Goal: Task Accomplishment & Management: Contribute content

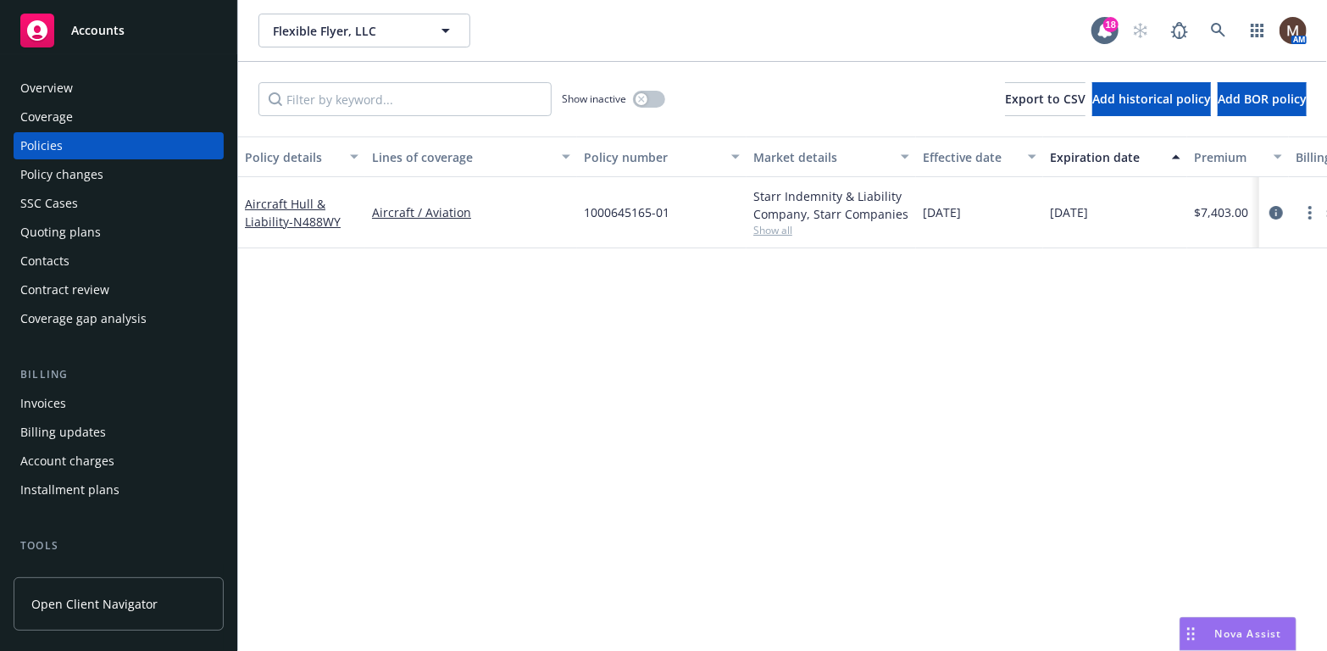
click at [66, 263] on div "Contacts" at bounding box center [44, 260] width 49 height 27
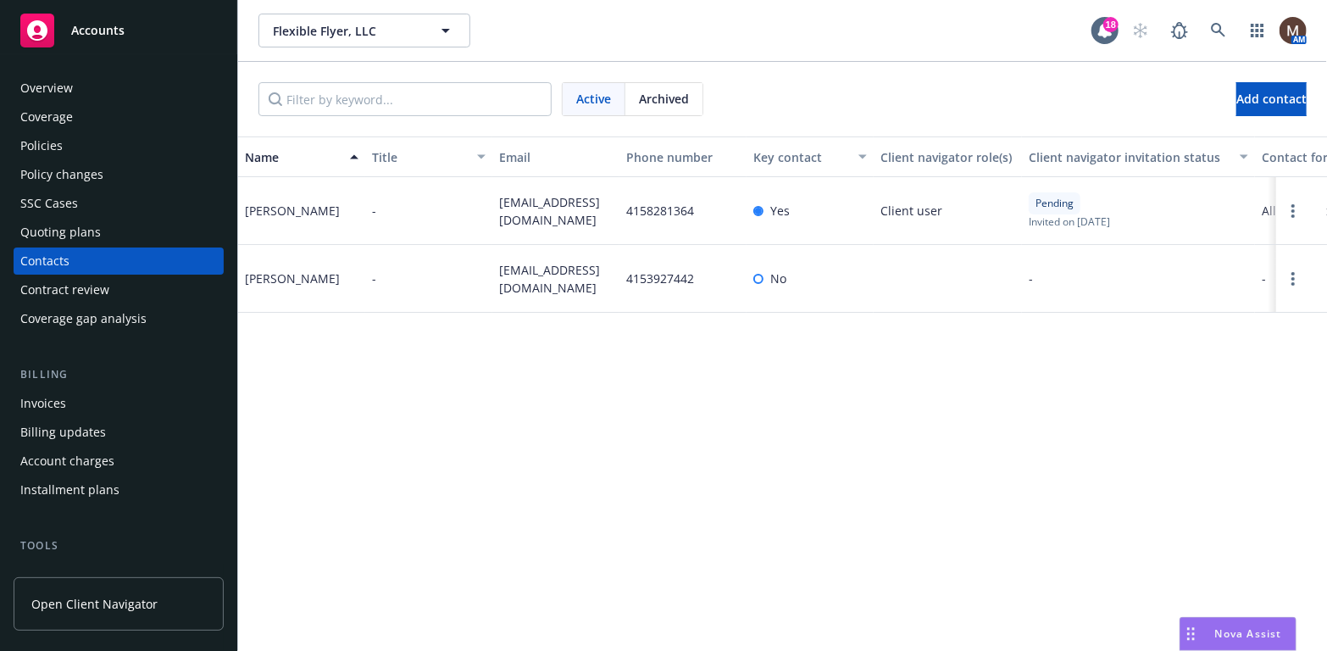
click at [53, 147] on div "Policies" at bounding box center [41, 145] width 42 height 27
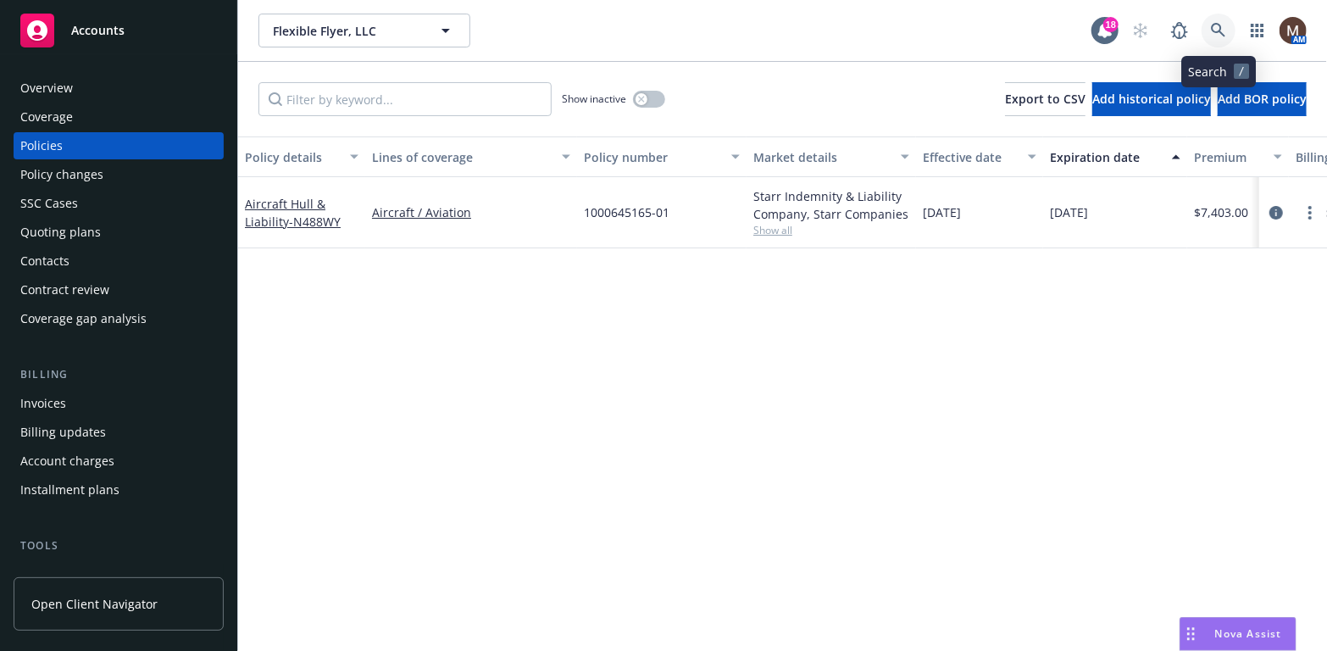
click at [1214, 24] on icon at bounding box center [1218, 30] width 14 height 14
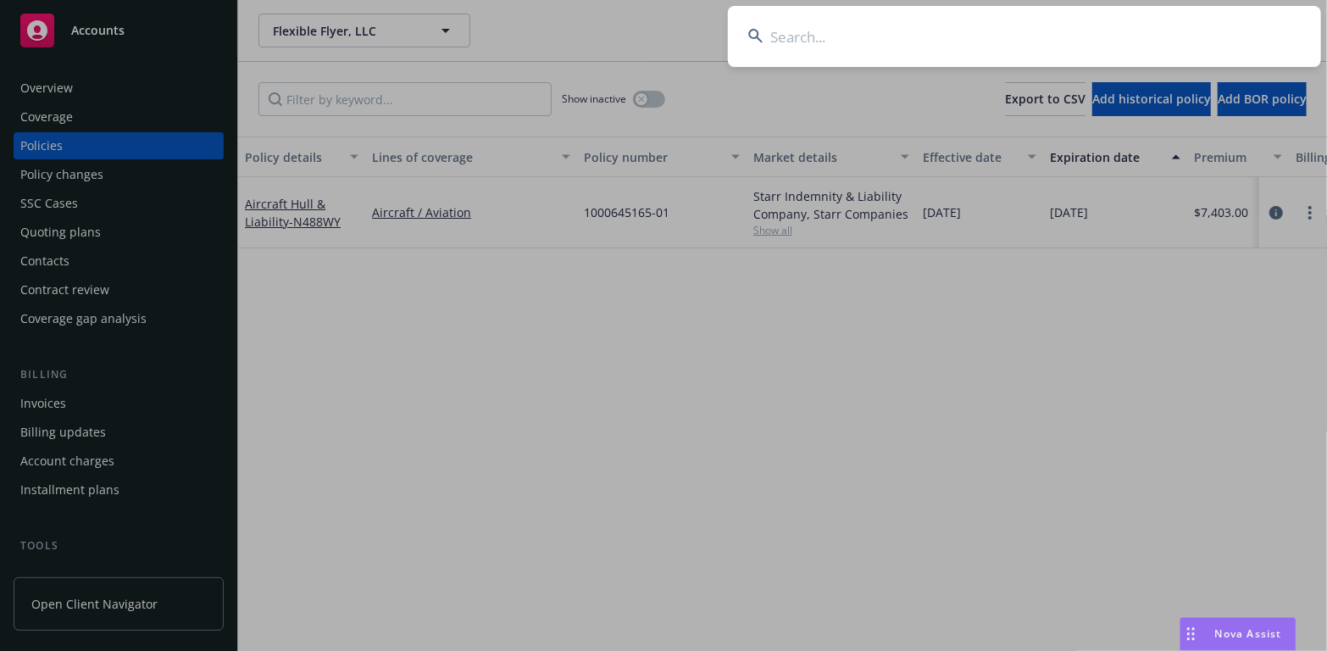
click at [778, 34] on input at bounding box center [1024, 36] width 593 height 61
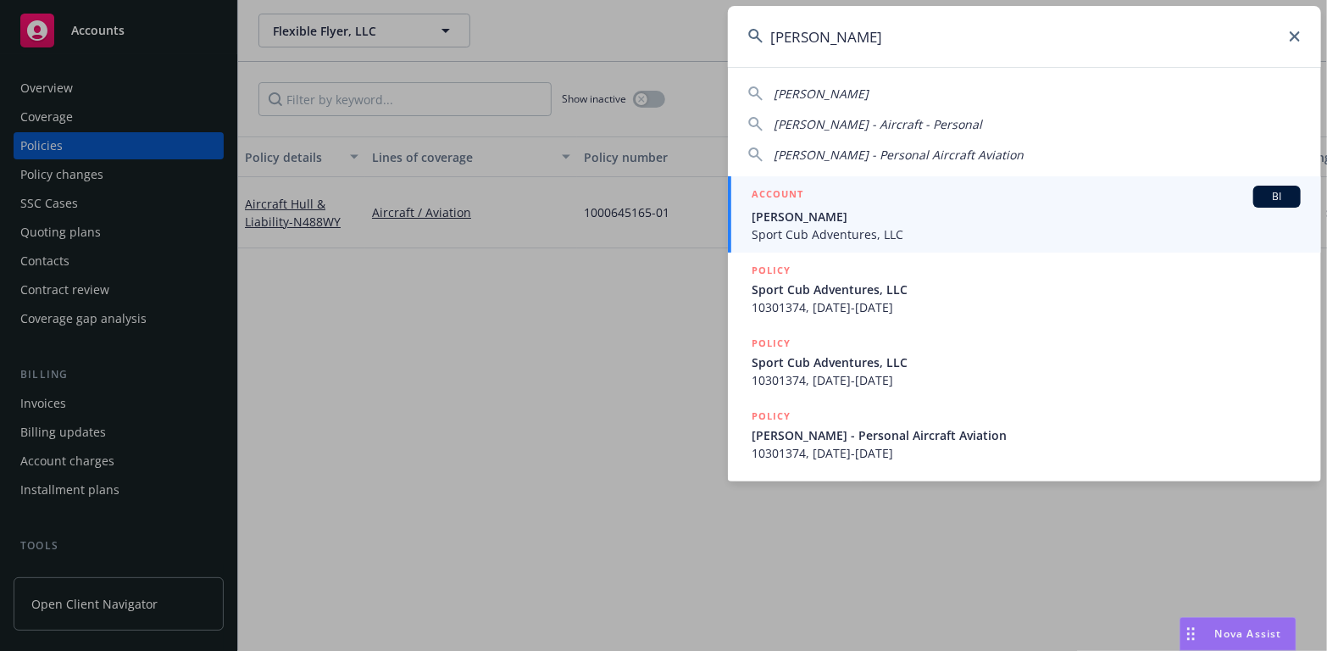
type input "michael mcdonnell"
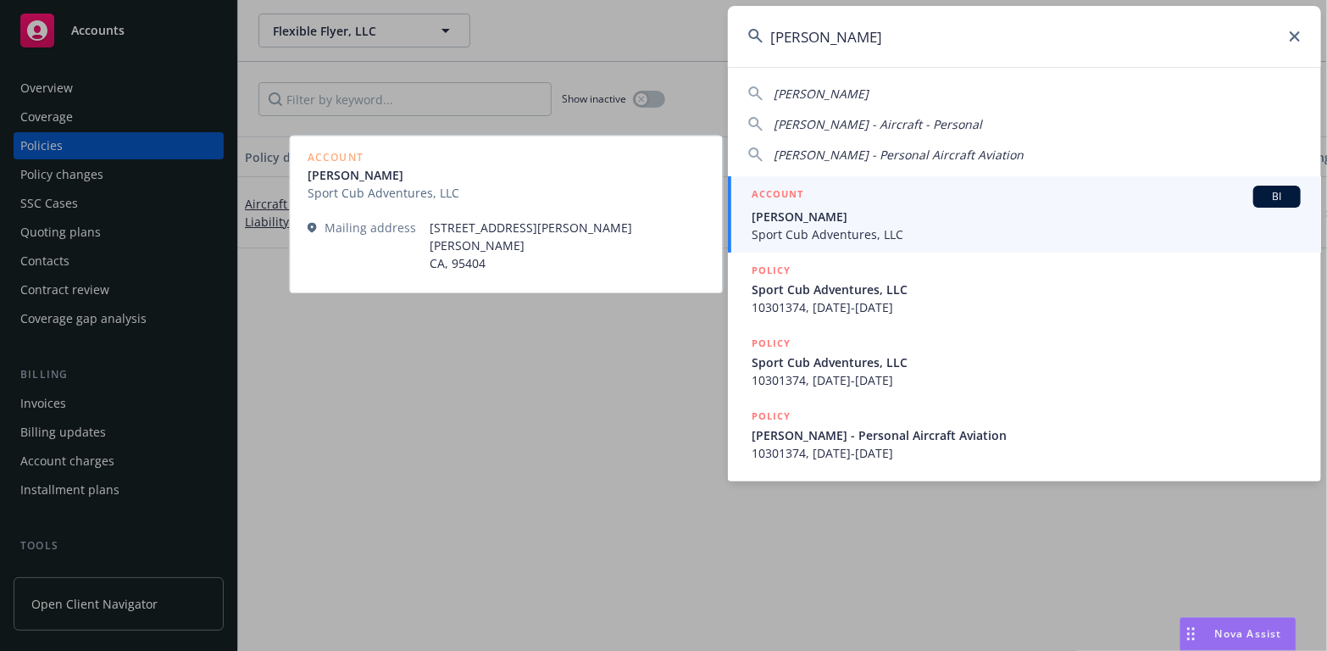
click at [799, 214] on span "[PERSON_NAME]" at bounding box center [1026, 217] width 549 height 18
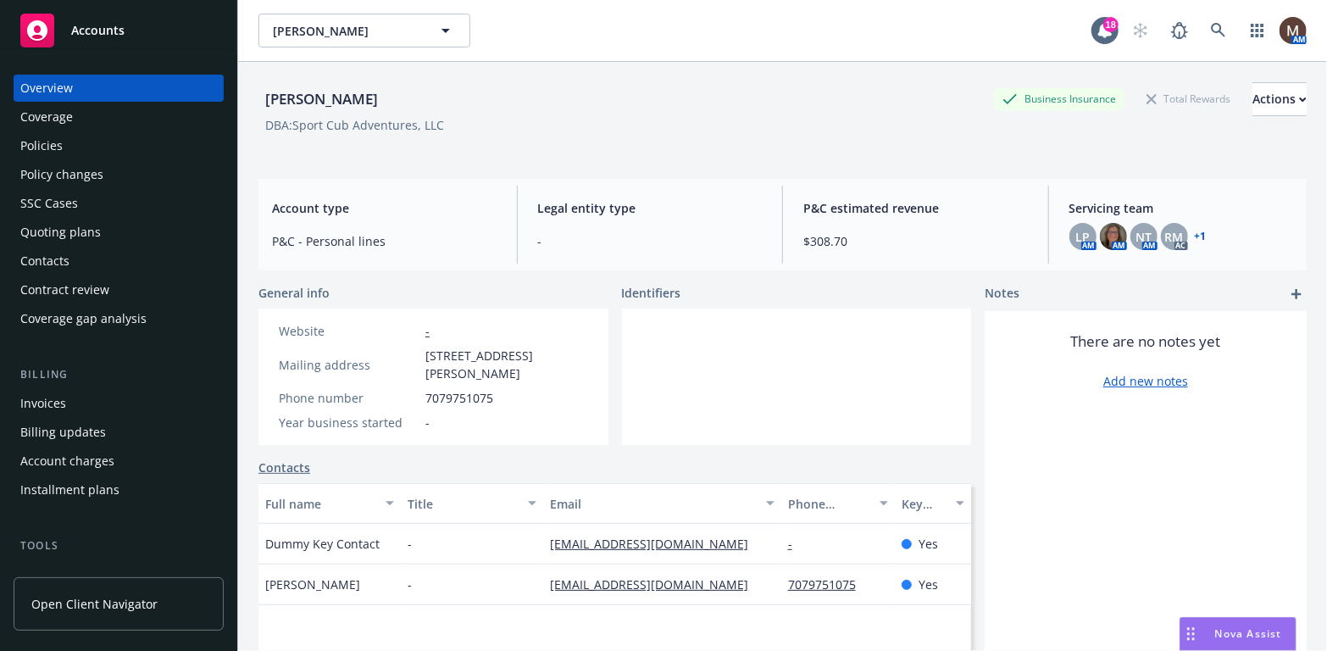
click at [50, 142] on div "Policies" at bounding box center [41, 145] width 42 height 27
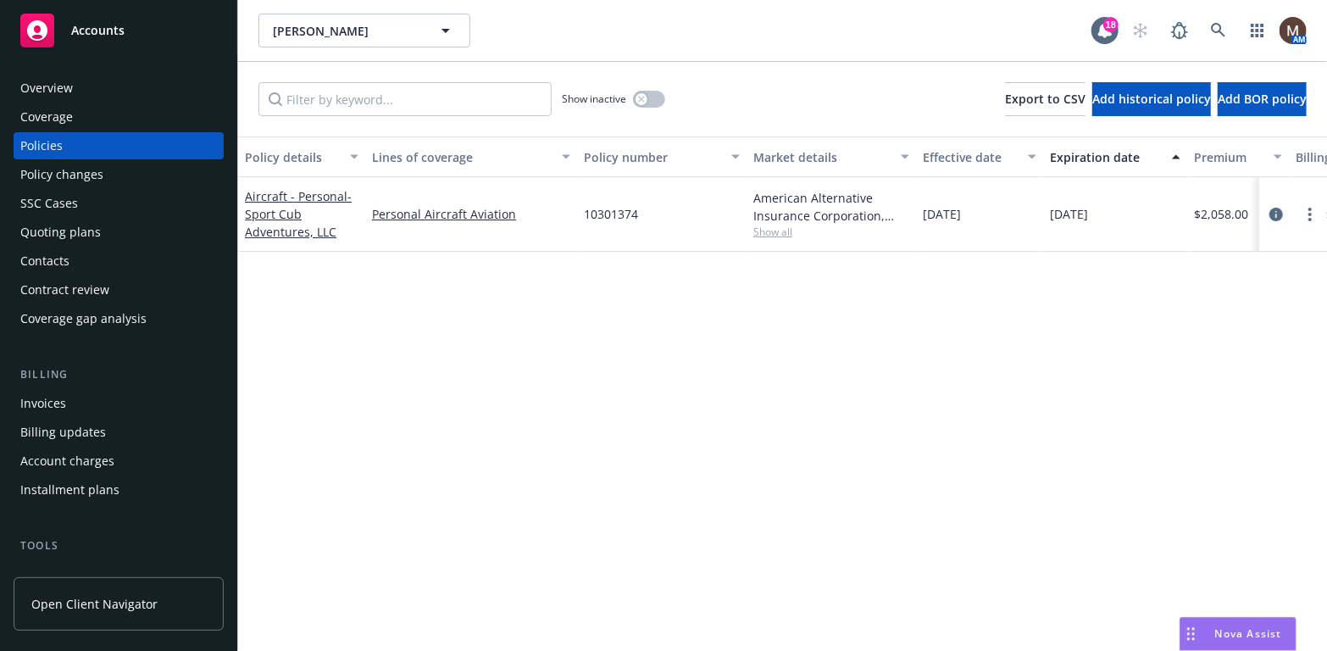
scroll to position [85, 0]
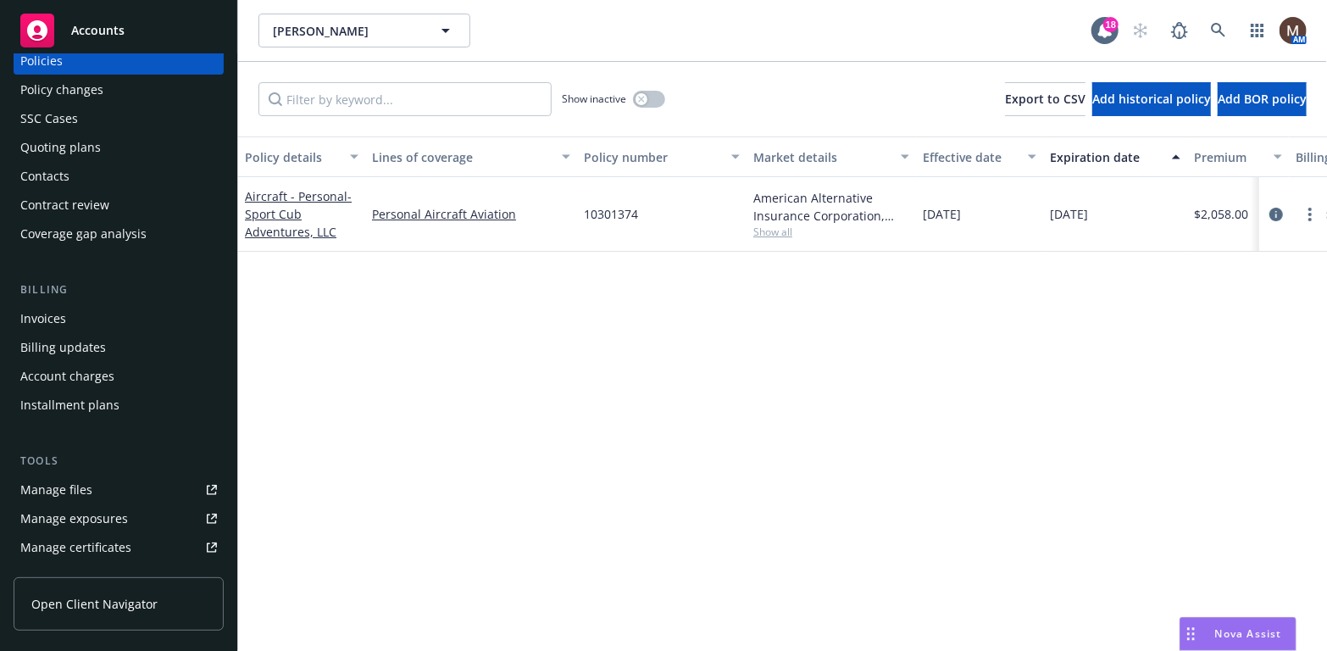
click at [101, 488] on link "Manage files" at bounding box center [119, 489] width 210 height 27
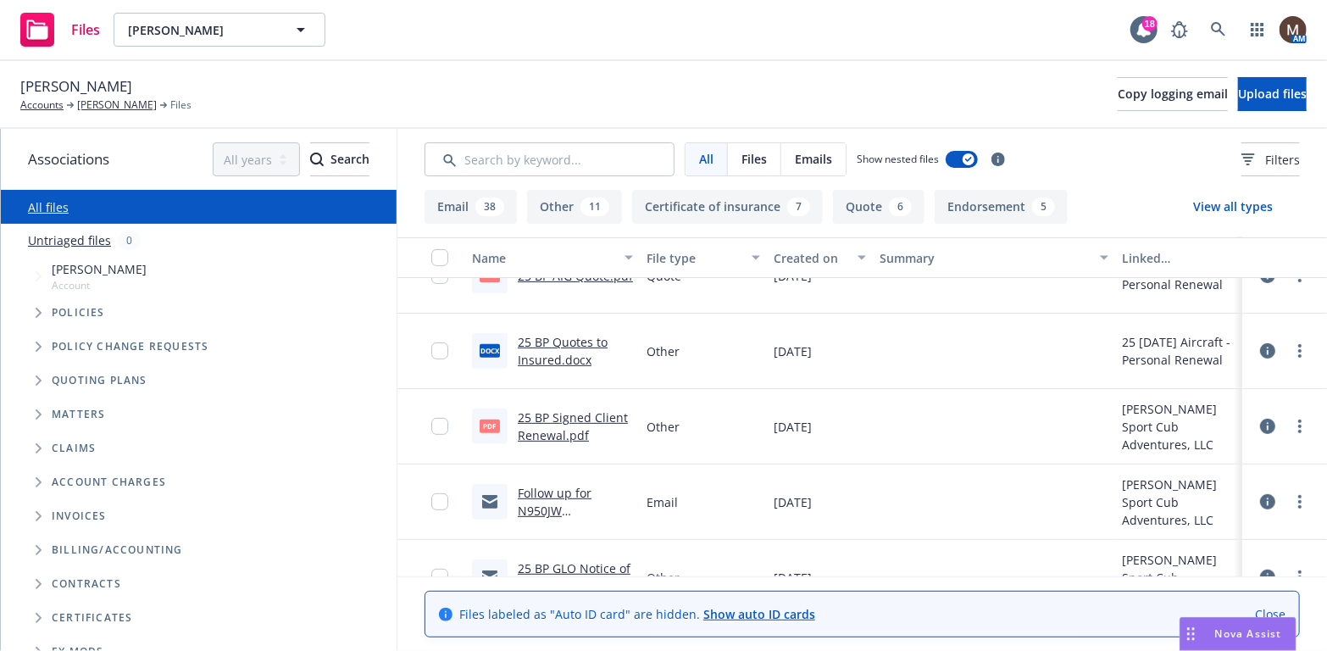
scroll to position [424, 0]
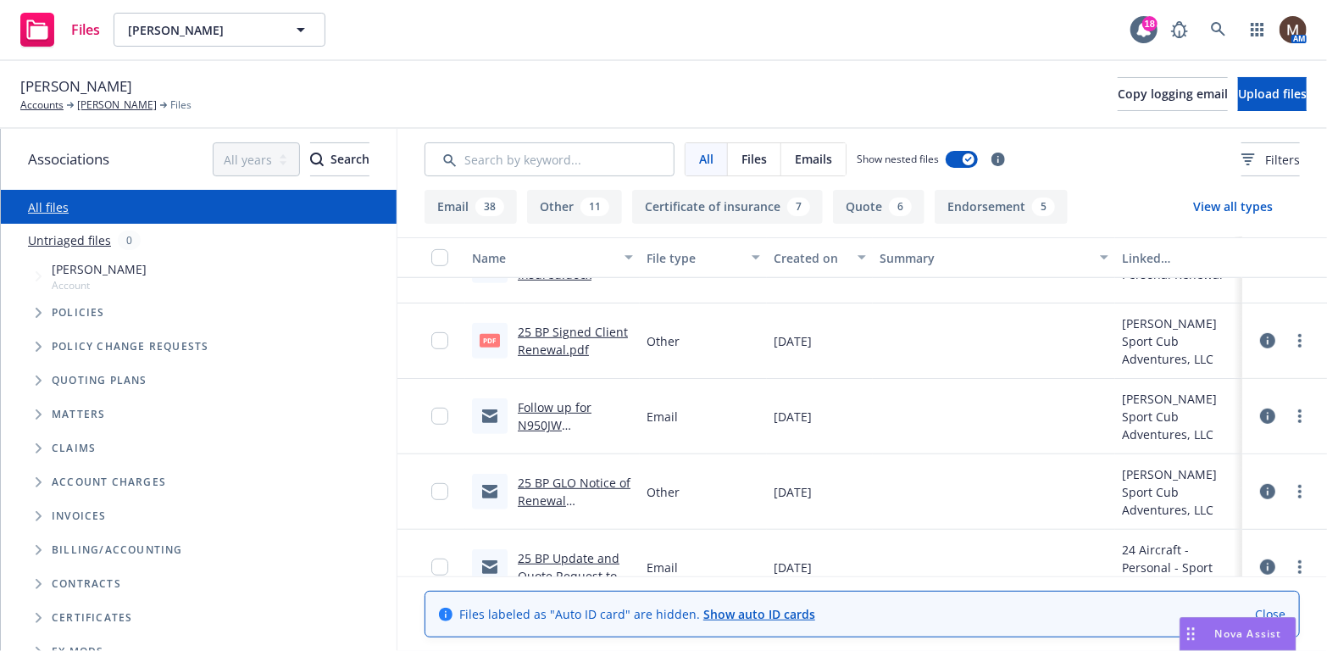
click at [548, 326] on link "25 BP Signed Client Renewal.pdf" at bounding box center [573, 341] width 110 height 34
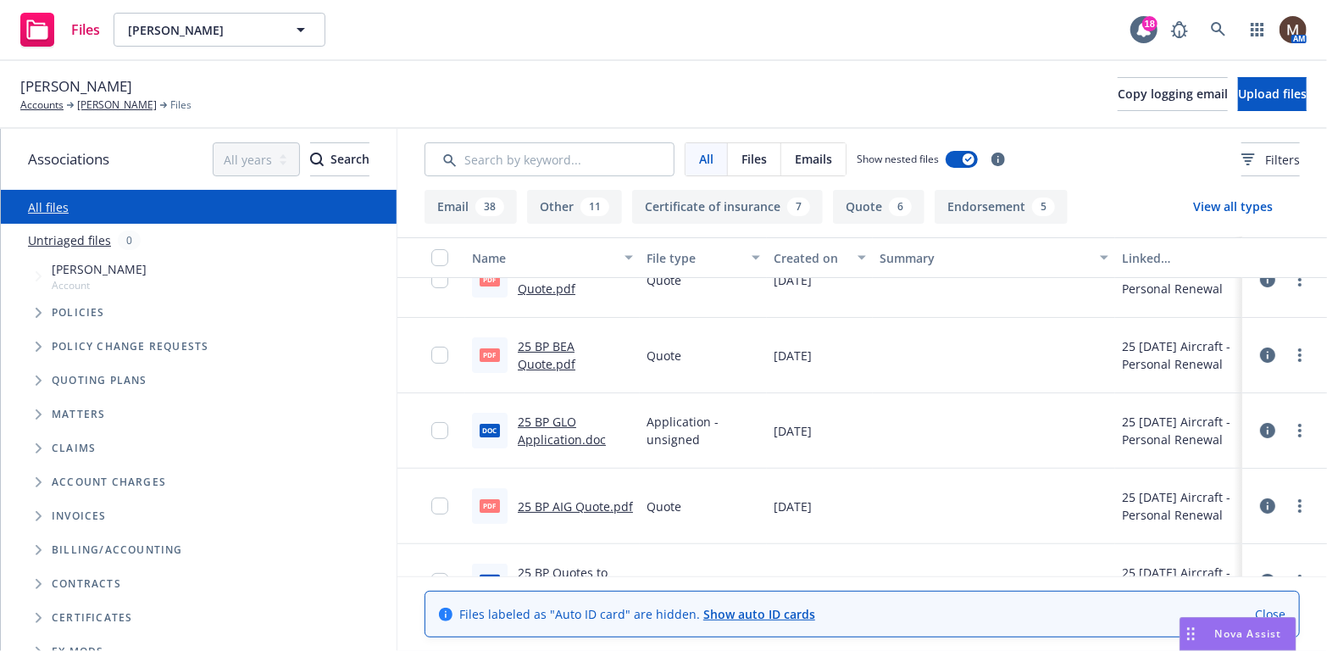
scroll to position [85, 0]
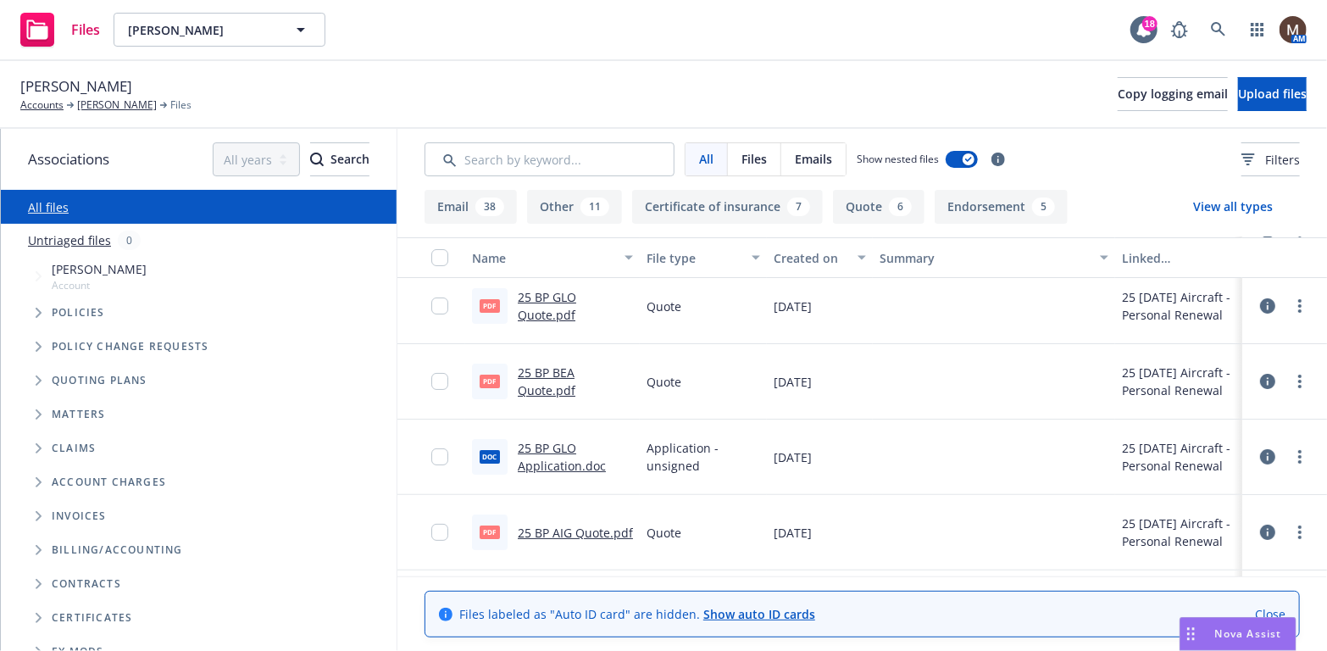
click at [557, 293] on link "25 BP GLO Quote.pdf" at bounding box center [547, 306] width 58 height 34
click at [140, 103] on link "[PERSON_NAME]" at bounding box center [117, 104] width 80 height 15
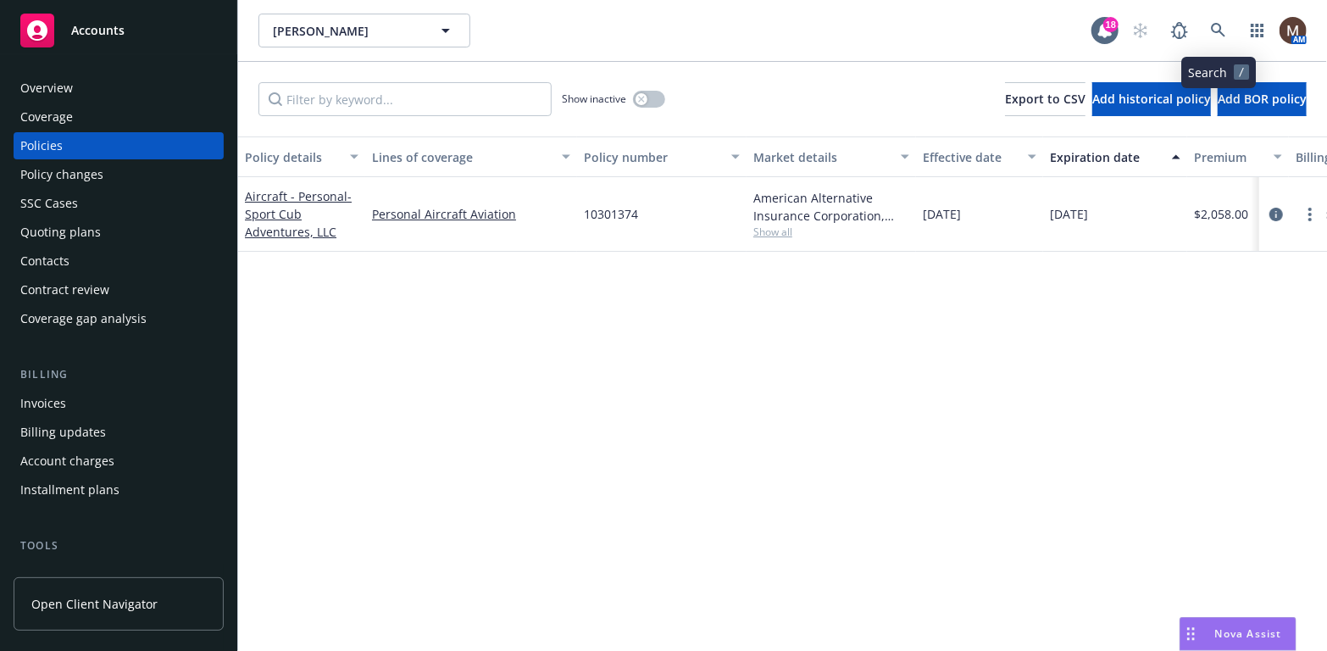
scroll to position [85, 0]
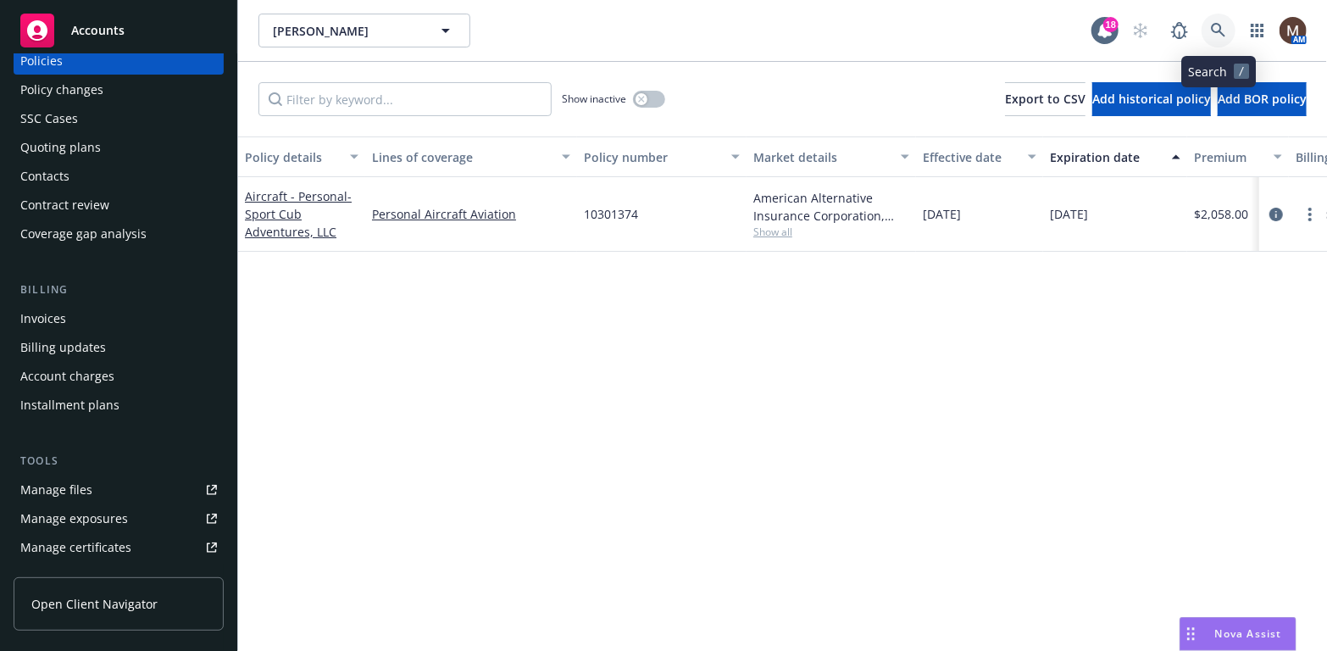
click at [1215, 22] on link at bounding box center [1219, 31] width 34 height 34
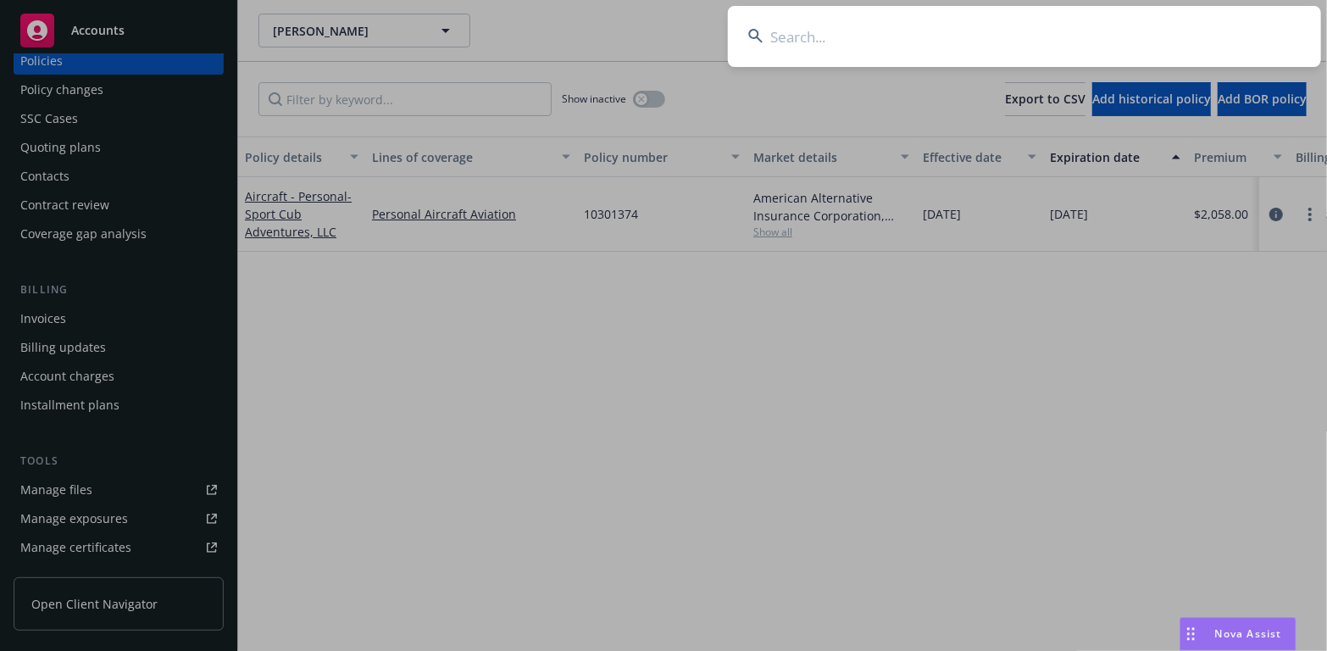
click at [780, 35] on input at bounding box center [1024, 36] width 593 height 61
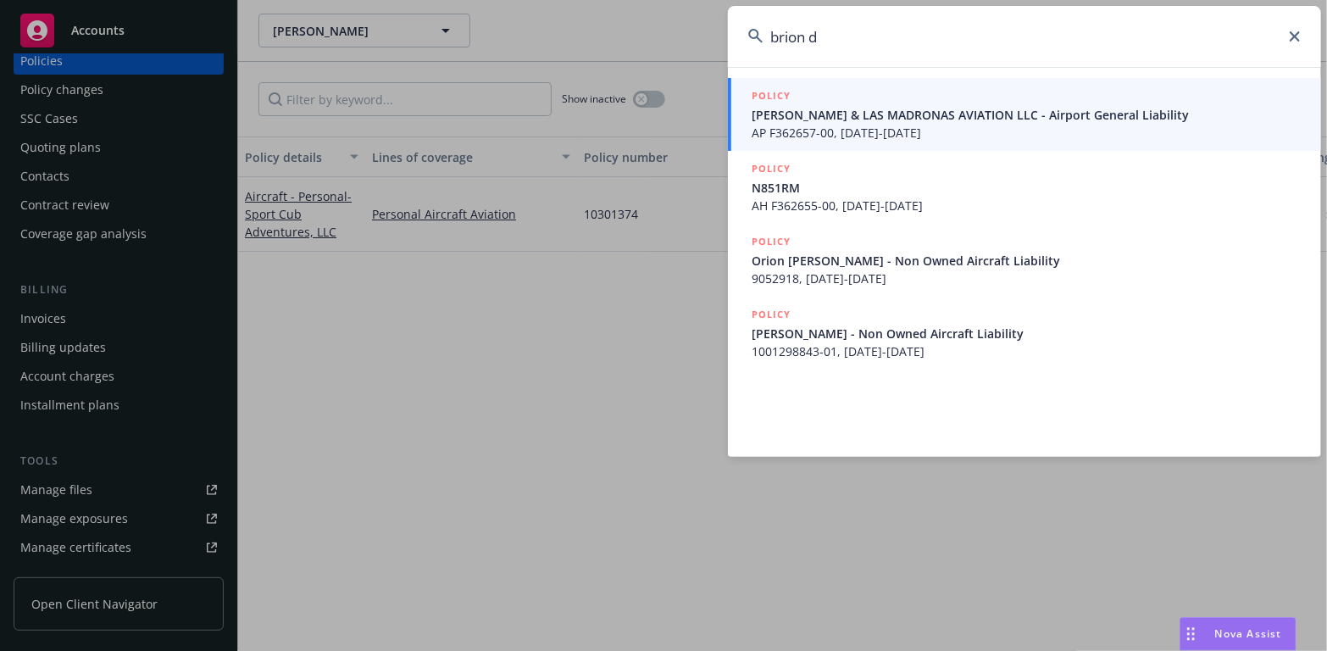
type input "brion d"
click at [819, 114] on span "Brion Wise & LAS MADRONAS AVIATION LLC - Airport General Liability" at bounding box center [1026, 115] width 549 height 18
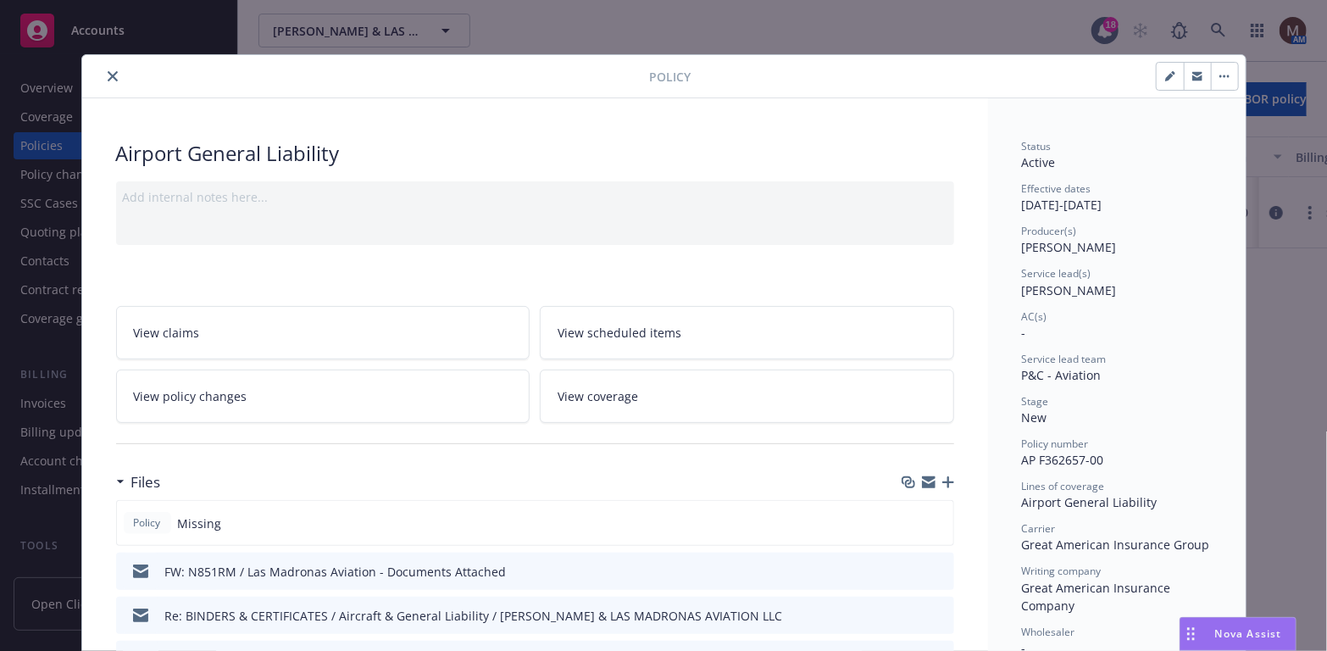
click at [108, 75] on icon "close" at bounding box center [113, 76] width 10 height 10
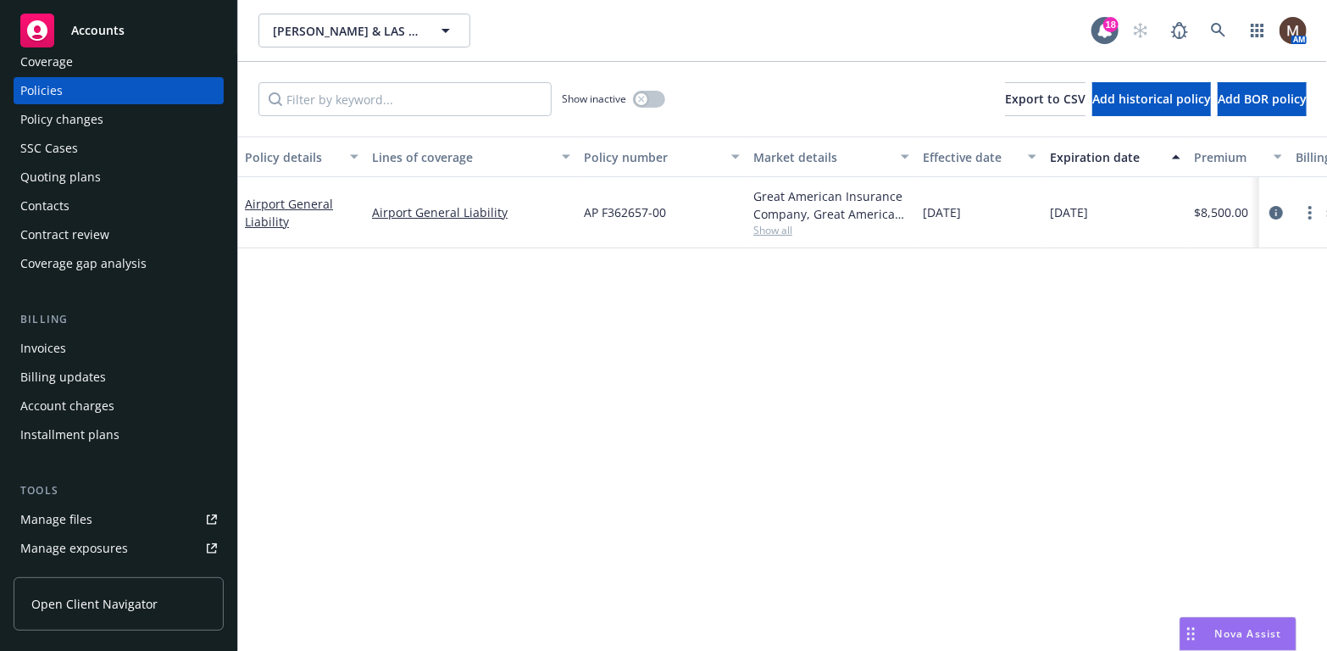
scroll to position [85, 0]
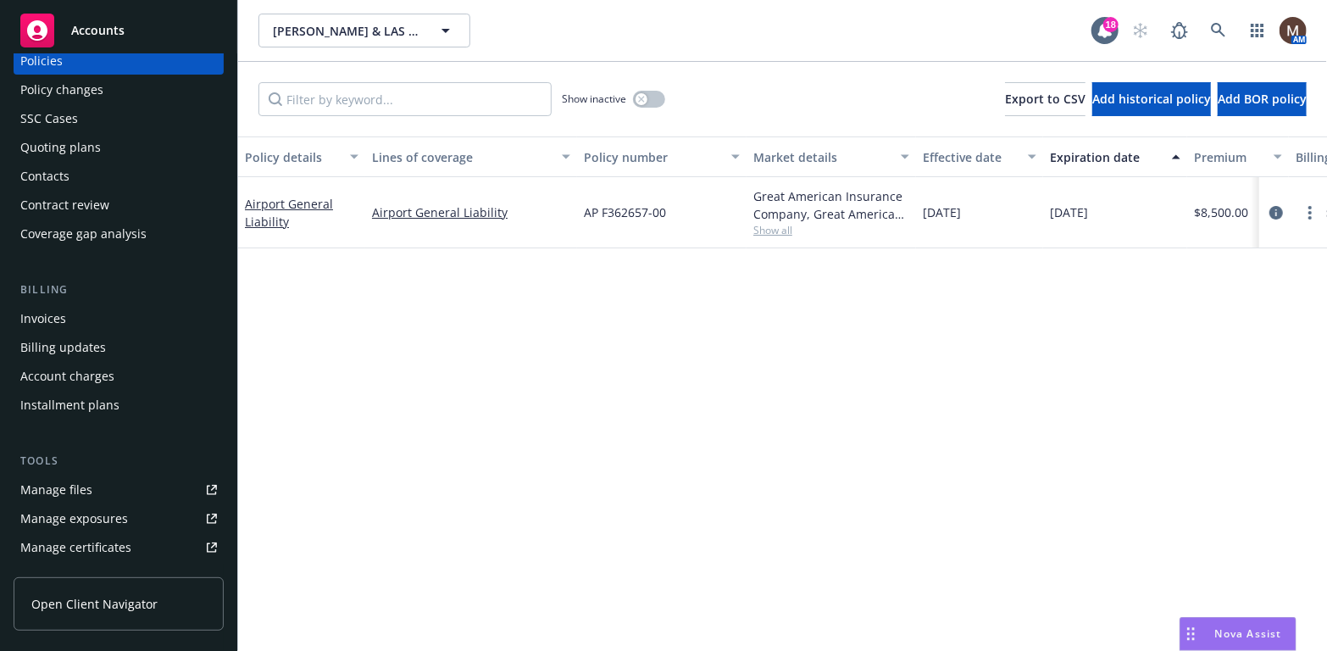
click at [73, 490] on div "Manage files" at bounding box center [56, 489] width 72 height 27
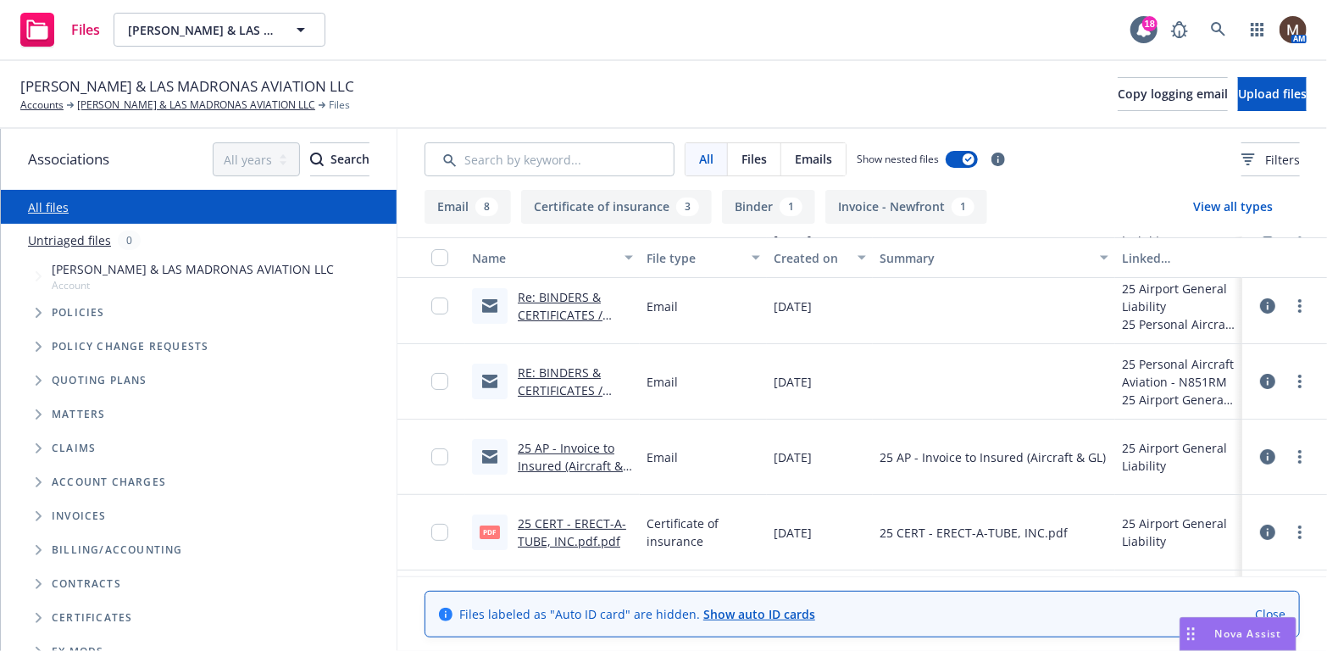
scroll to position [169, 0]
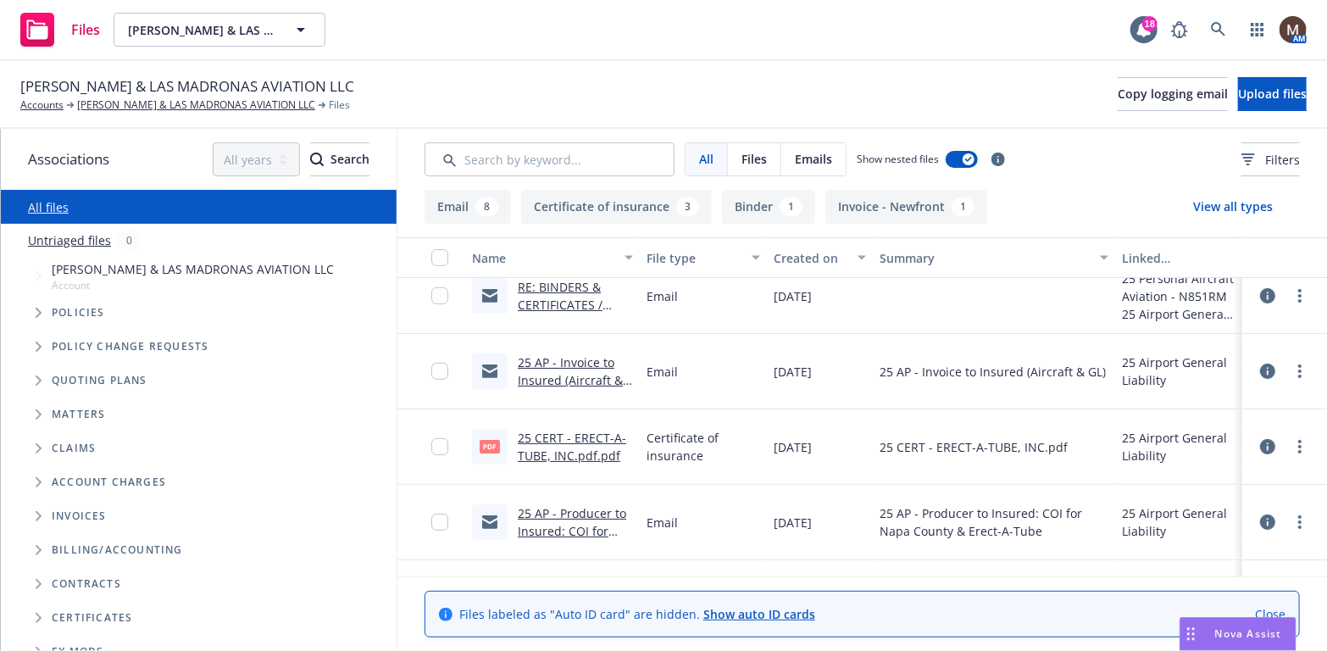
click at [546, 426] on div "pdf 25 CERT - ERECT-A-TUBE, INC.pdf.pdf" at bounding box center [552, 446] width 175 height 75
click at [538, 433] on link "25 CERT - ERECT-A-TUBE, INC.pdf.pdf" at bounding box center [572, 447] width 108 height 34
drag, startPoint x: 242, startPoint y: 103, endPoint x: 237, endPoint y: 115, distance: 13.4
click at [242, 103] on link "[PERSON_NAME] & LAS MADRONAS AVIATION LLC" at bounding box center [196, 104] width 238 height 15
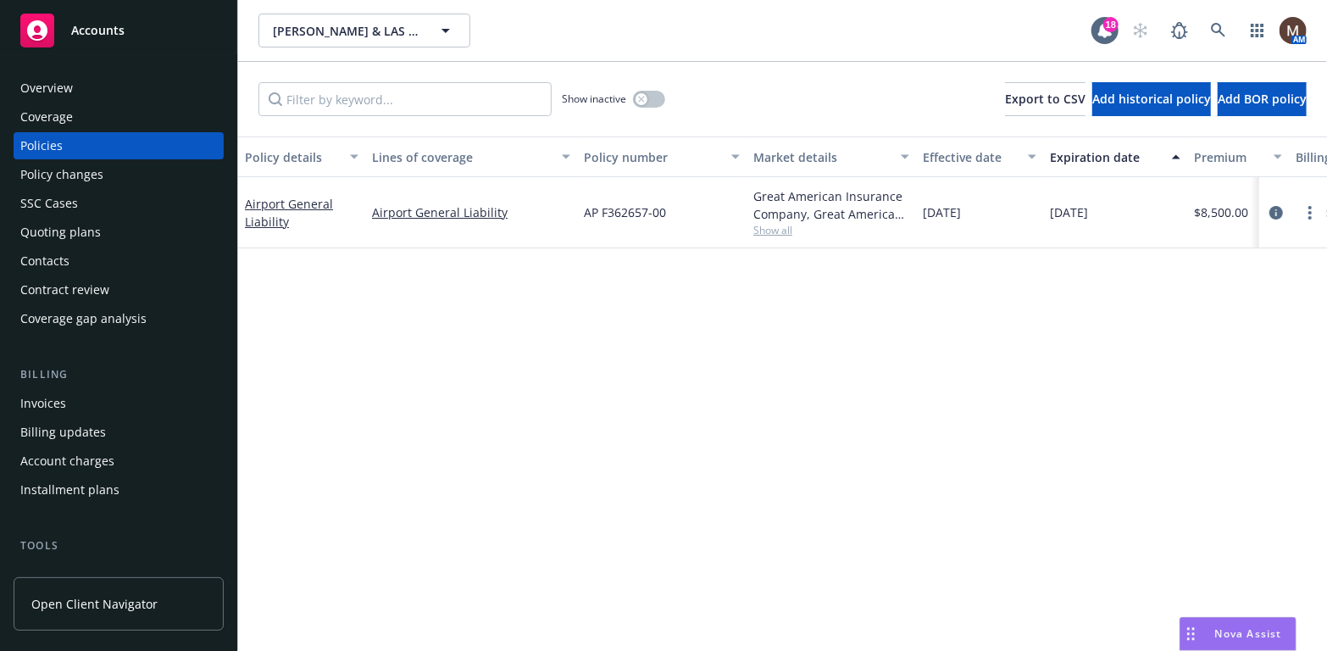
scroll to position [85, 0]
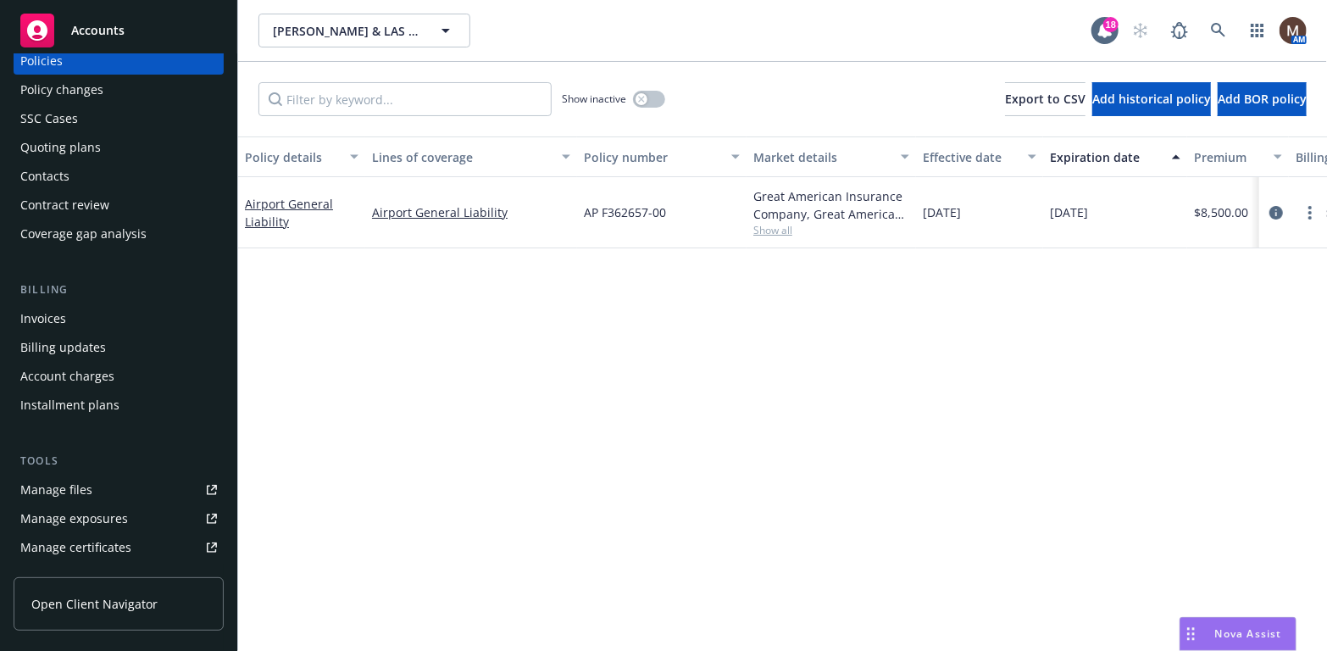
click at [486, 330] on div "Policy details Lines of coverage Policy number Market details Effective date Ex…" at bounding box center [782, 393] width 1089 height 514
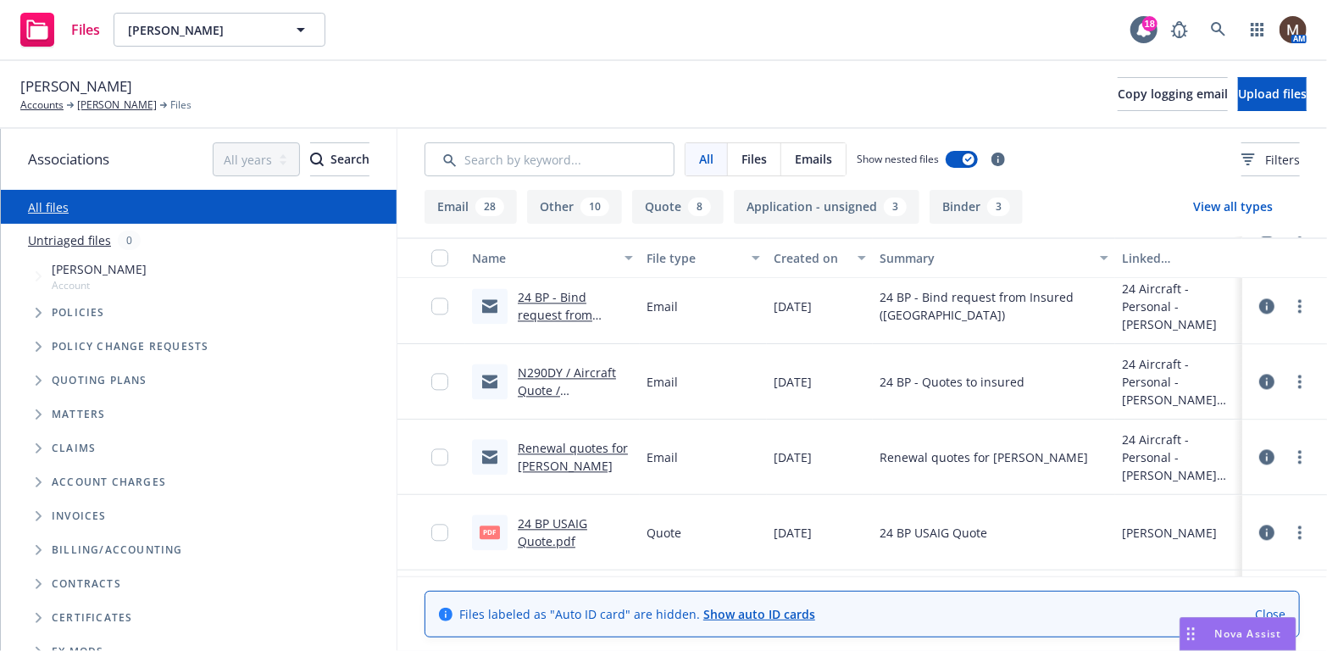
scroll to position [2034, 0]
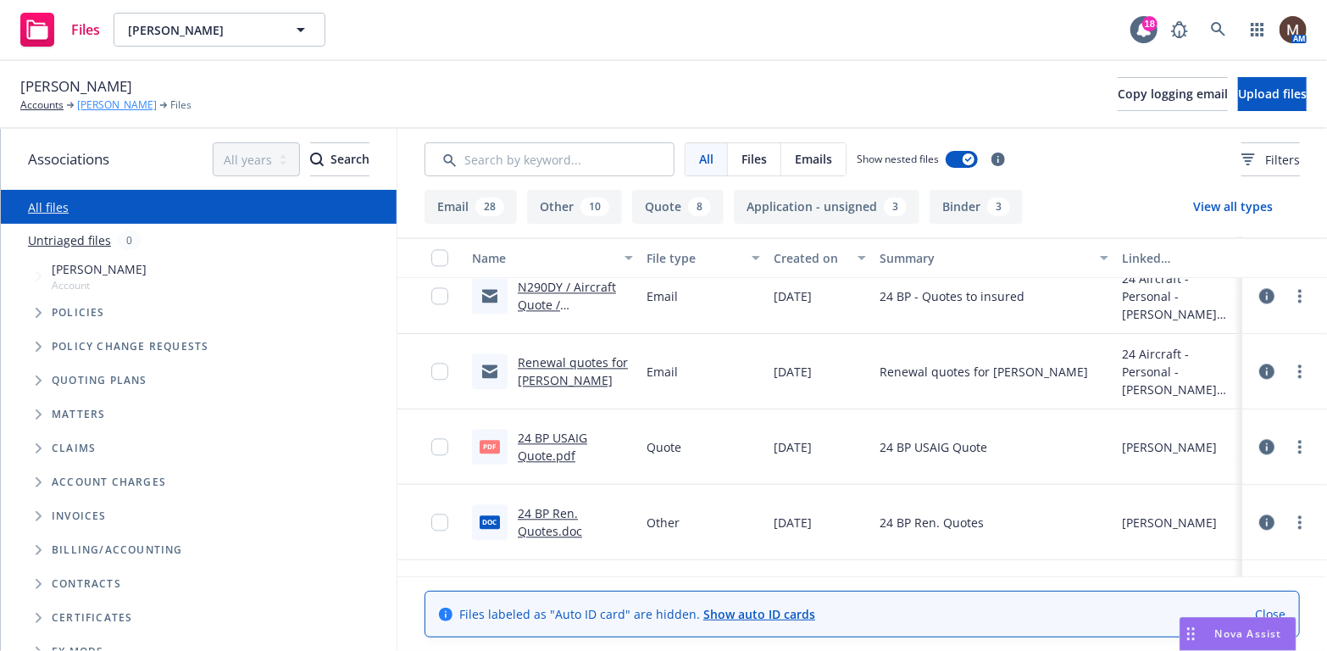
click at [105, 103] on link "Thomas Zumm" at bounding box center [117, 104] width 80 height 15
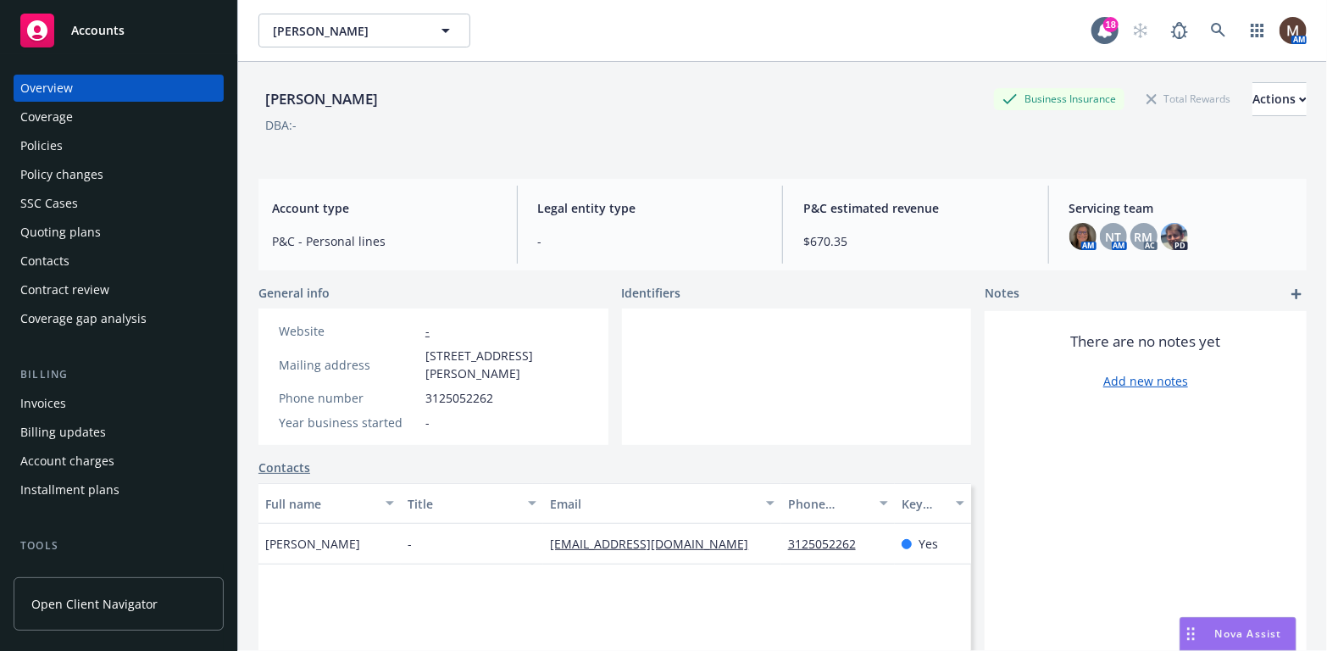
click at [48, 146] on div "Policies" at bounding box center [41, 145] width 42 height 27
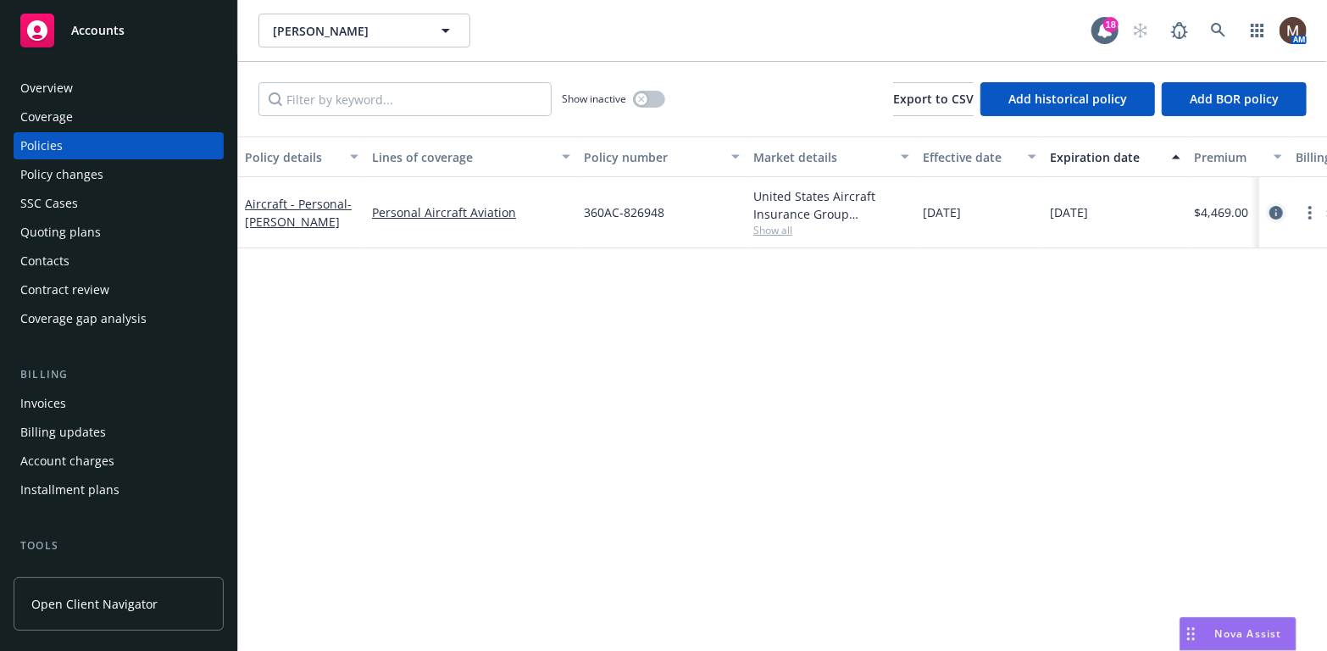
click at [1272, 211] on icon "circleInformation" at bounding box center [1276, 213] width 14 height 14
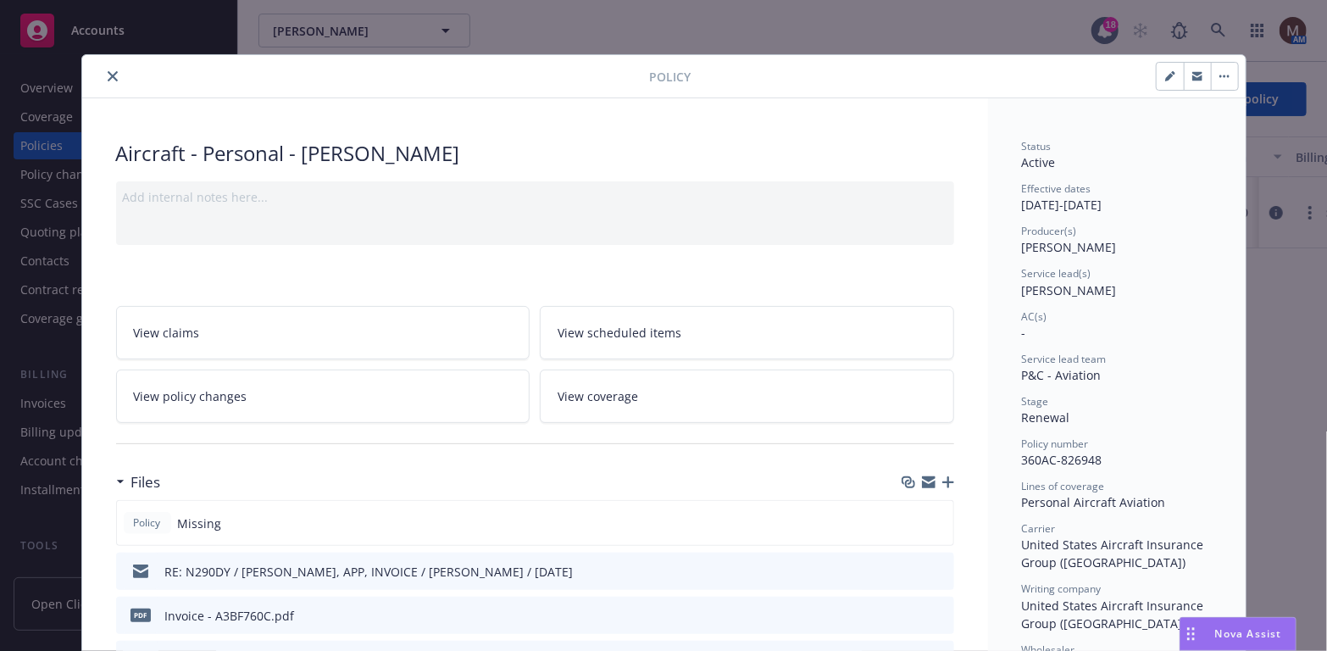
click at [944, 476] on icon "button" at bounding box center [948, 482] width 12 height 12
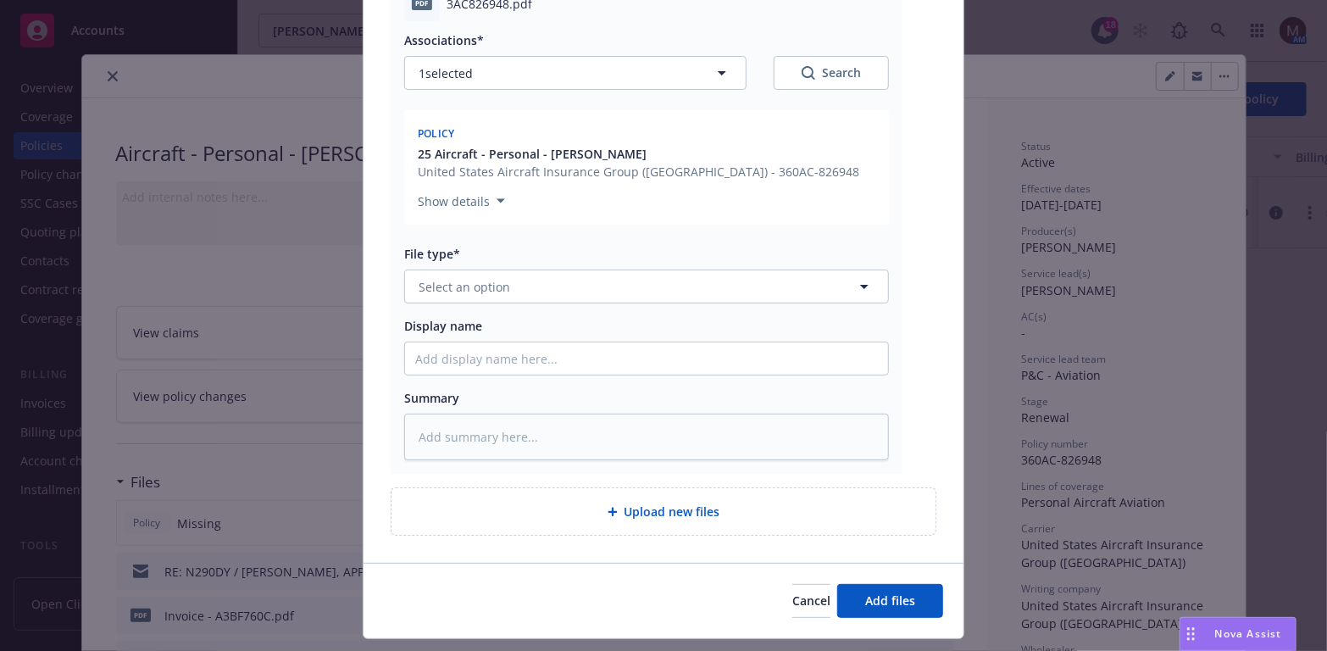
scroll to position [254, 0]
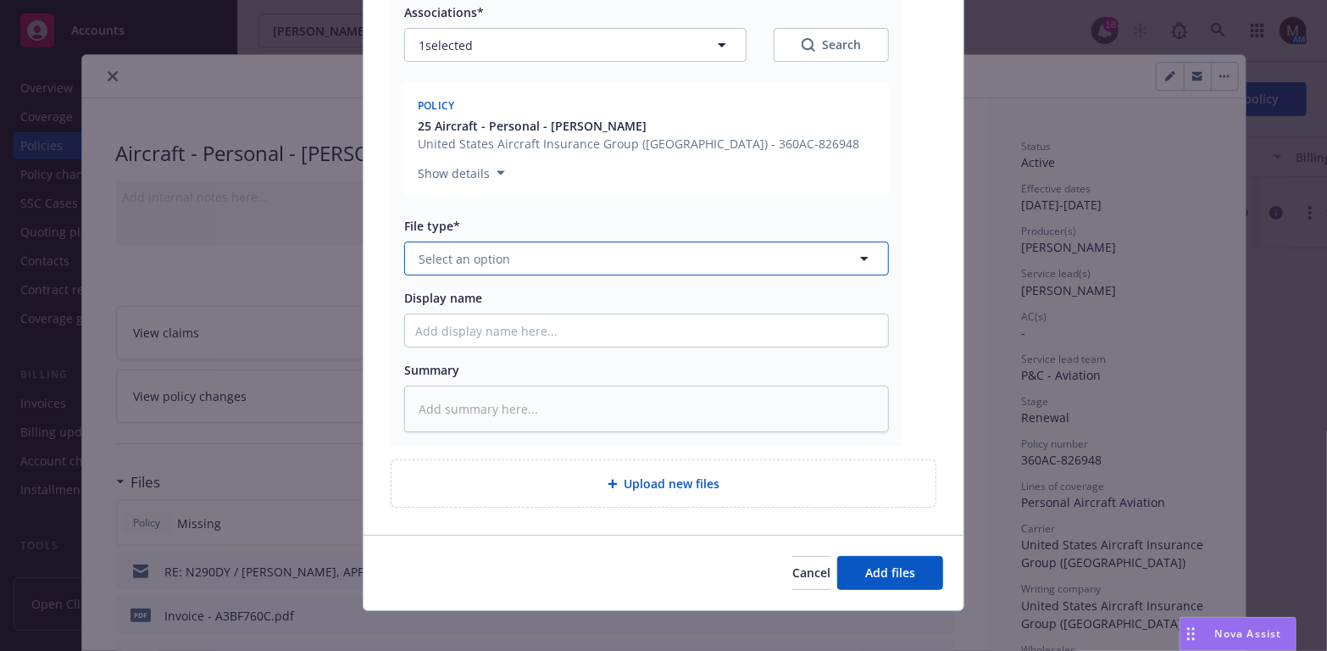
click at [858, 253] on icon "button" at bounding box center [864, 258] width 20 height 20
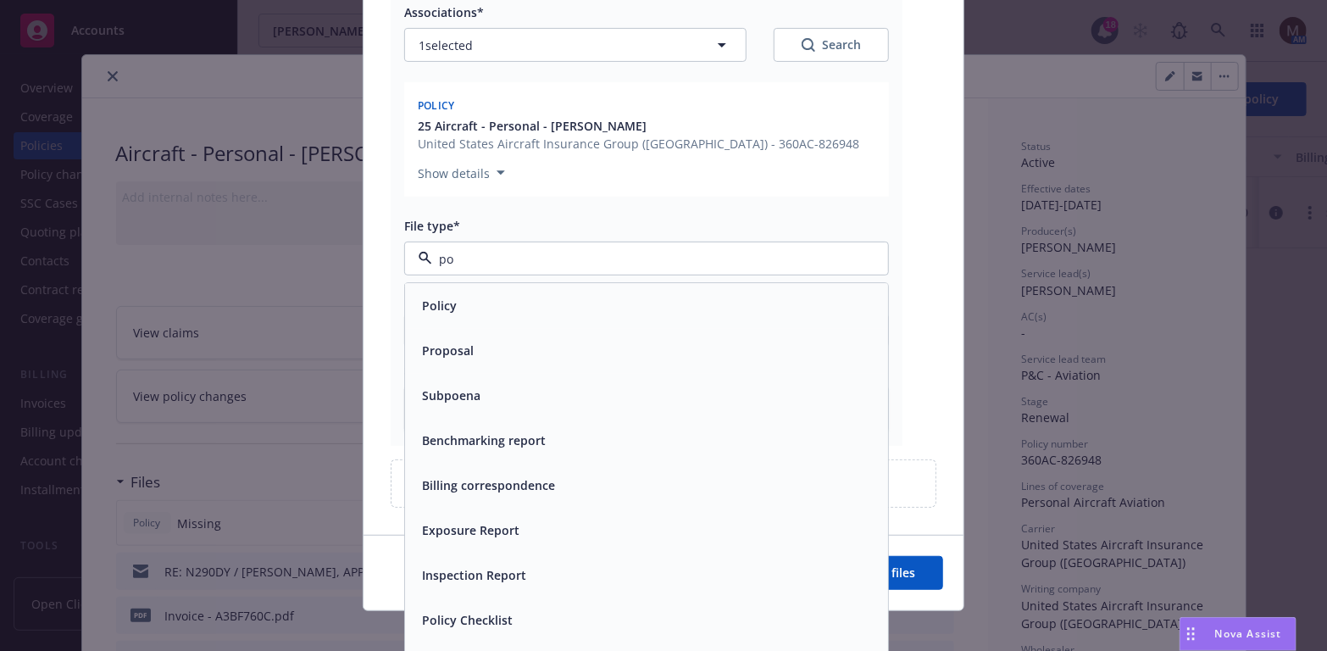
type input "pol"
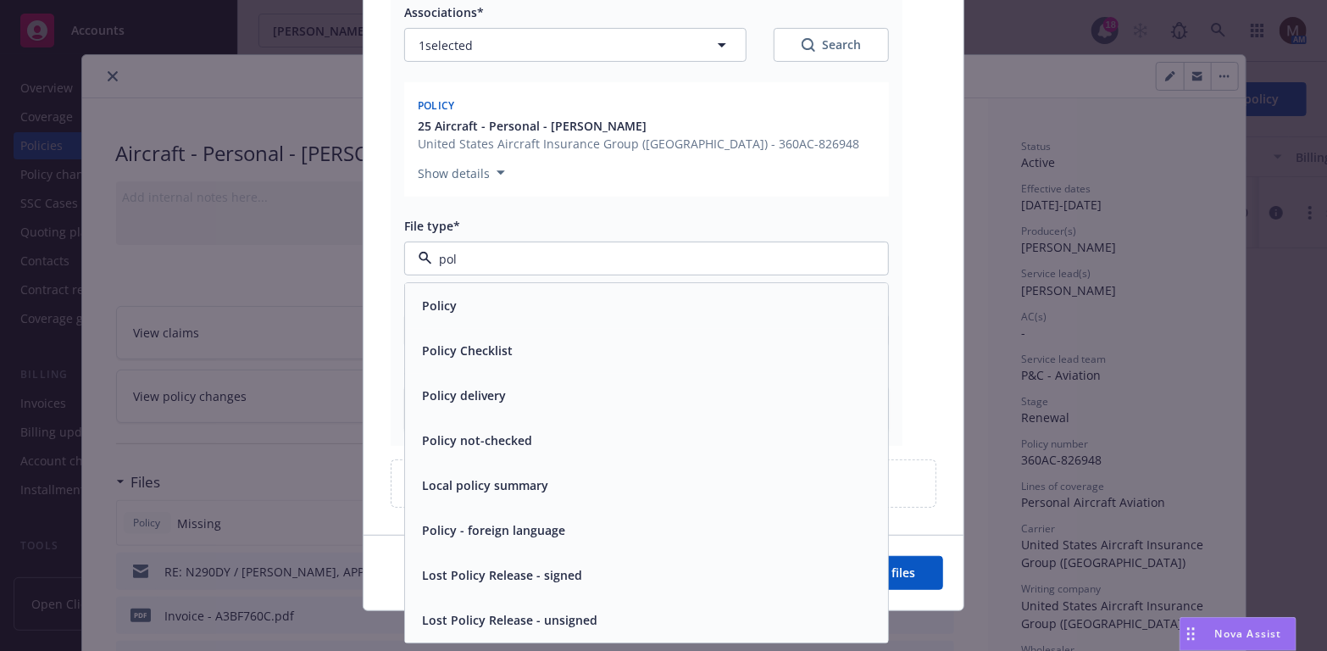
click at [451, 305] on div "Policy" at bounding box center [437, 306] width 45 height 25
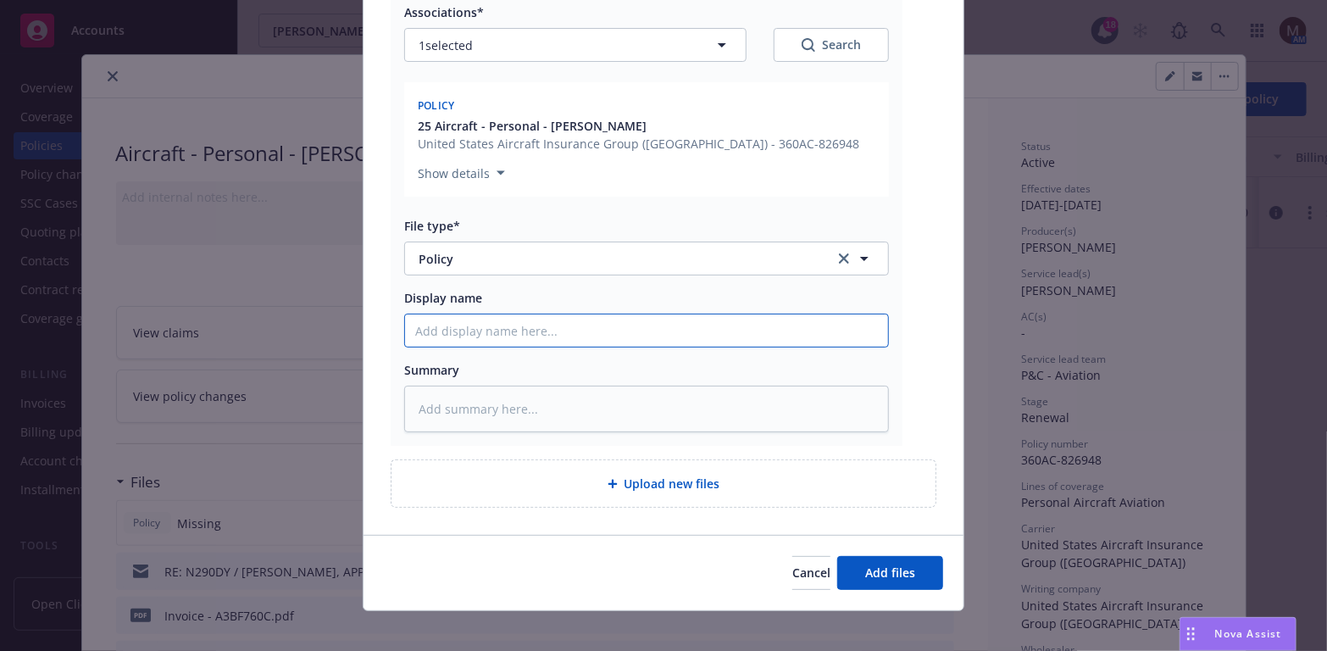
click at [441, 325] on input "Display name" at bounding box center [646, 330] width 483 height 32
type textarea "x"
type input "2"
type textarea "x"
type input "25"
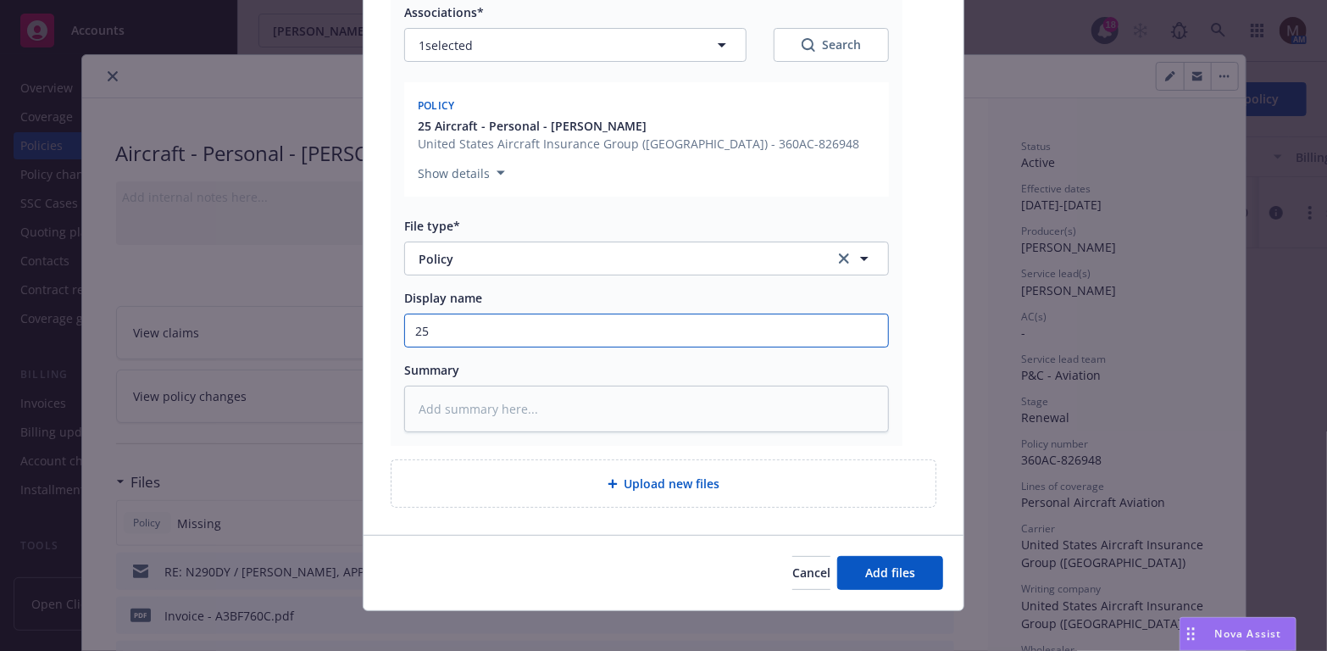
type textarea "x"
type input "25"
type textarea "x"
type input "25 B"
type textarea "x"
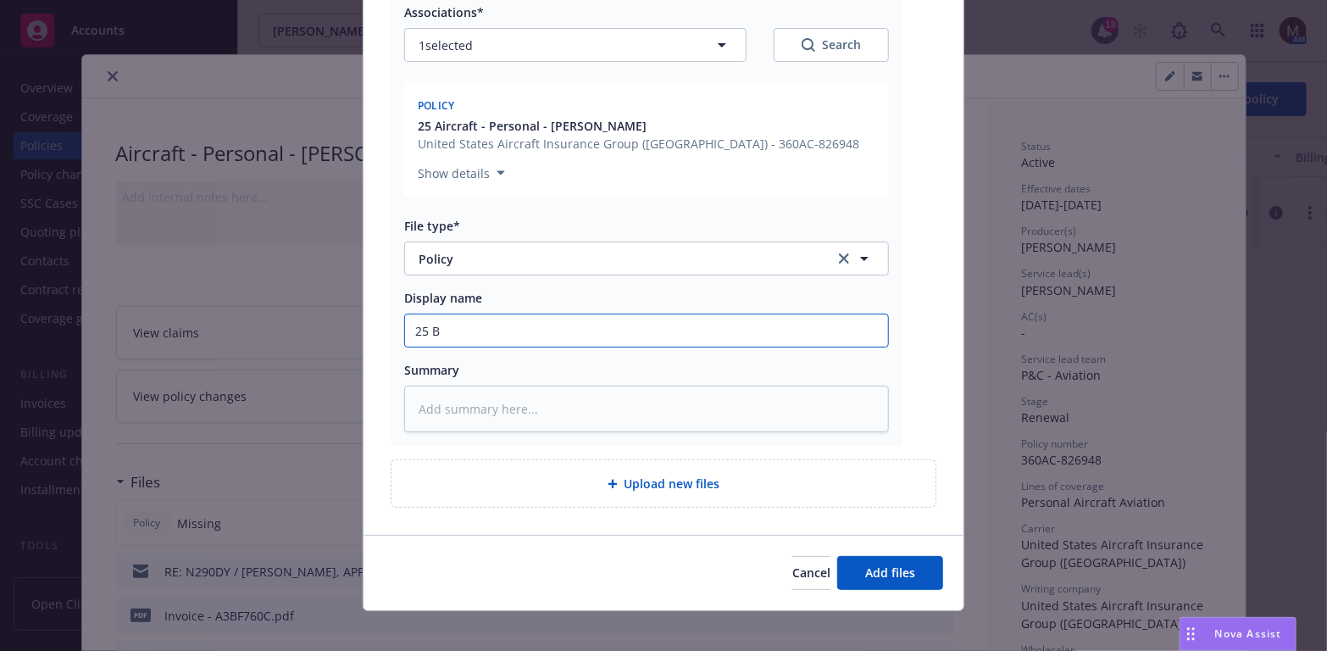
type input "25 BP"
type textarea "x"
type input "25 BP"
type textarea "x"
type input "25 BP -"
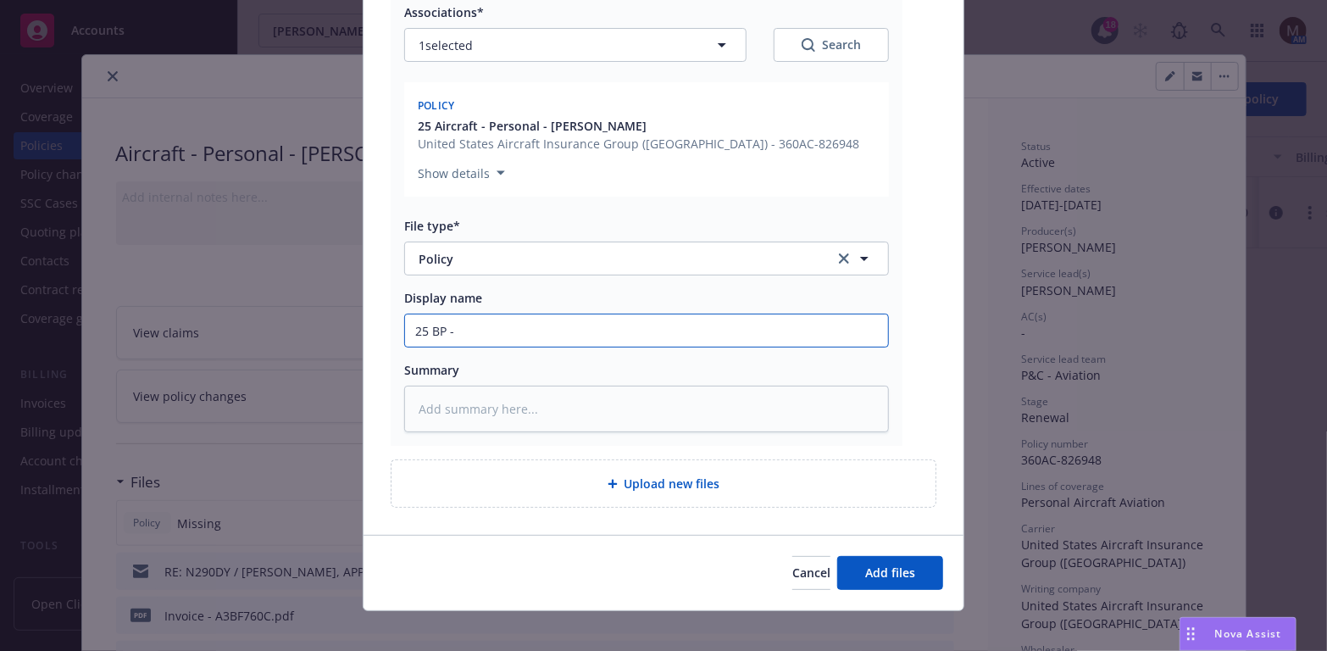
type textarea "x"
type input "25 BP -"
type textarea "x"
type input "25 BP - U"
type textarea "x"
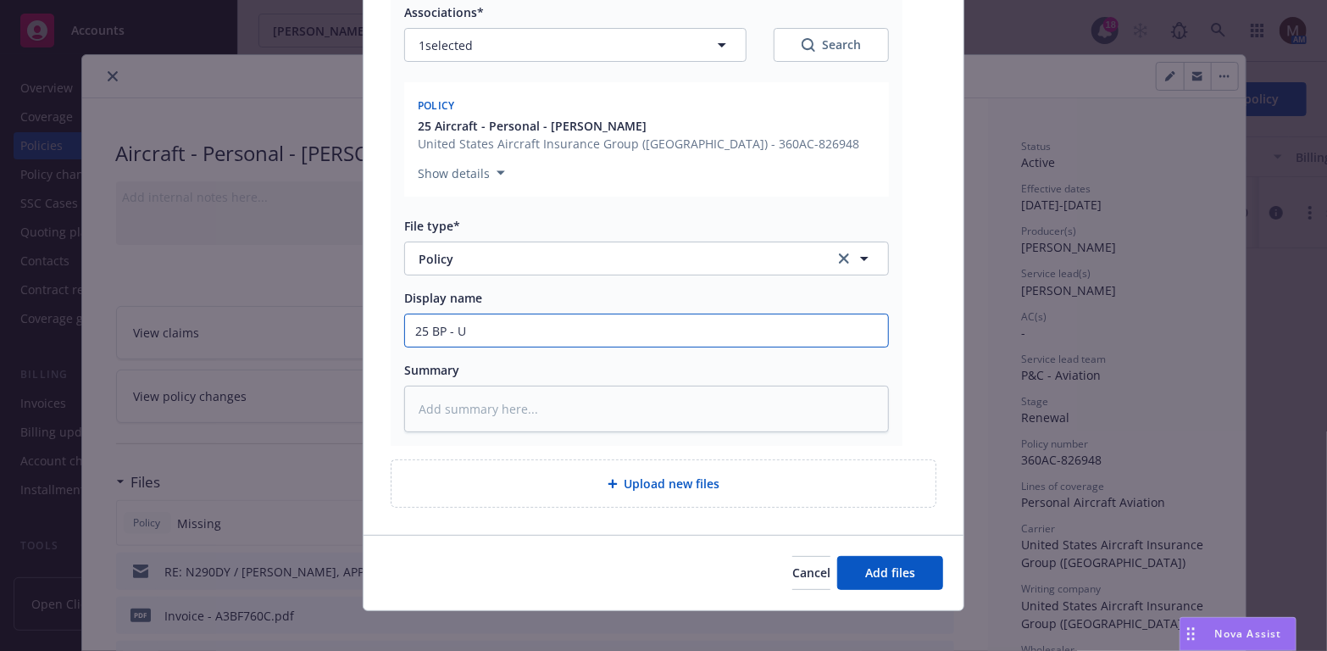
type input "25 BP - US"
type textarea "x"
type input "25 BP - USA"
type textarea "x"
type input "25 BP - USAI"
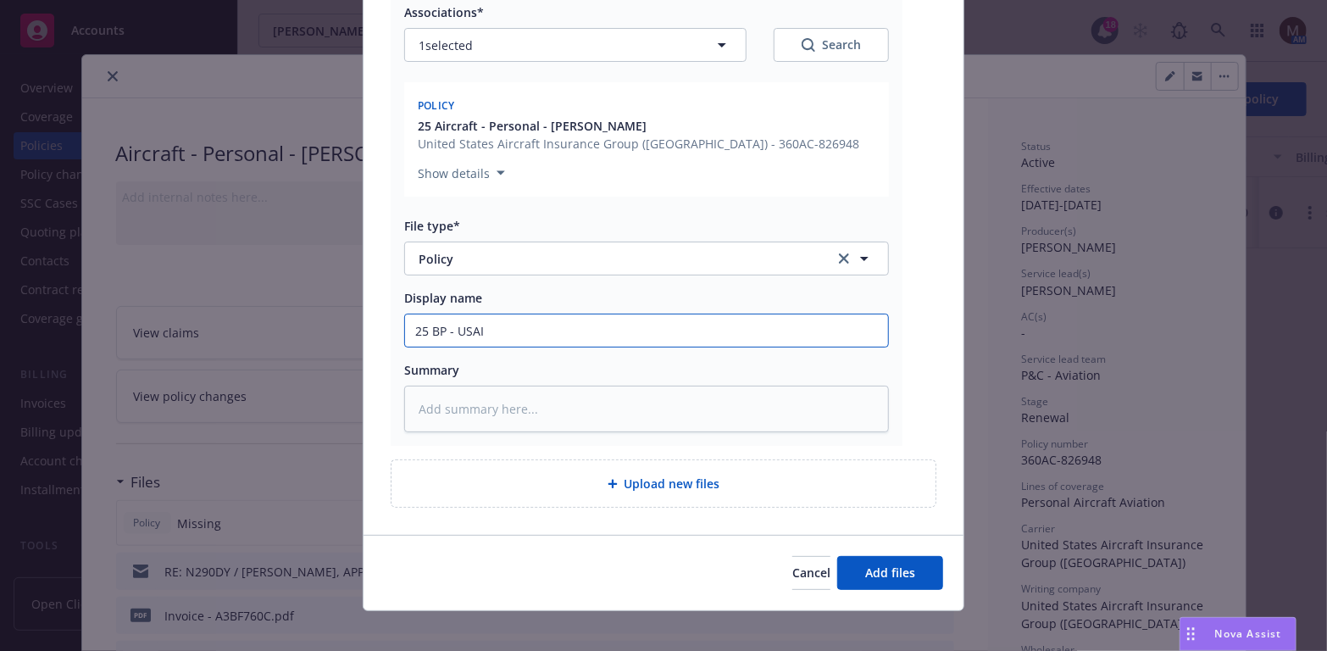
type textarea "x"
type input "25 BP - USAIG"
type textarea "x"
type input "25 BP - USAIG"
type textarea "x"
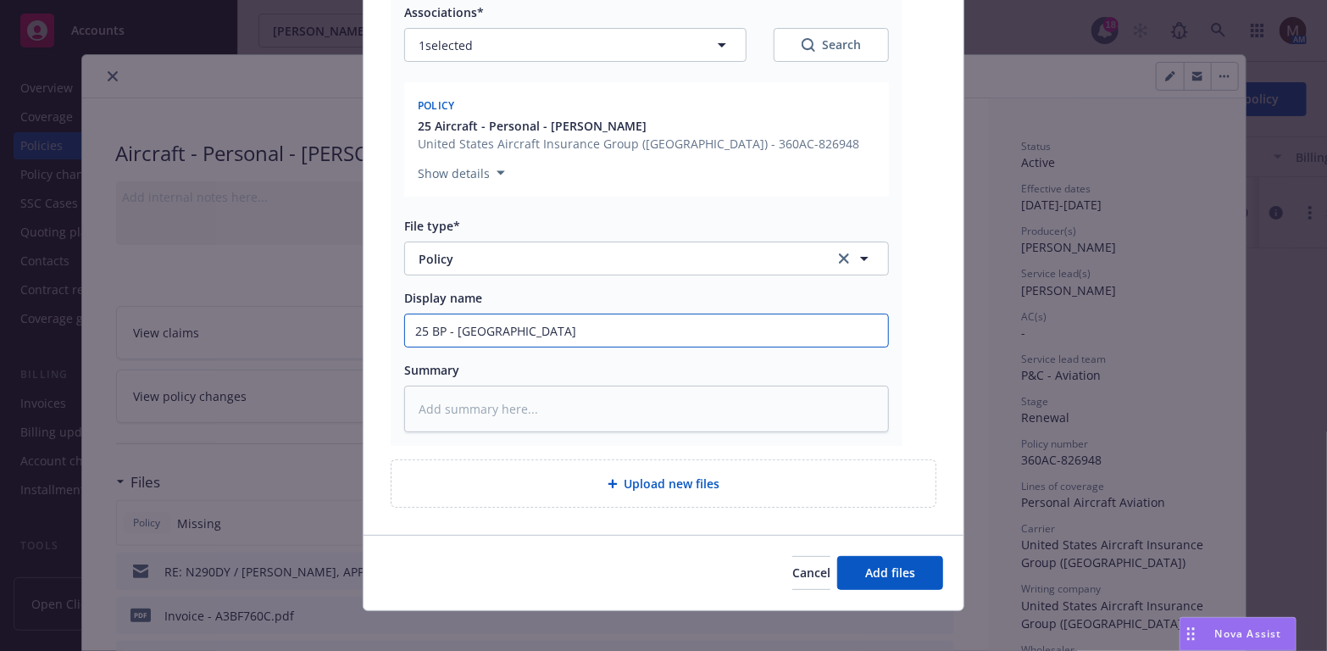
type input "25 BP - USAIG P"
type textarea "x"
type input "25 BP - USAIG Po"
type textarea "x"
type input "25 BP - USAIG Poli"
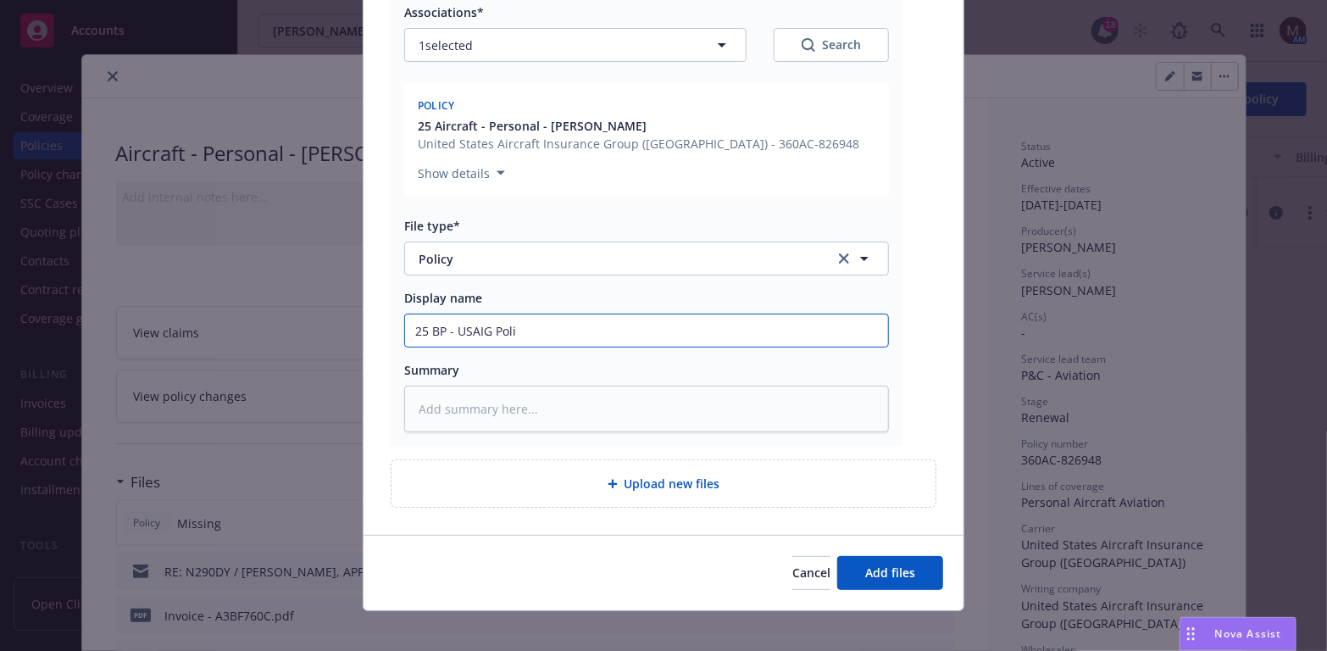
type textarea "x"
type input "25 BP - USAIG Poliy"
type textarea "x"
type input "25 BP - USAIG Poliyc"
type textarea "x"
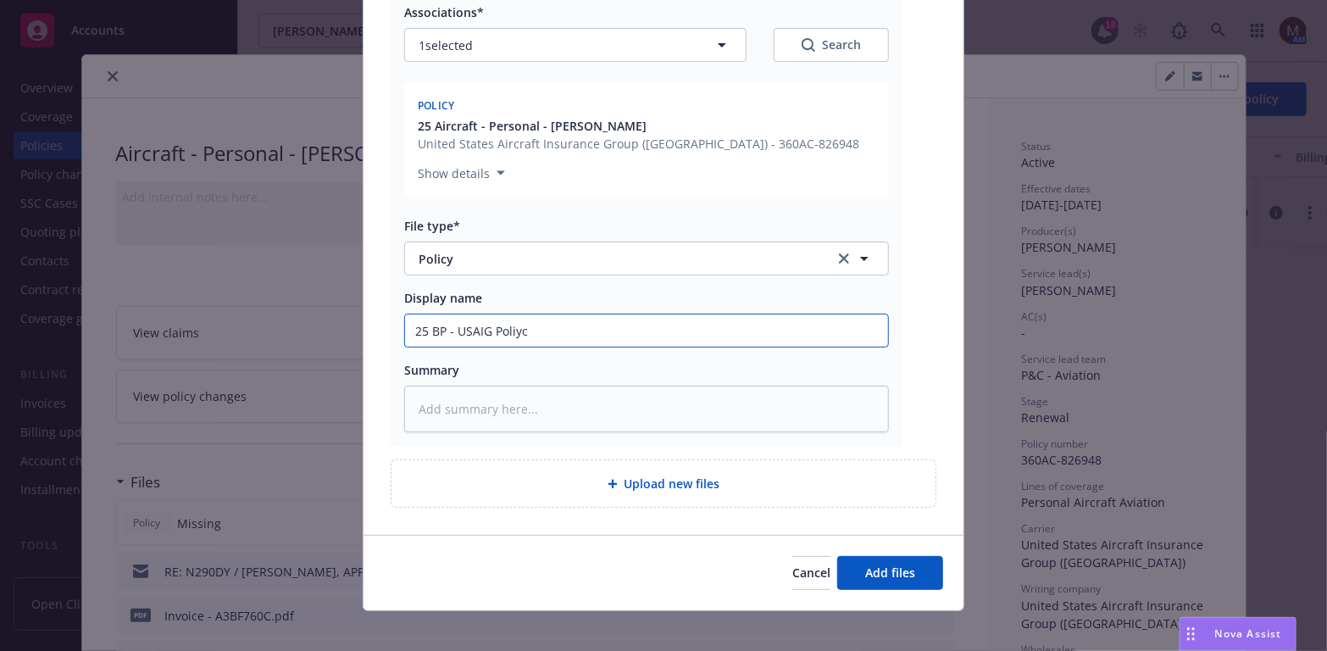
type input "25 BP - USAIG Poliyc,"
type textarea "x"
type input "25 BP - USAIG Poliyc,"
type textarea "x"
type input "25 BP - USAIG Poliyc,"
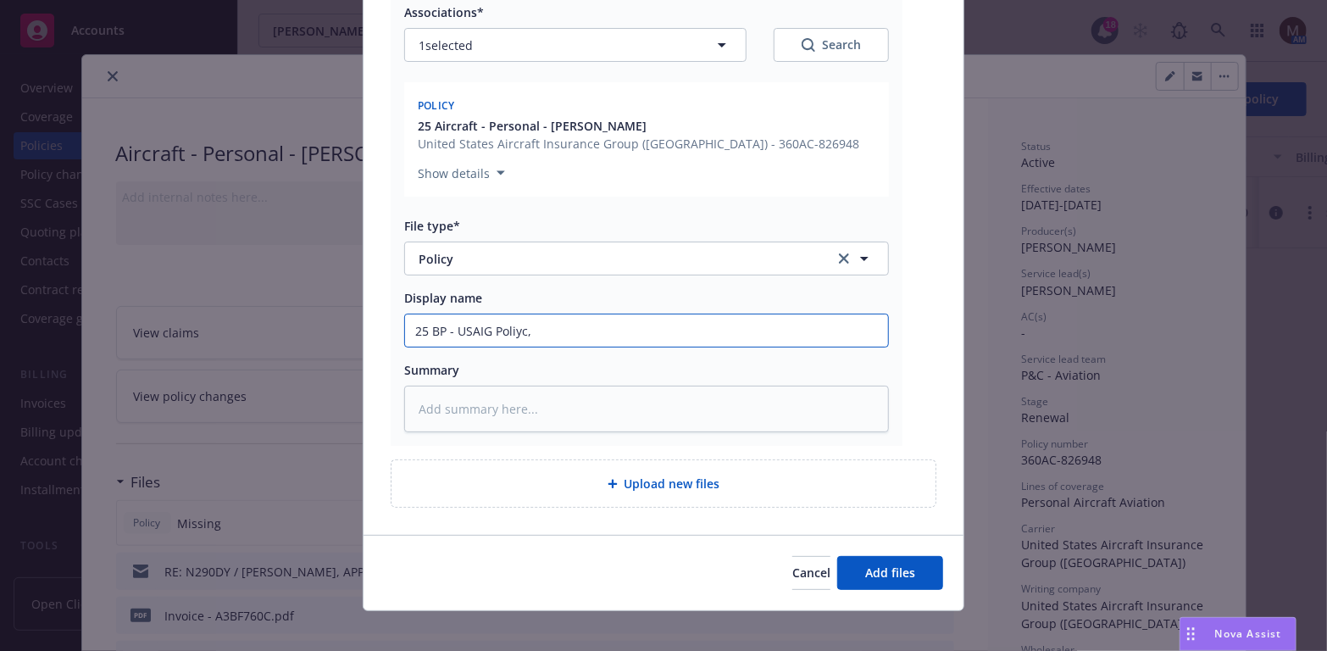
type textarea "x"
type input "25 BP - USAIG Poliyc"
type textarea "x"
type input "25 BP - USAIG Poliy"
type textarea "x"
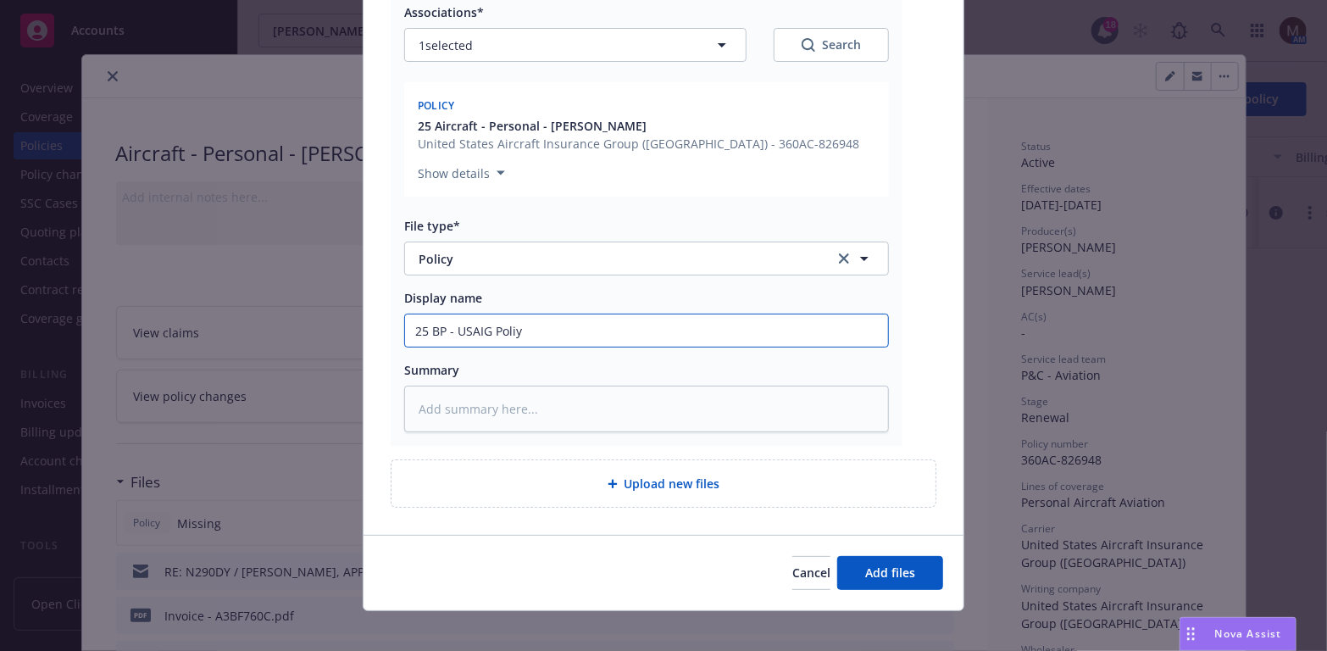
type input "25 BP - USAIG Poli"
type textarea "x"
type input "25 BP - USAIG Polic"
type textarea "x"
type input "25 BP - USAIG Policy"
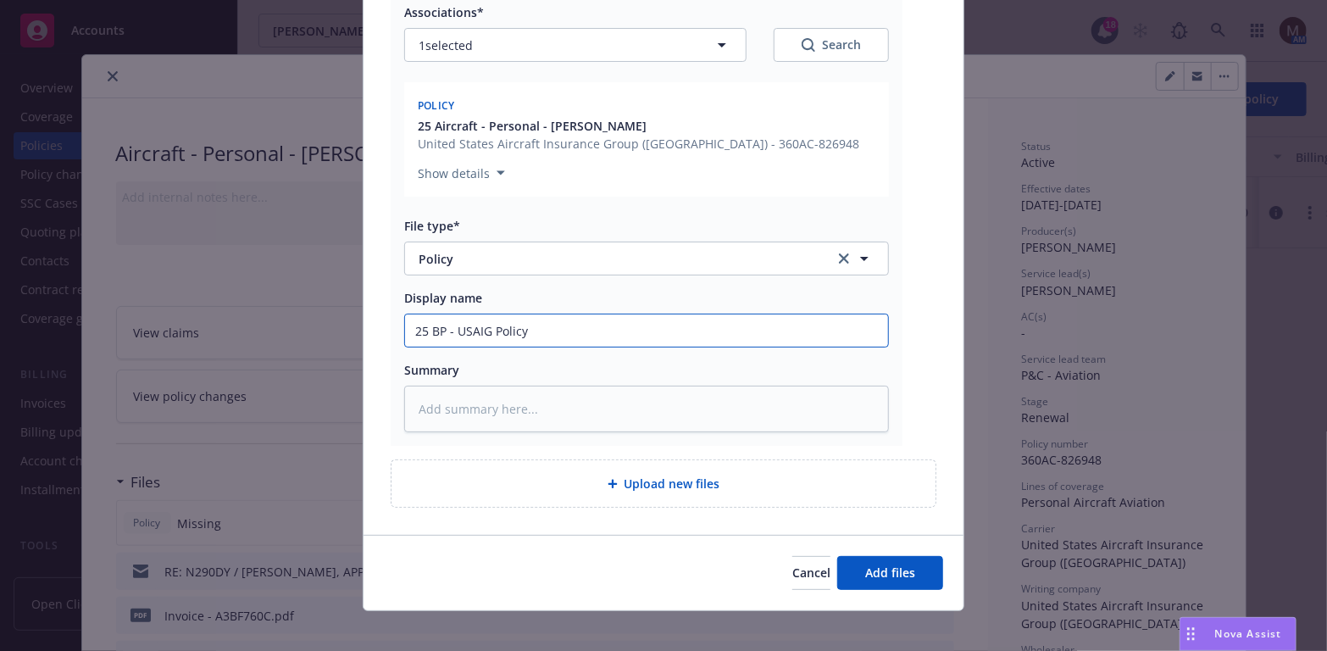
type textarea "x"
type input "25 BP - USAIG Policy,"
type textarea "x"
type input "25 BP - USAIG Policy,"
type textarea "x"
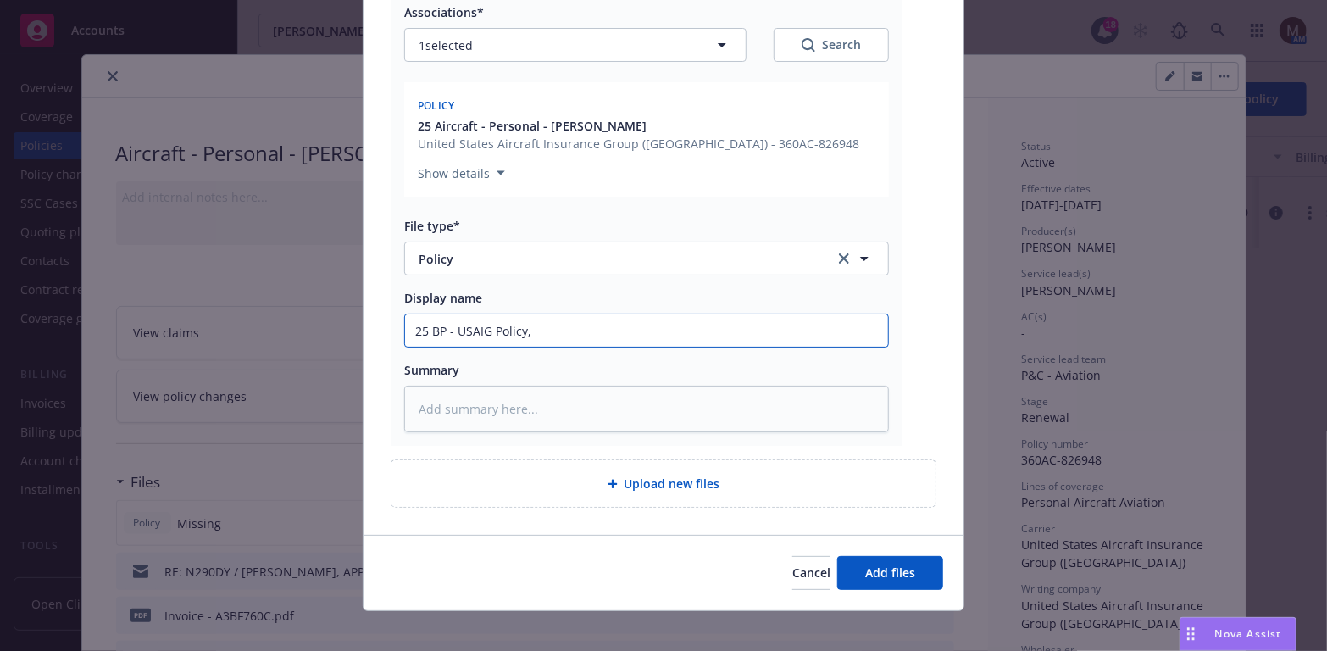
type input "25 BP - USAIG Policy, e"
type textarea "x"
type input "25 BP - USAIG Policy, ef"
type textarea "x"
type input "25 BP - USAIG Policy, eff"
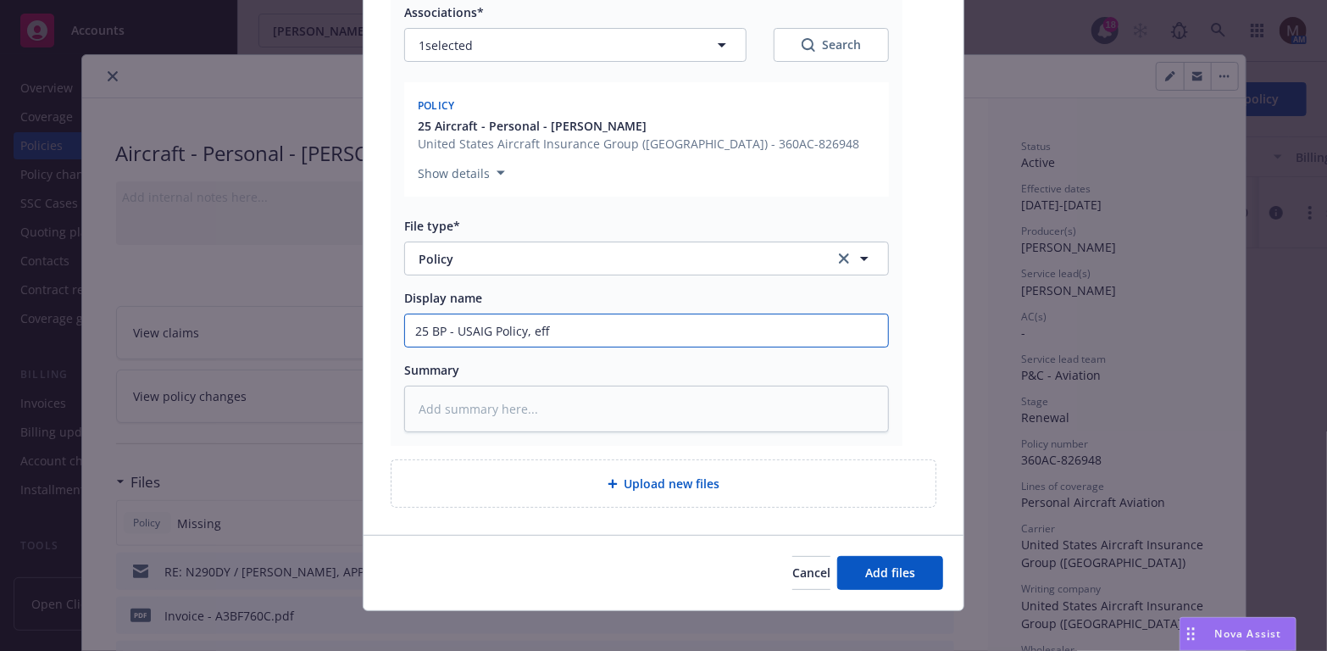
type textarea "x"
type input "25 BP - USAIG Policy, eff"
type textarea "x"
type input "25 BP - USAIG Policy, eff 0"
type textarea "x"
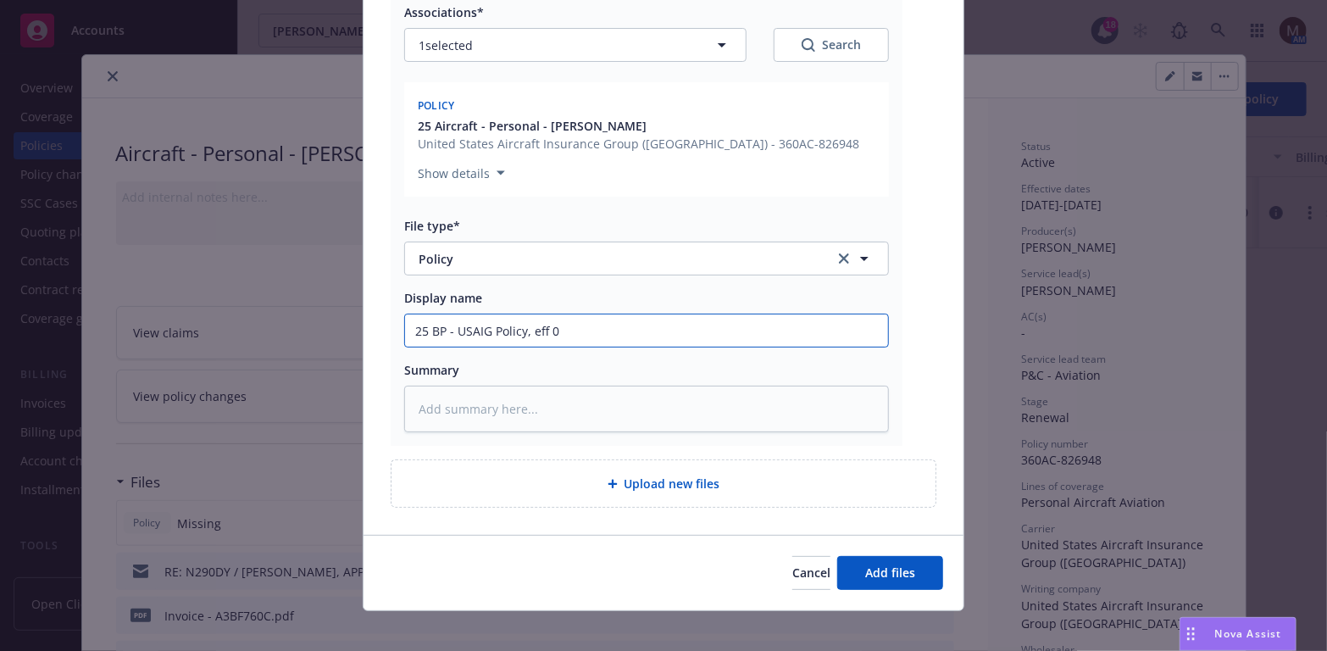
type input "25 BP - USAIG Policy, eff 08"
type textarea "x"
type input "25 BP - USAIG Policy, eff 08."
type textarea "x"
type input "25 BP - USAIG Policy, eff 08.1"
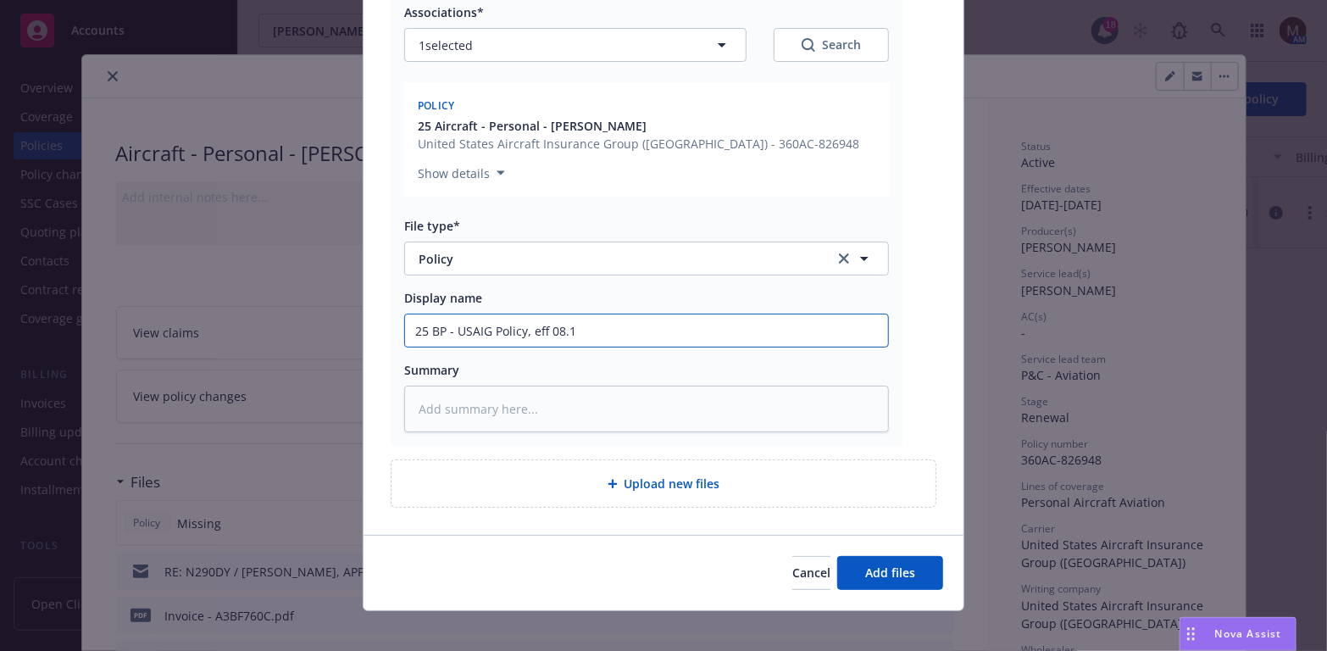
type textarea "x"
type input "25 BP - USAIG Policy, eff 08.12"
type textarea "x"
type input "25 BP - USAIG Policy, eff 08.12."
type textarea "x"
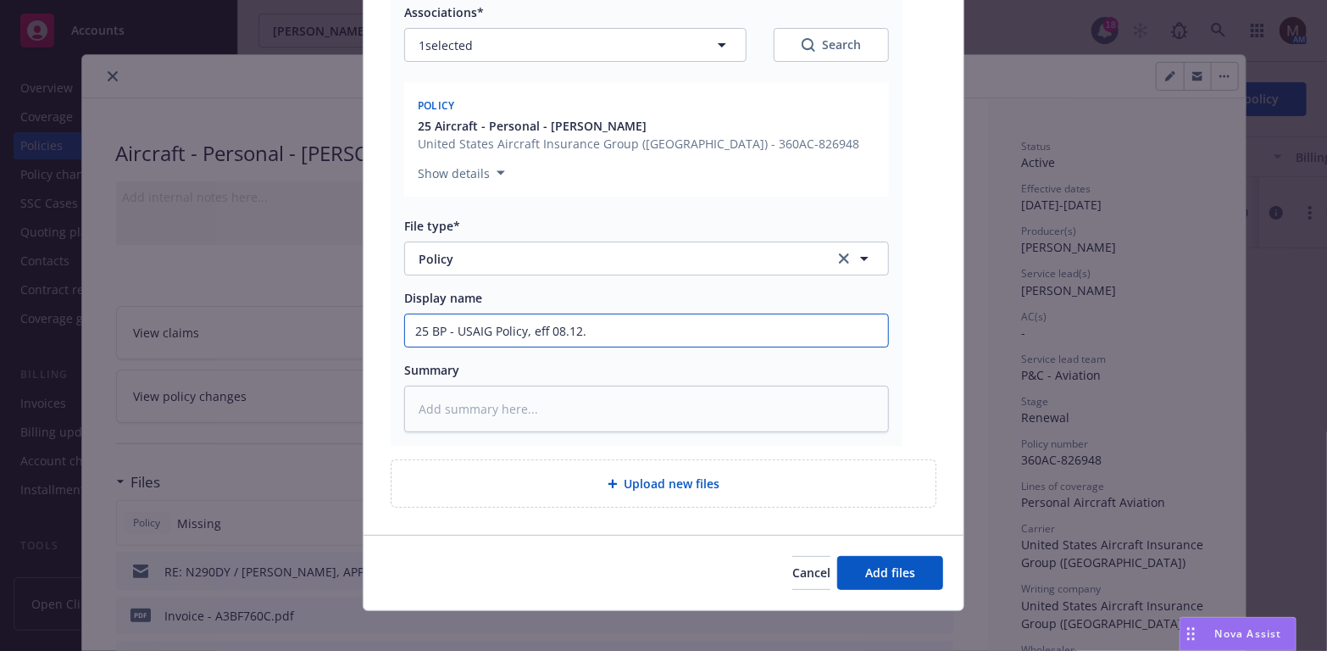
type input "25 BP - USAIG Policy, eff 08.12.2"
type textarea "x"
type input "25 BP - USAIG Policy, eff 08.12.20"
type textarea "x"
type input "25 BP - USAIG Policy, eff 08.12.202"
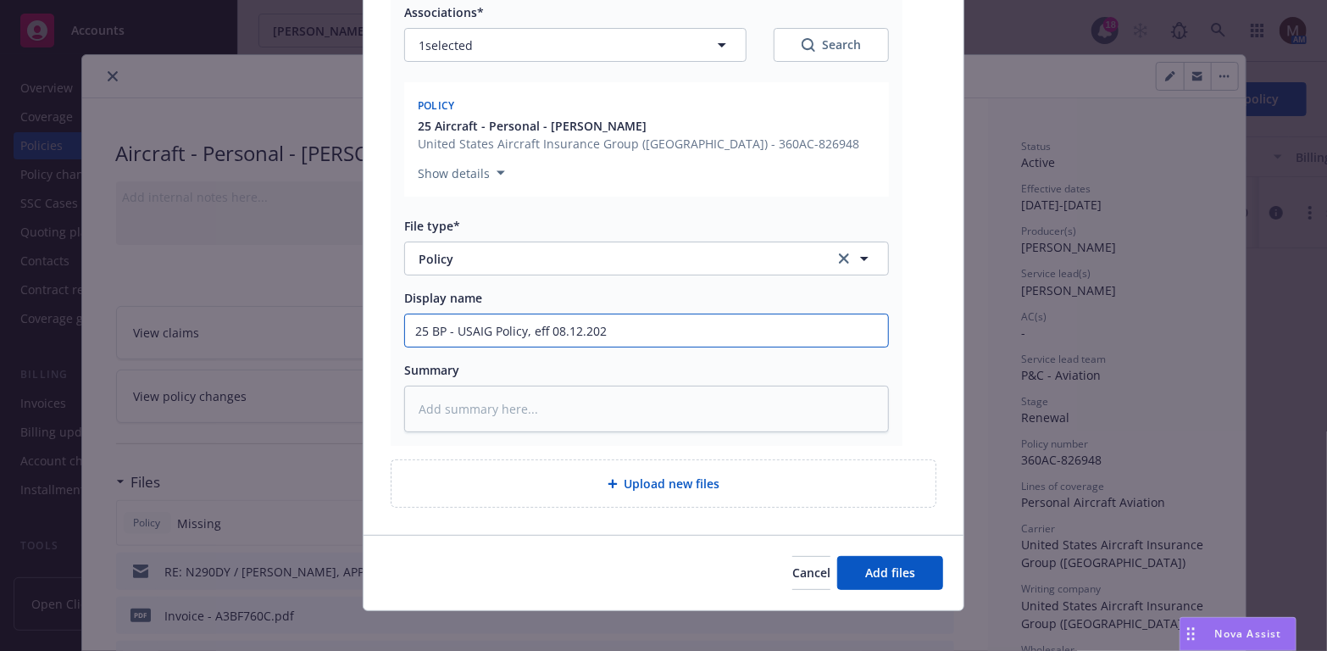
type textarea "x"
drag, startPoint x: 630, startPoint y: 329, endPoint x: 362, endPoint y: 334, distance: 268.7
click at [364, 334] on div "pdf 3AC826948.pdf Associations* 1 selected Search Policy 25 Aircraft - Personal…" at bounding box center [664, 226] width 600 height 618
type input "25 BP - USAIG Policy, eff 08.12.2025"
click at [455, 394] on textarea at bounding box center [646, 409] width 485 height 47
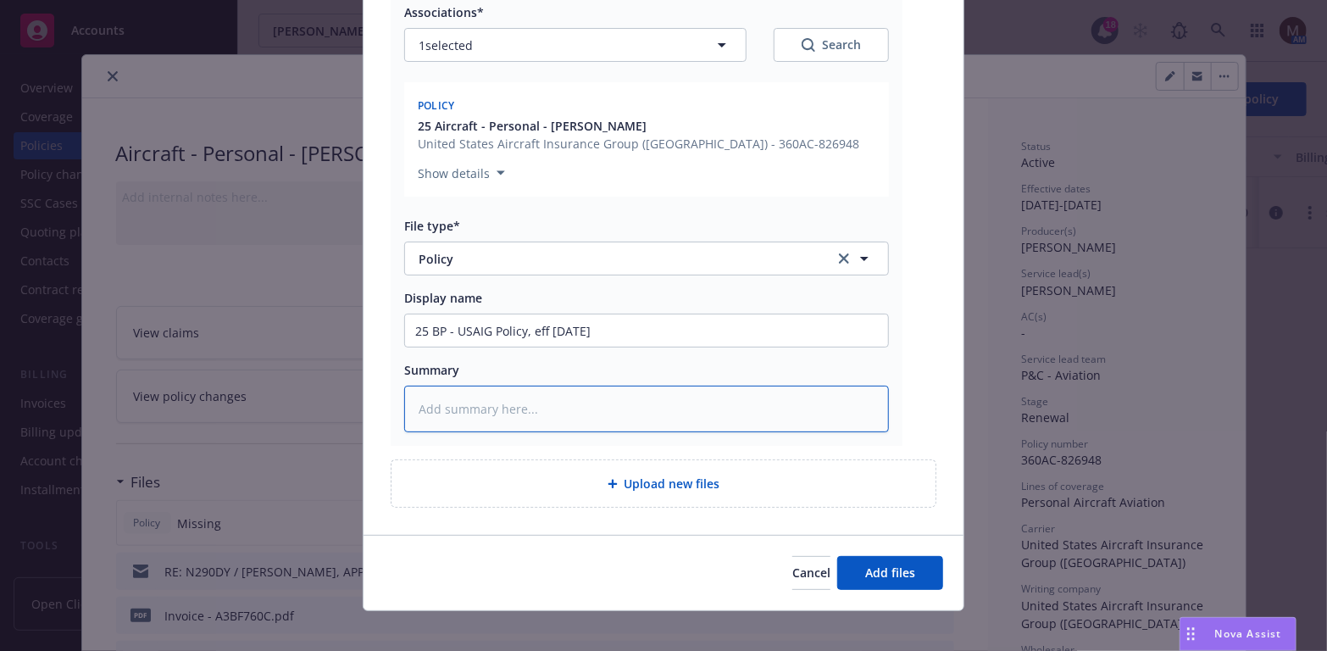
paste textarea "25 BP - USAIG Policy, eff 08.12.2025"
type textarea "x"
type textarea "25 BP - USAIG Policy, eff 08.12.2025"
type textarea "x"
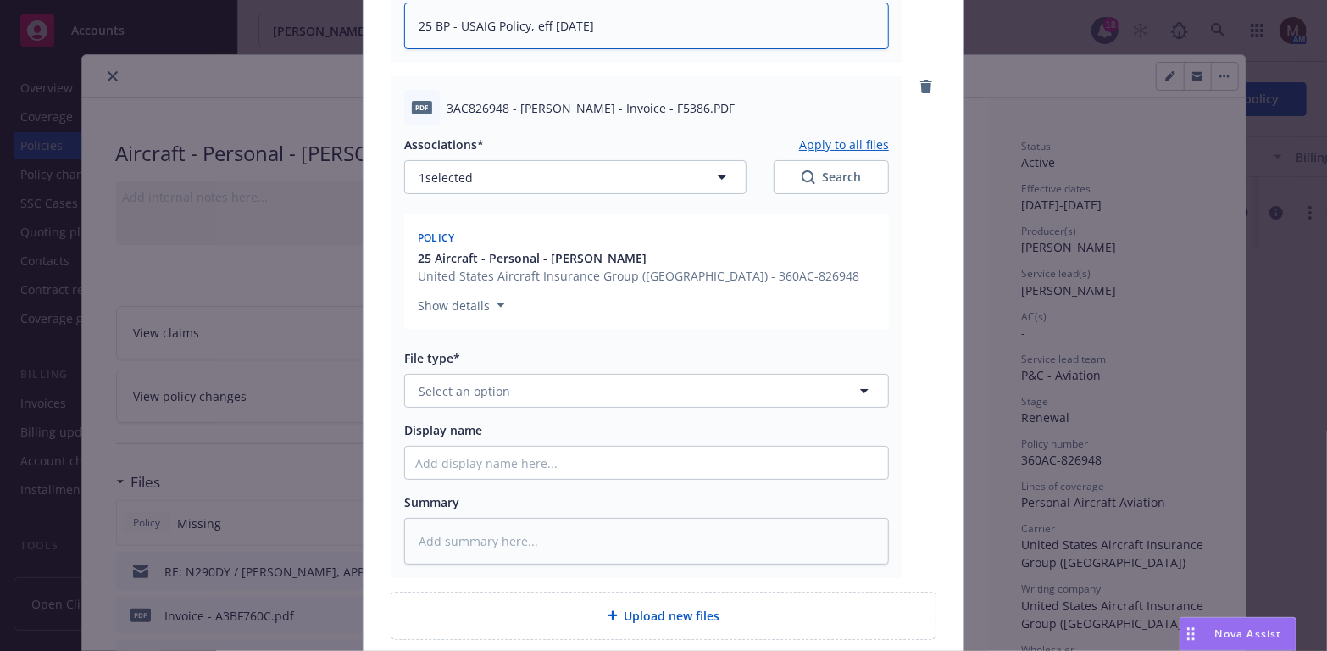
scroll to position [678, 0]
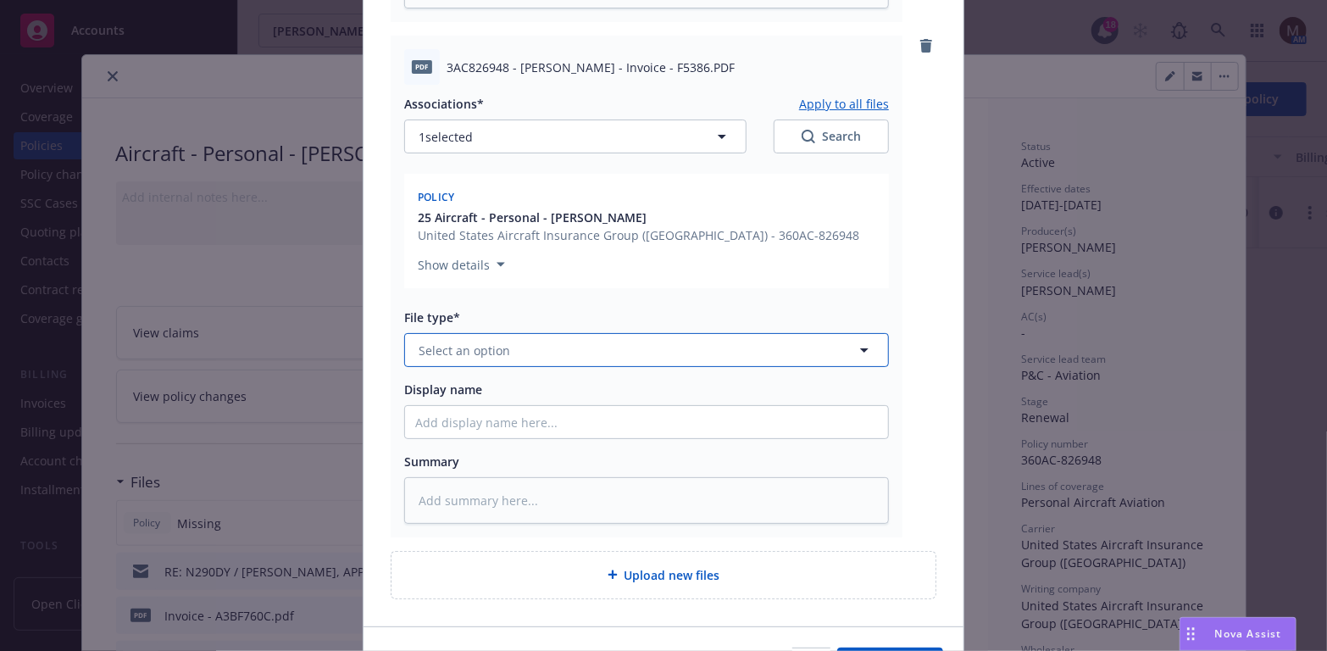
click at [856, 347] on icon "button" at bounding box center [864, 350] width 20 height 20
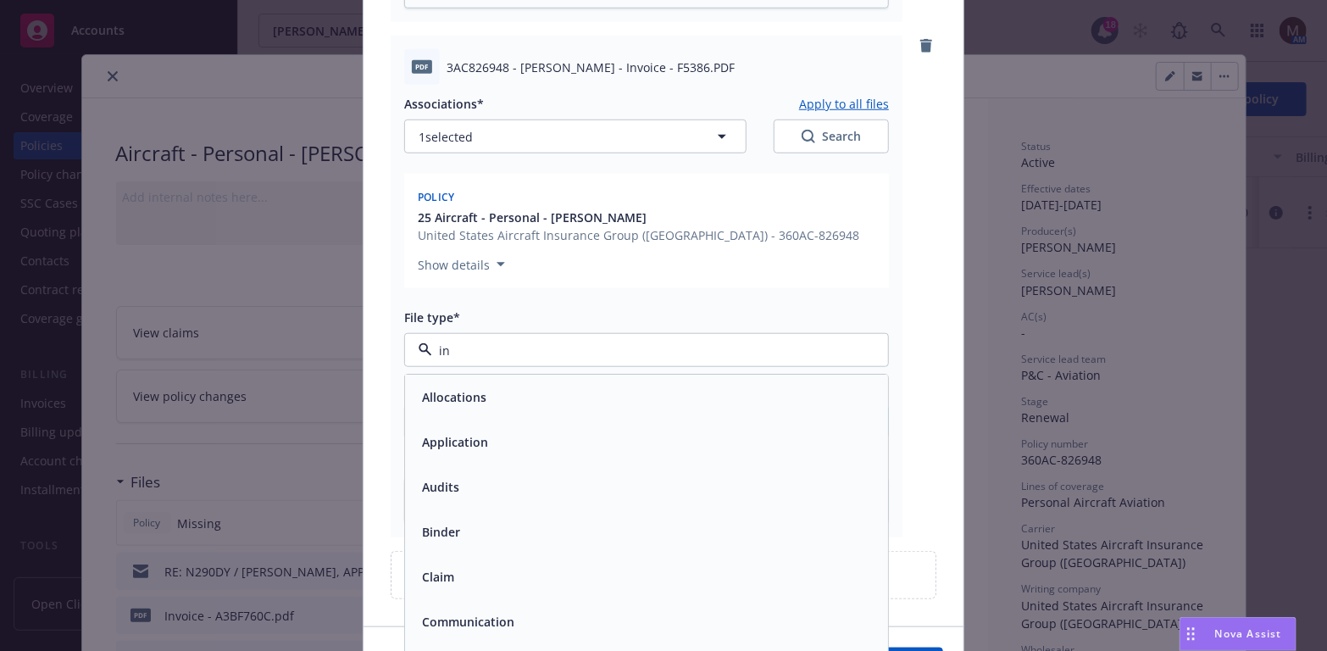
type input "inv"
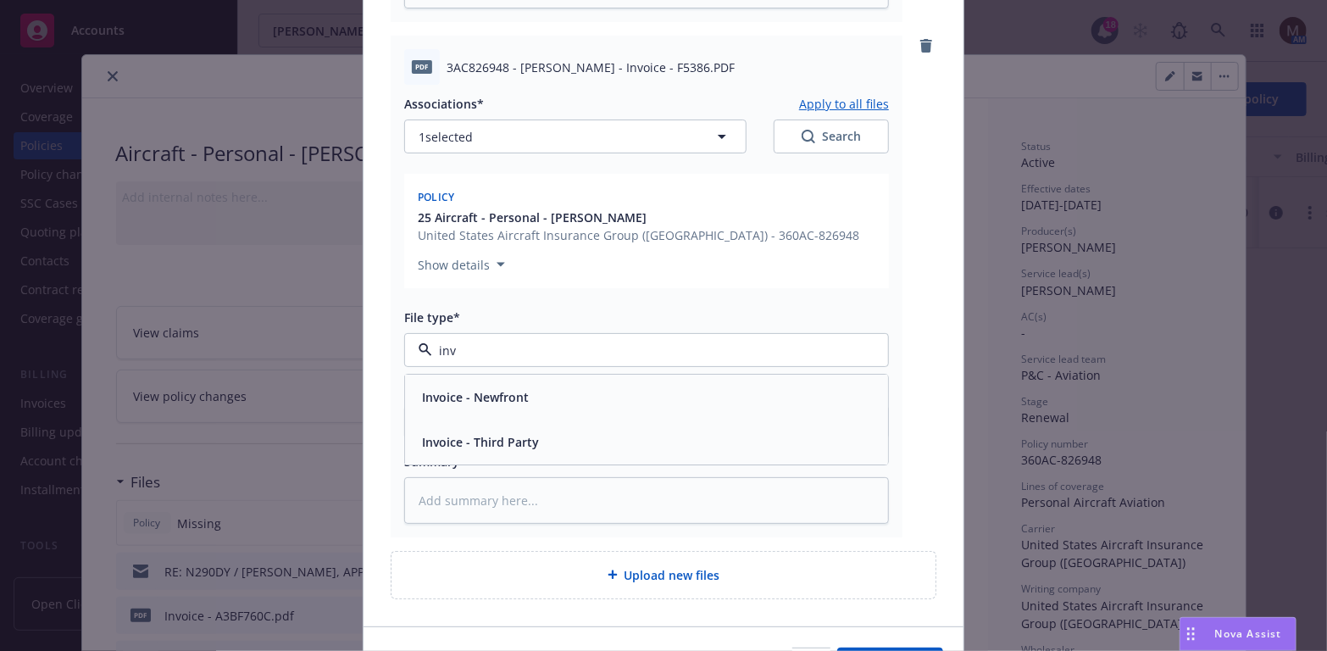
click at [617, 443] on div "Invoice - Third Party" at bounding box center [646, 442] width 463 height 25
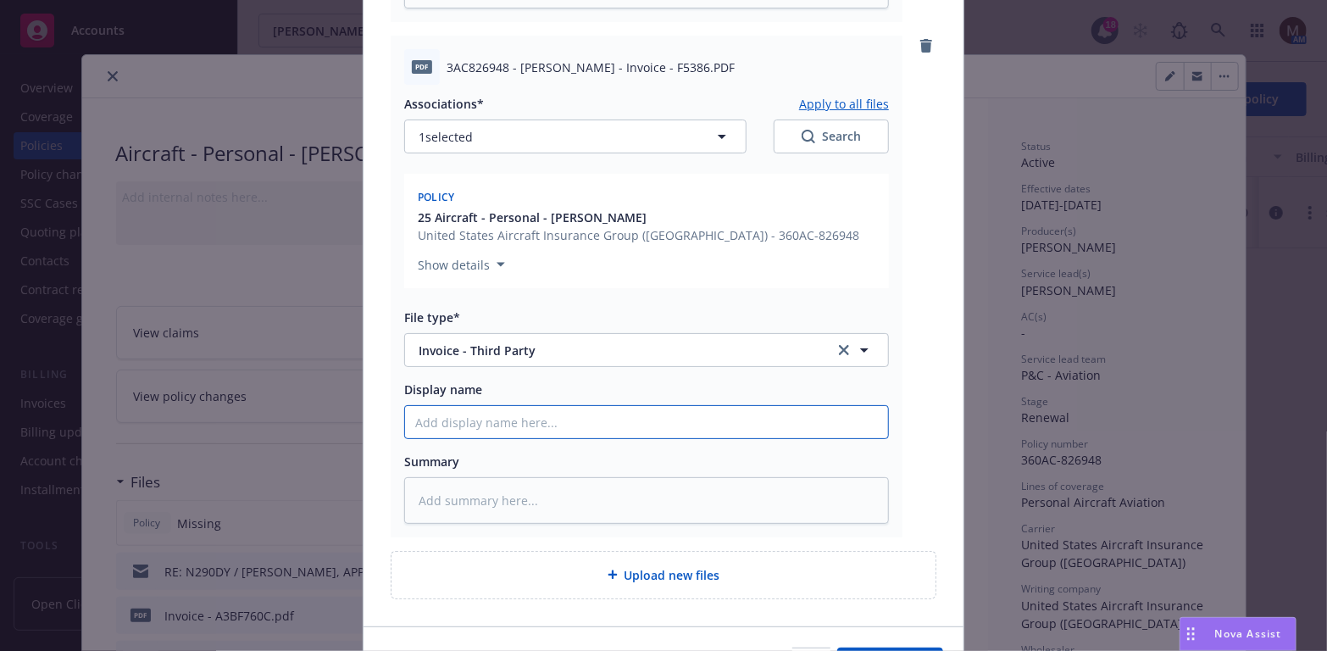
type textarea "x"
type input "2"
type textarea "x"
type input "25"
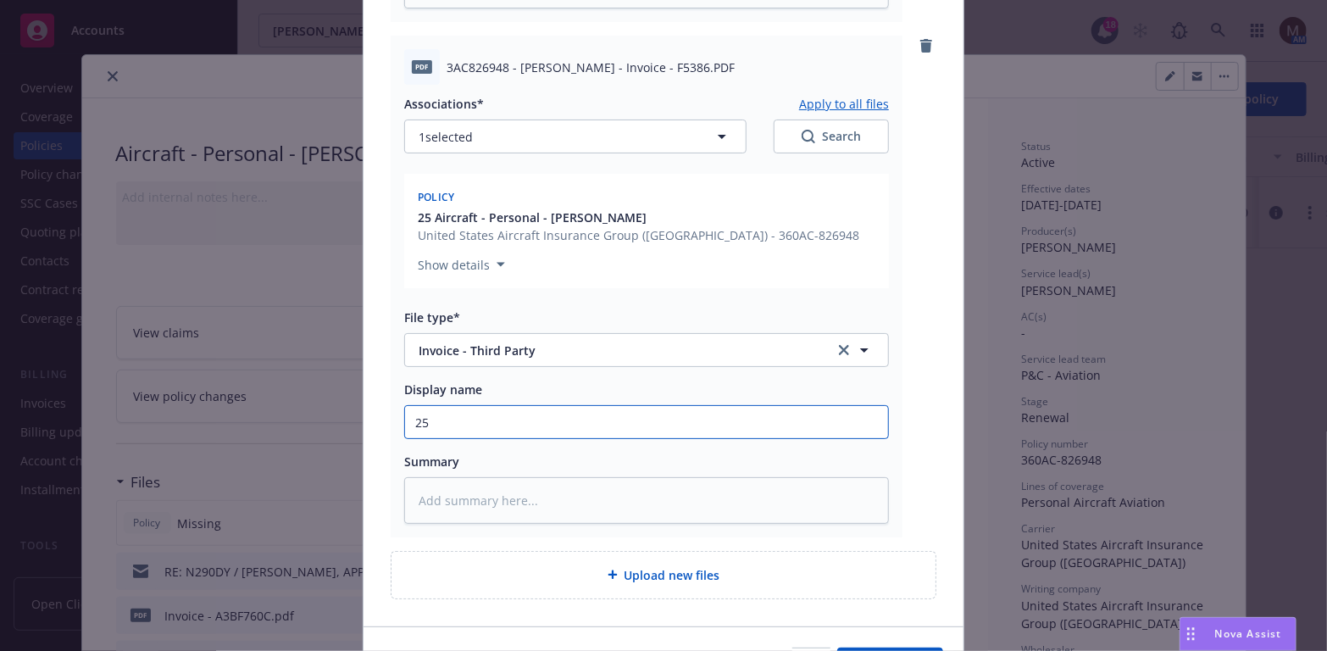
type textarea "x"
type input "25"
type textarea "x"
type input "25 B"
type textarea "x"
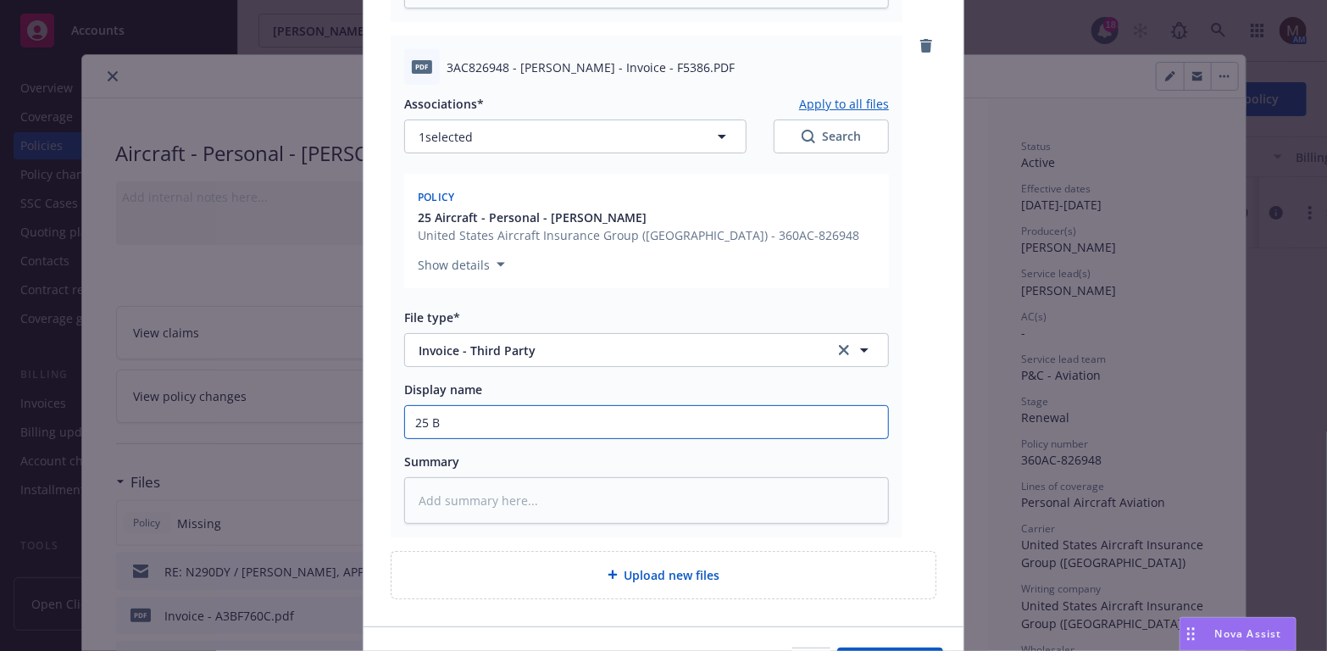
type input "25 BP"
type textarea "x"
type input "25 BP"
type textarea "x"
type input "25 BP -"
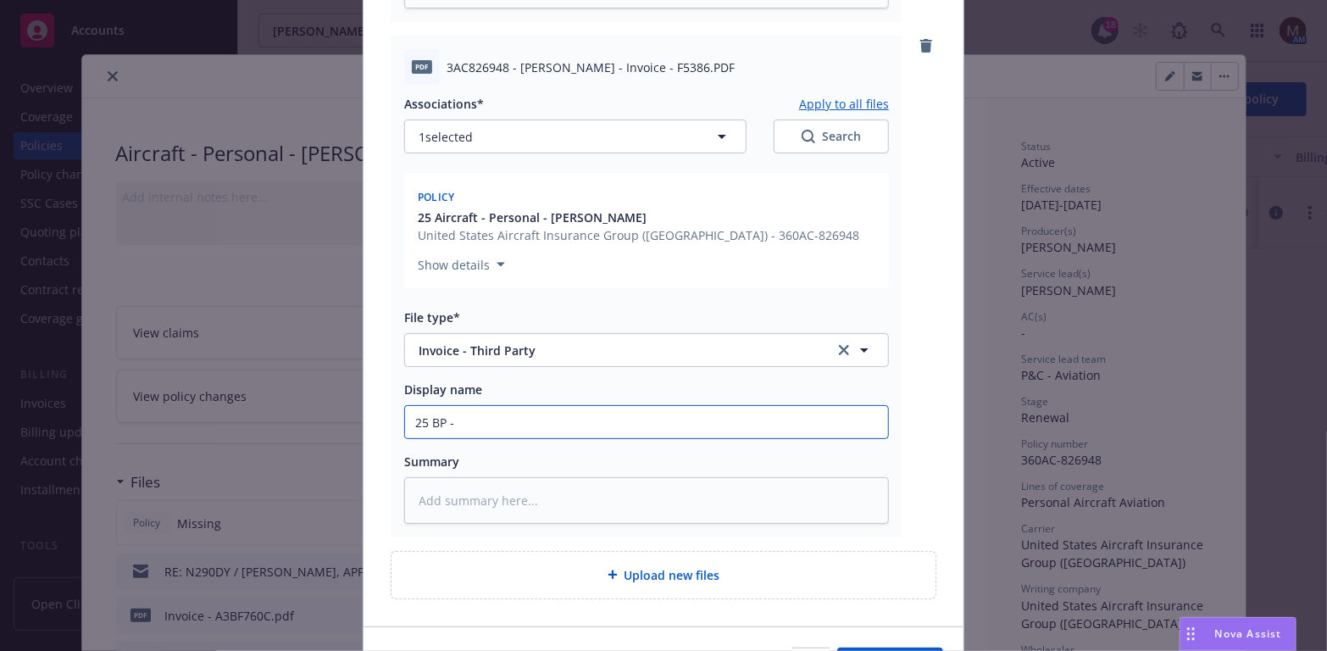
type textarea "x"
type input "25 BP -"
type textarea "x"
type input "25 BP - C"
type textarea "x"
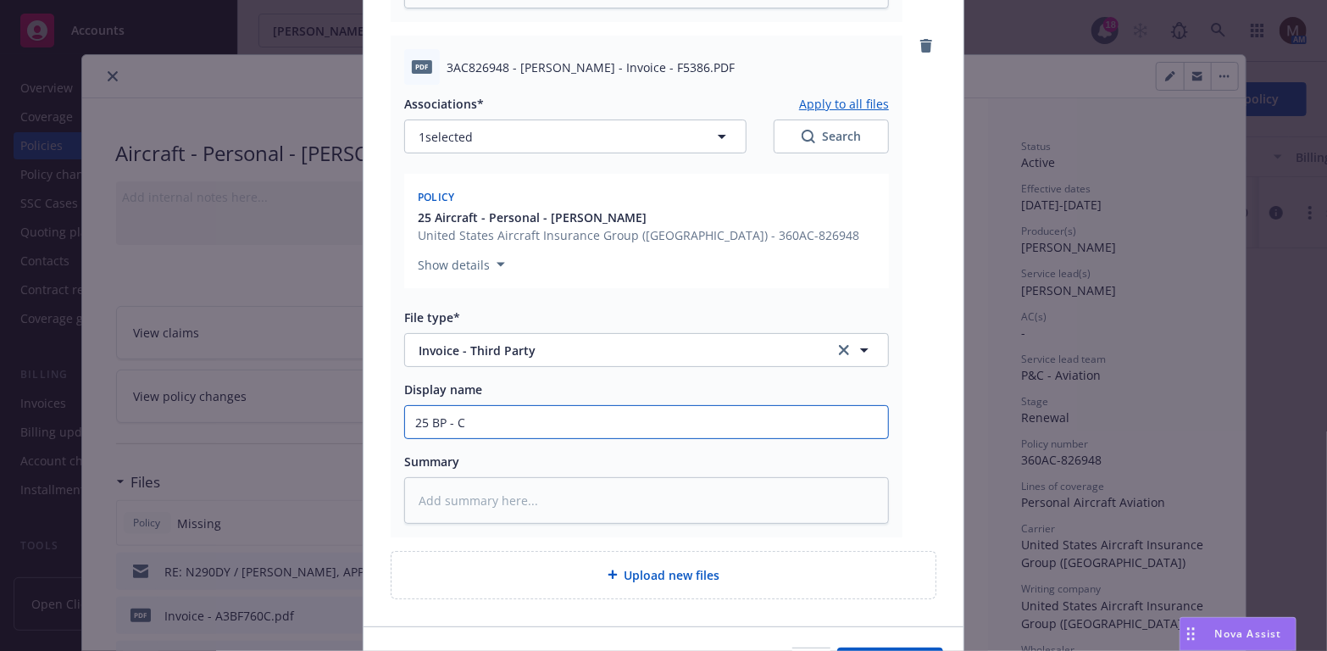
type input "25 BP - CA"
type textarea "x"
type input "25 BP - CAR"
type textarea "x"
type input "25 BP - CARR"
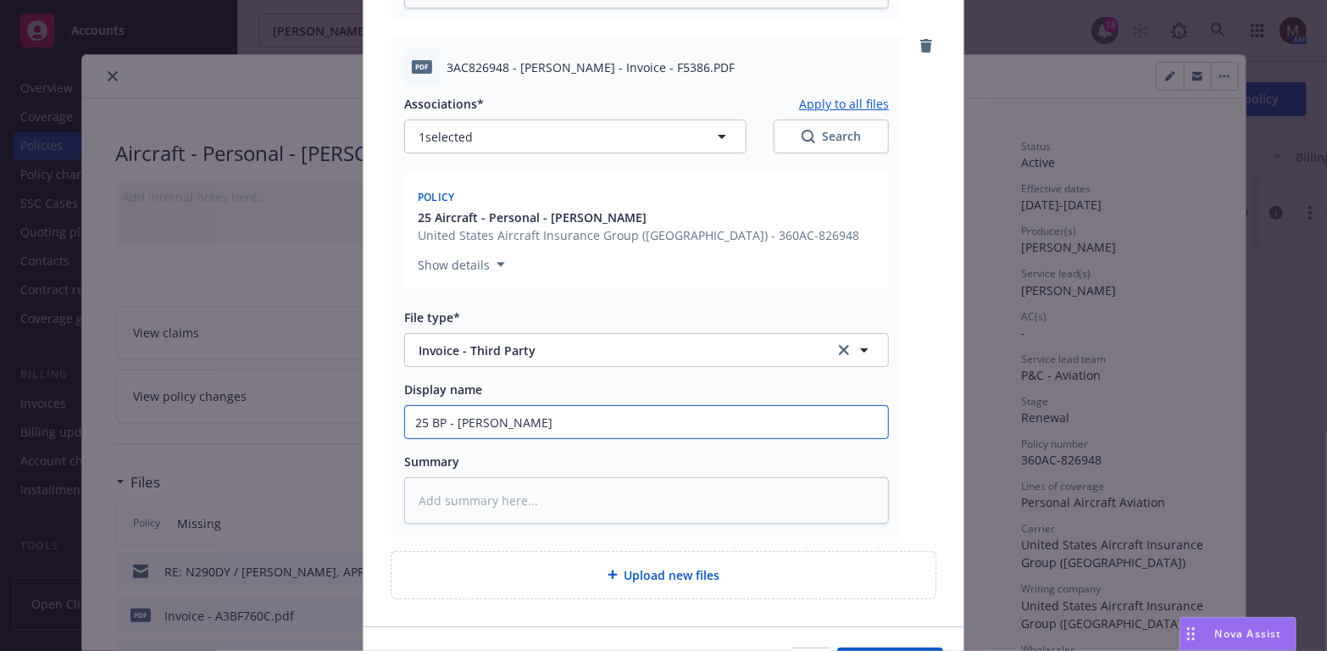
type textarea "x"
type input "25 BP - CARRI"
type textarea "x"
type input "25 BP - CARRIE"
type textarea "x"
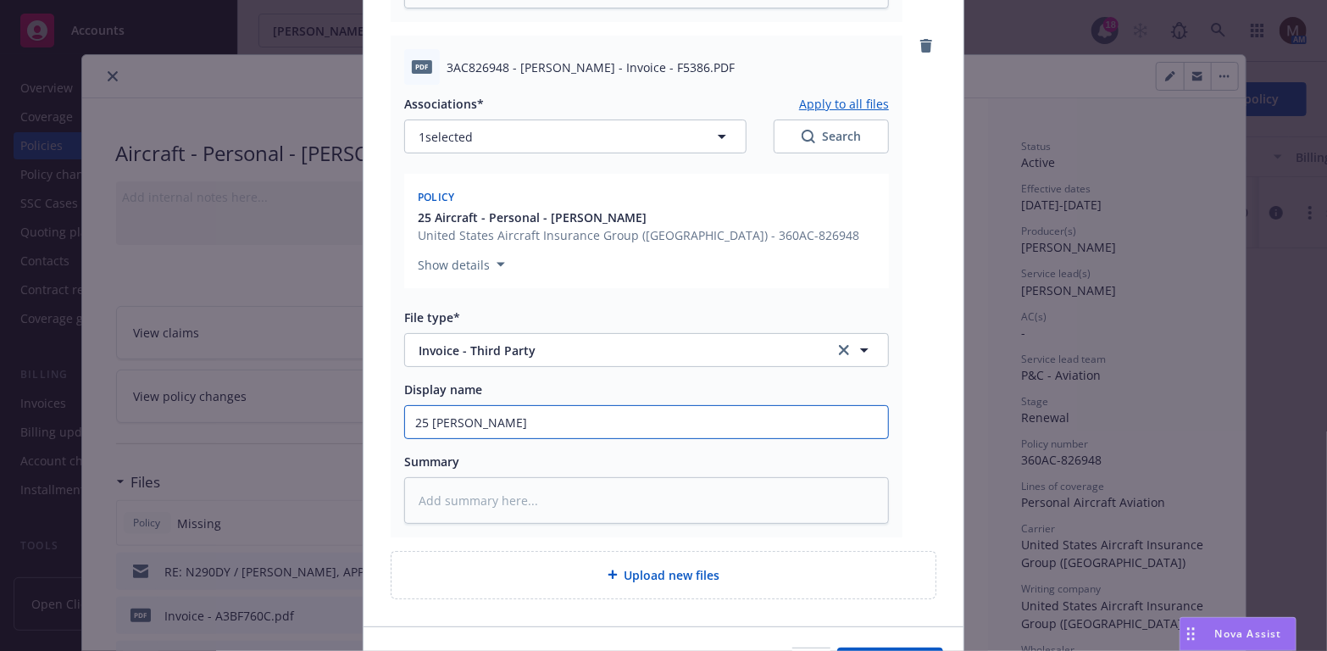
type input "25 BP - CARRIER"
type textarea "x"
type input "25 BP - CARRIER"
type textarea "x"
type input "25 BP - CARRIER I"
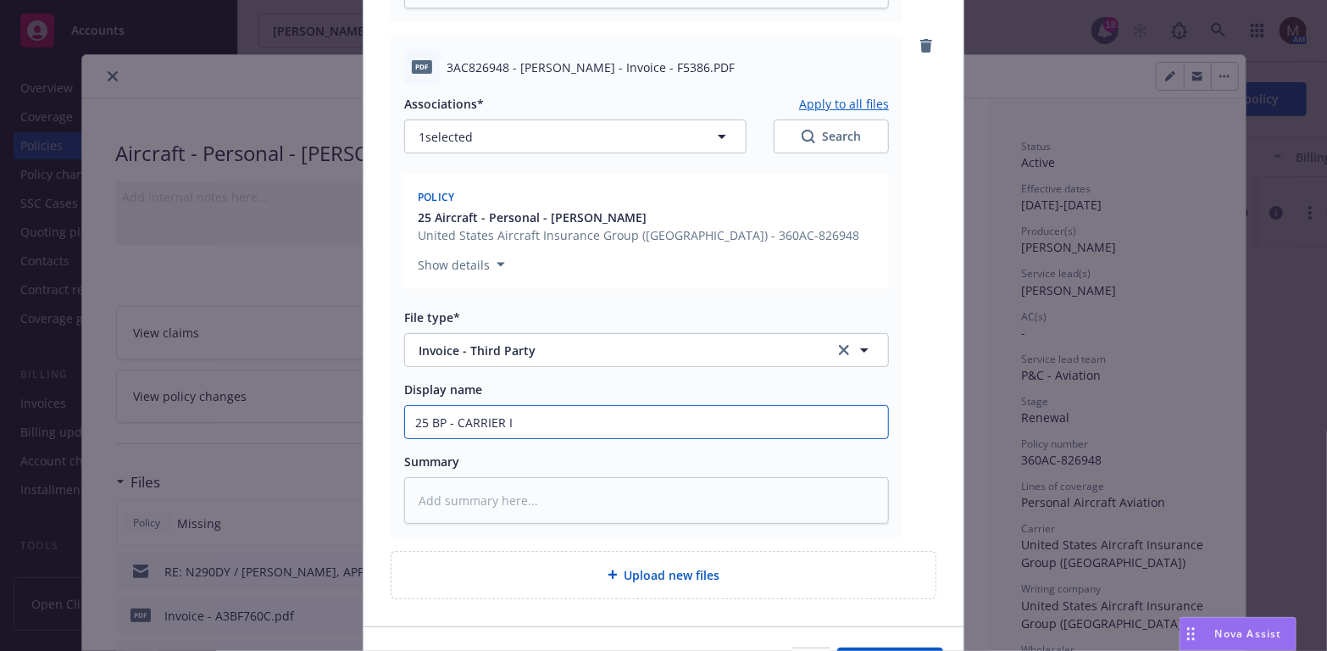
type textarea "x"
type input "25 BP - CARRIER IN"
type textarea "x"
type input "25 BP - CARRIER INV"
type textarea "x"
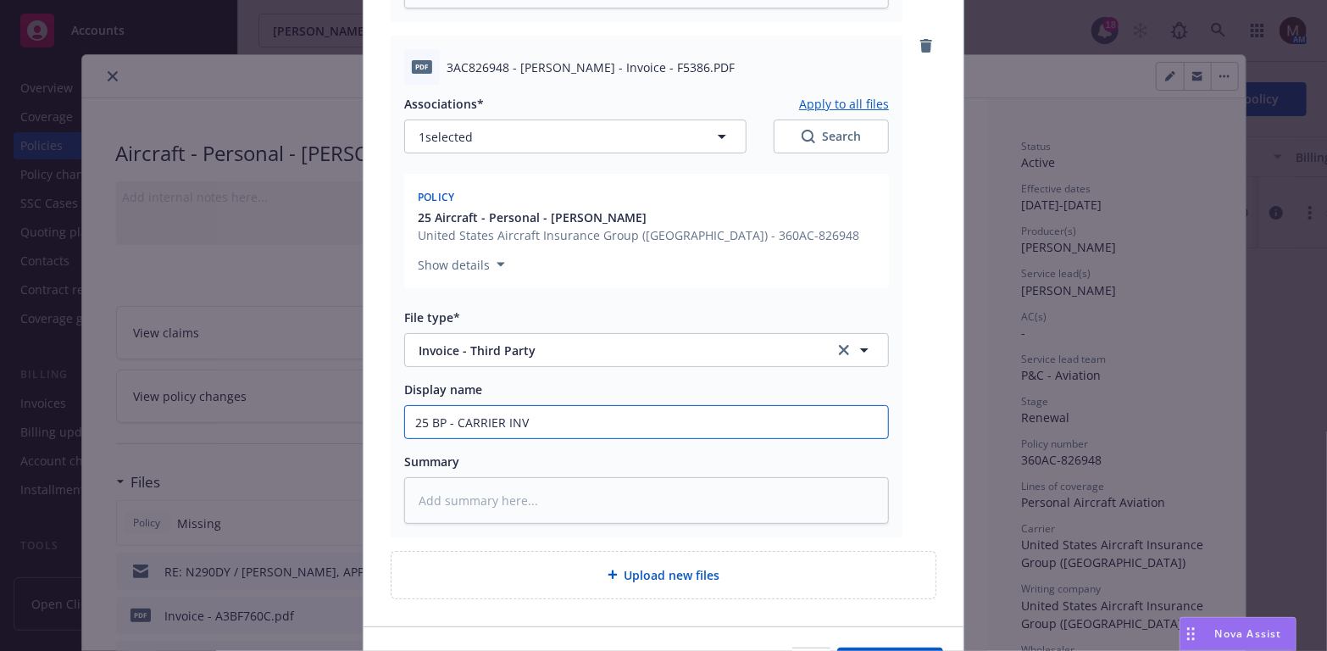
type input "25 BP - CARRIER INVO"
type textarea "x"
type input "25 BP - CARRIER INVOI"
type textarea "x"
type input "25 BP - CARRIER INVOIC"
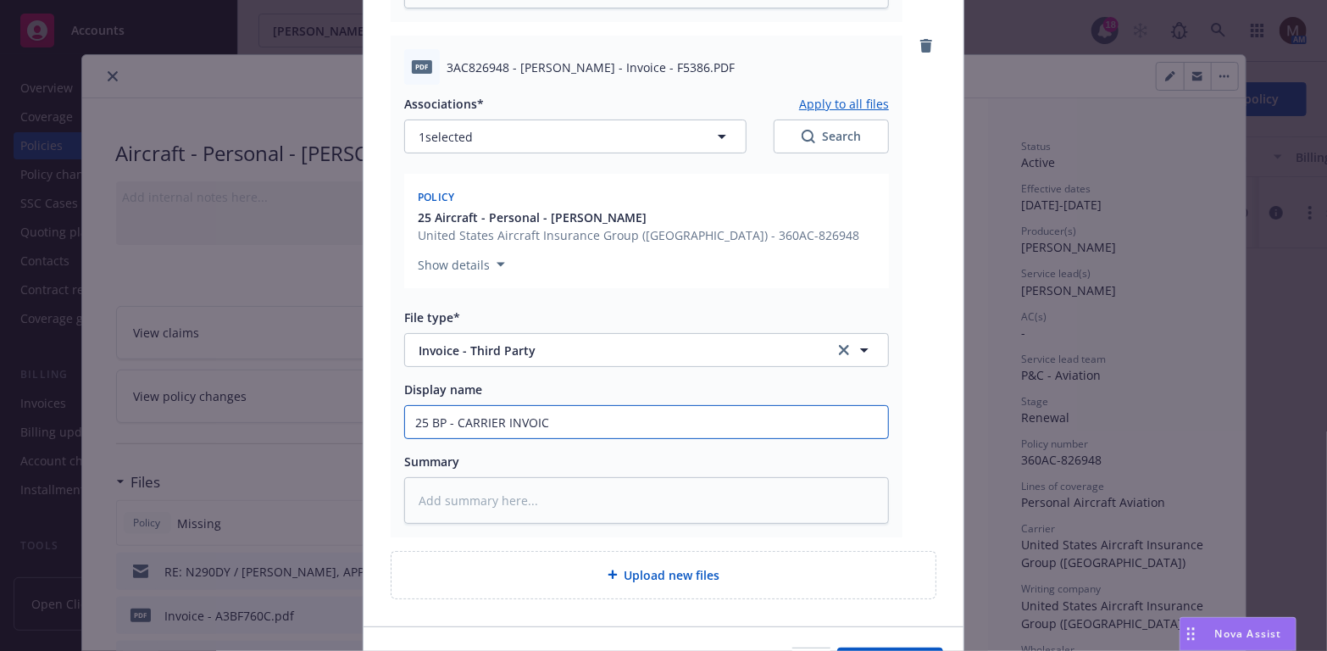
type textarea "x"
type input "25 BP - CARRIER INVOICE"
type textarea "x"
type input "25 BP - CARRIER INVOICE,"
type textarea "x"
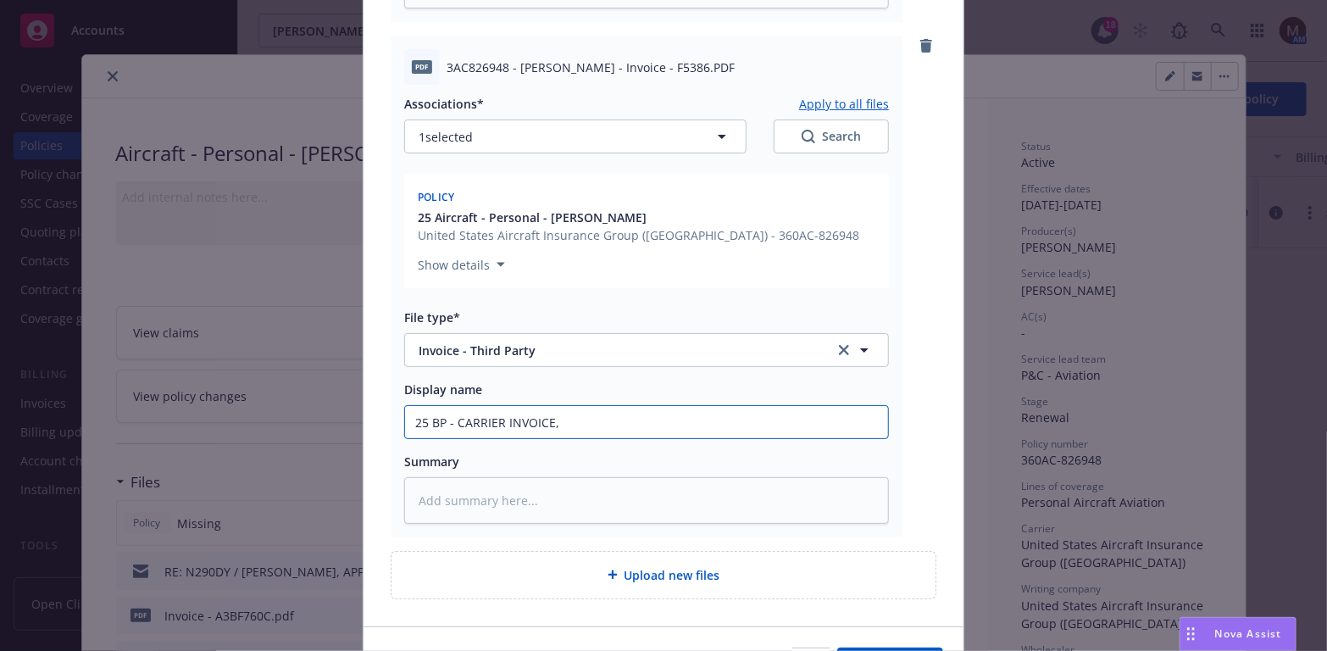
type input "25 BP - CARRIER INVOICE,"
type textarea "x"
type input "25 BP - CARRIER INVOICE, $"
type textarea "x"
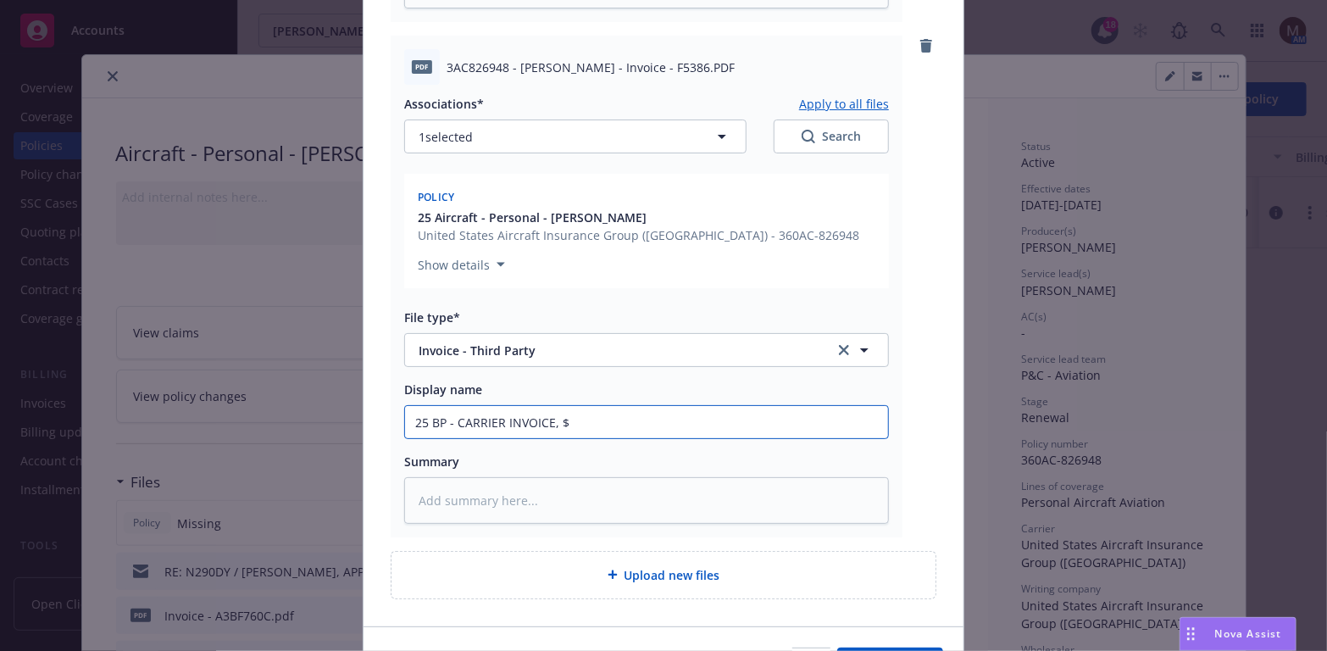
type input "25 BP - CARRIER INVOICE, $4"
type textarea "x"
type input "25 BP - CARRIER INVOICE, $4,"
type textarea "x"
type input "25 BP - CARRIER INVOICE, $4,4"
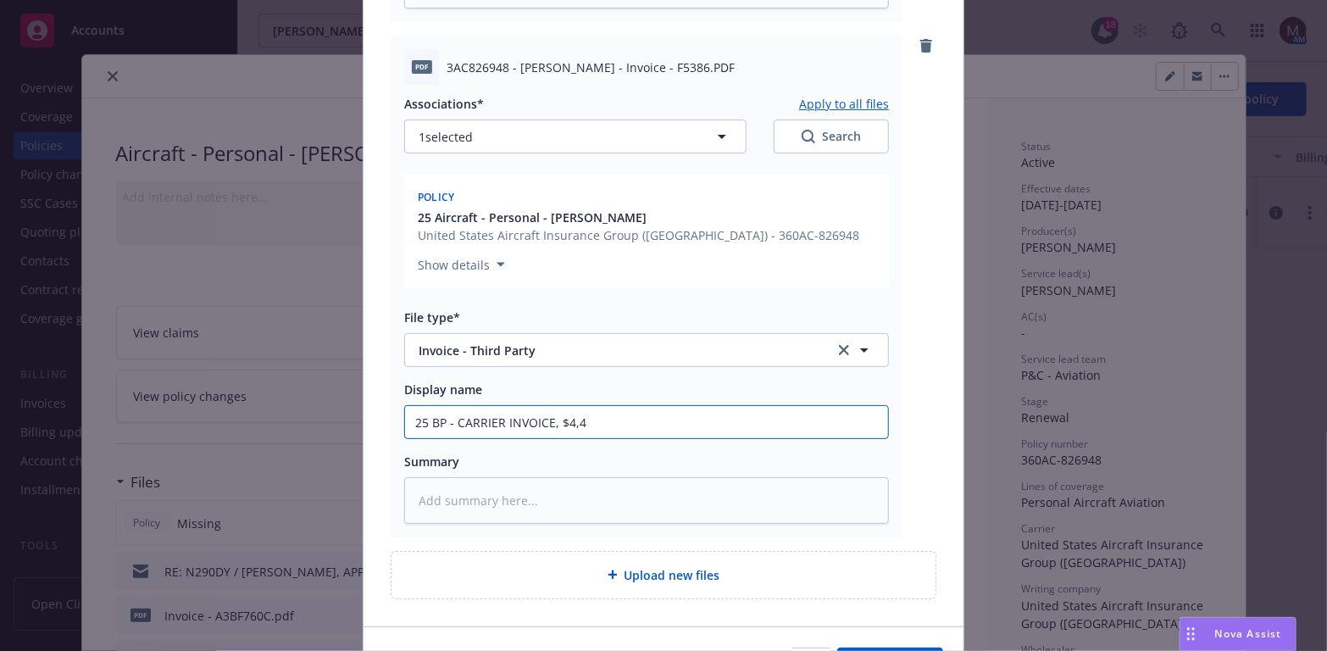
type textarea "x"
type input "25 BP - CARRIER INVOICE, $4,46"
type textarea "x"
drag, startPoint x: 609, startPoint y: 430, endPoint x: 365, endPoint y: 430, distance: 244.1
click at [365, 430] on div "pdf 3AC826948.pdf Associations* Apply to all files 1 selected Search Policy 25 …" at bounding box center [664, 59] width 600 height 1132
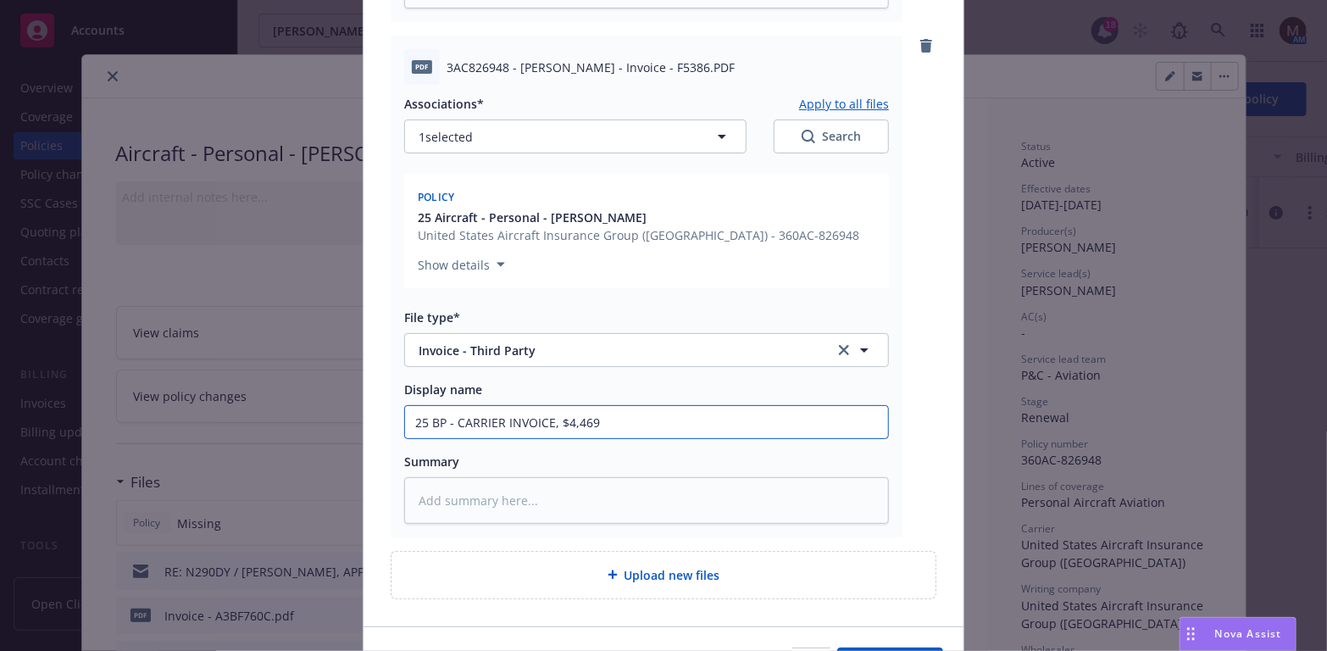
type input "25 BP - CARRIER INVOICE, $4,469"
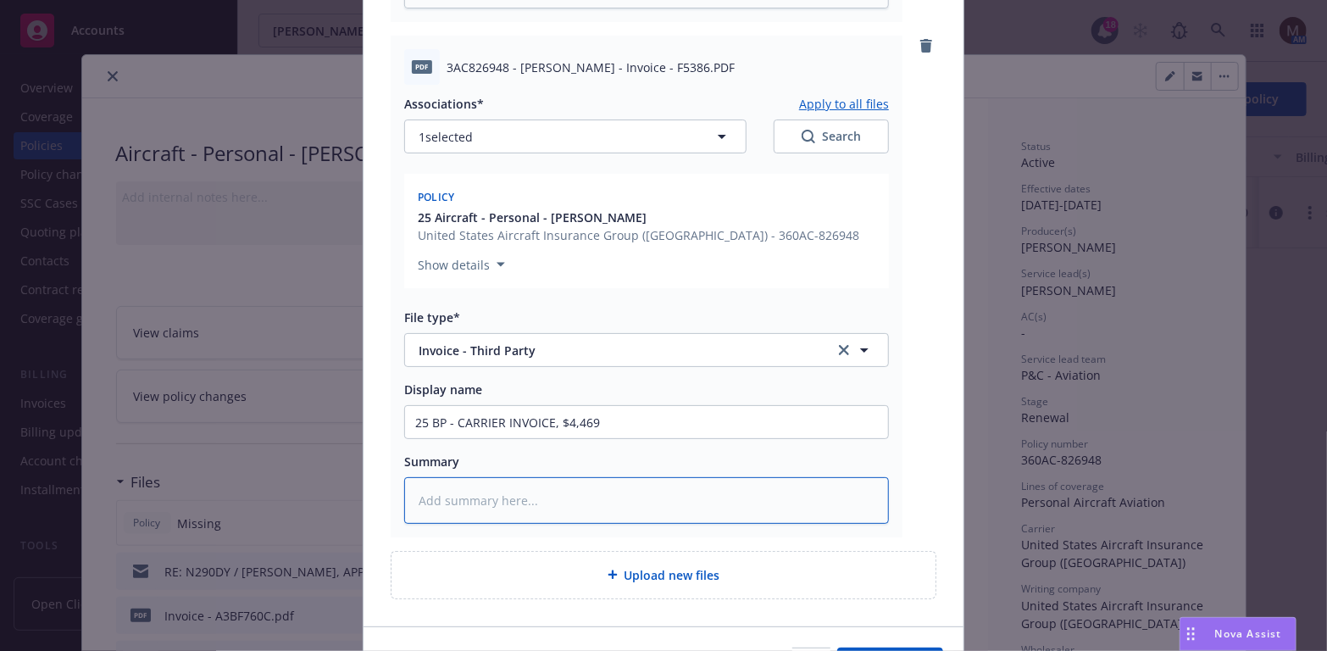
click at [474, 503] on textarea at bounding box center [646, 500] width 485 height 47
paste textarea "25 BP - CARRIER INVOICE, $4,469"
type textarea "25 BP - CARRIER INVOICE, $4,469"
type textarea "x"
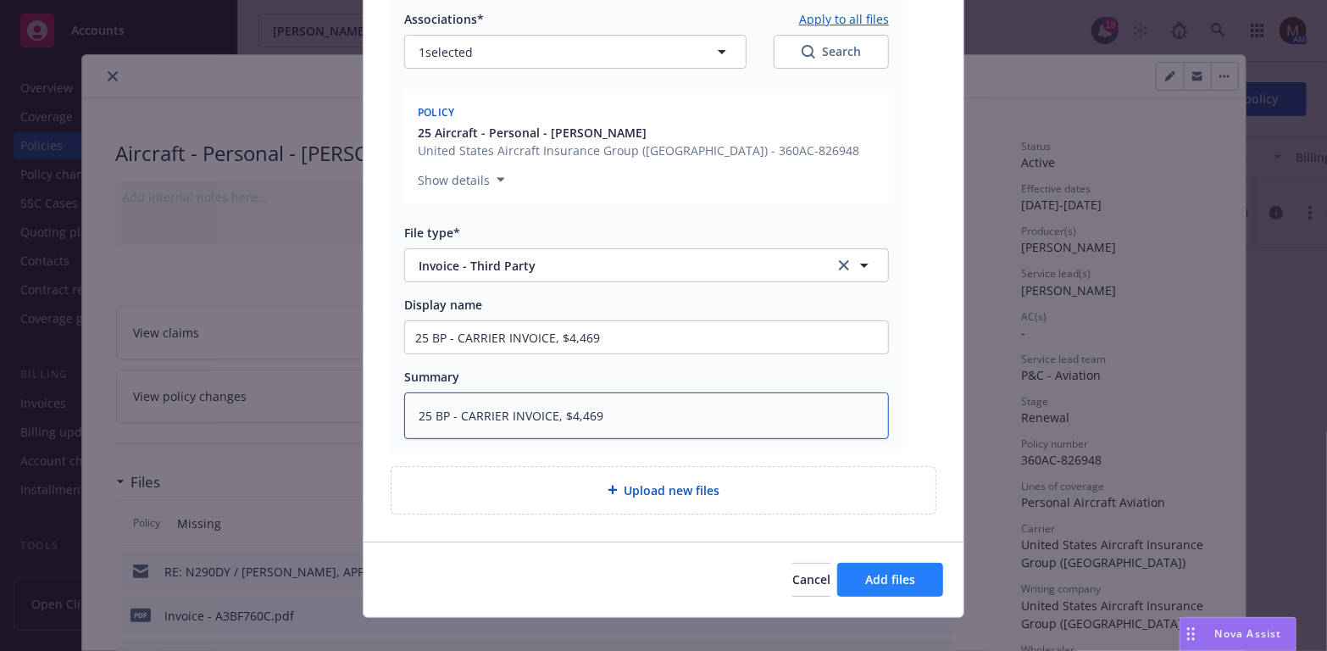
type textarea "25 BP - CARRIER INVOICE, $4,469"
click at [871, 576] on span "Add files" at bounding box center [890, 579] width 50 height 16
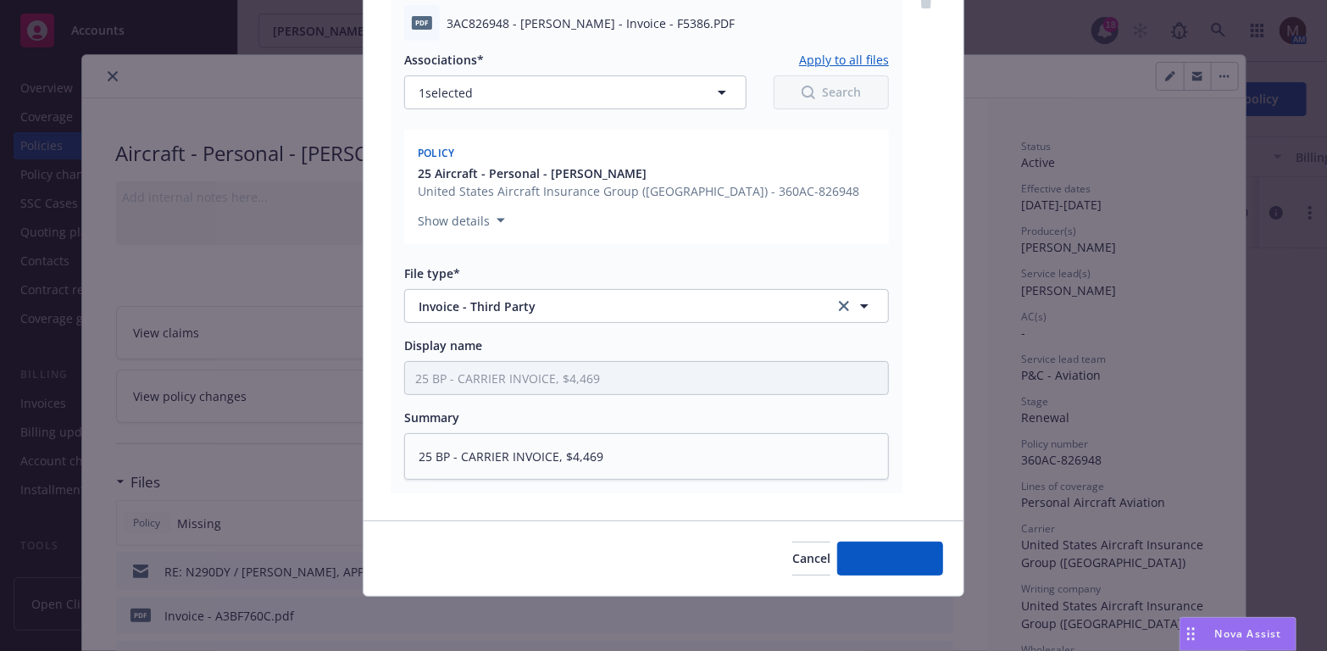
scroll to position [720, 0]
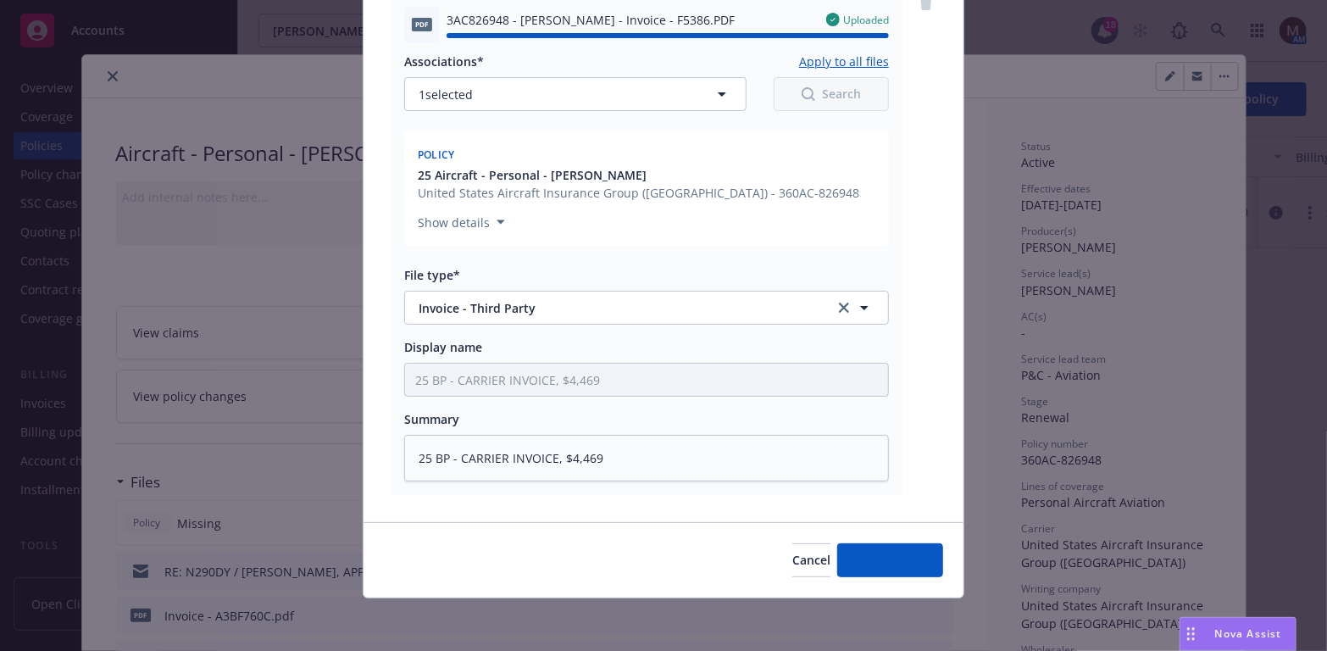
type textarea "x"
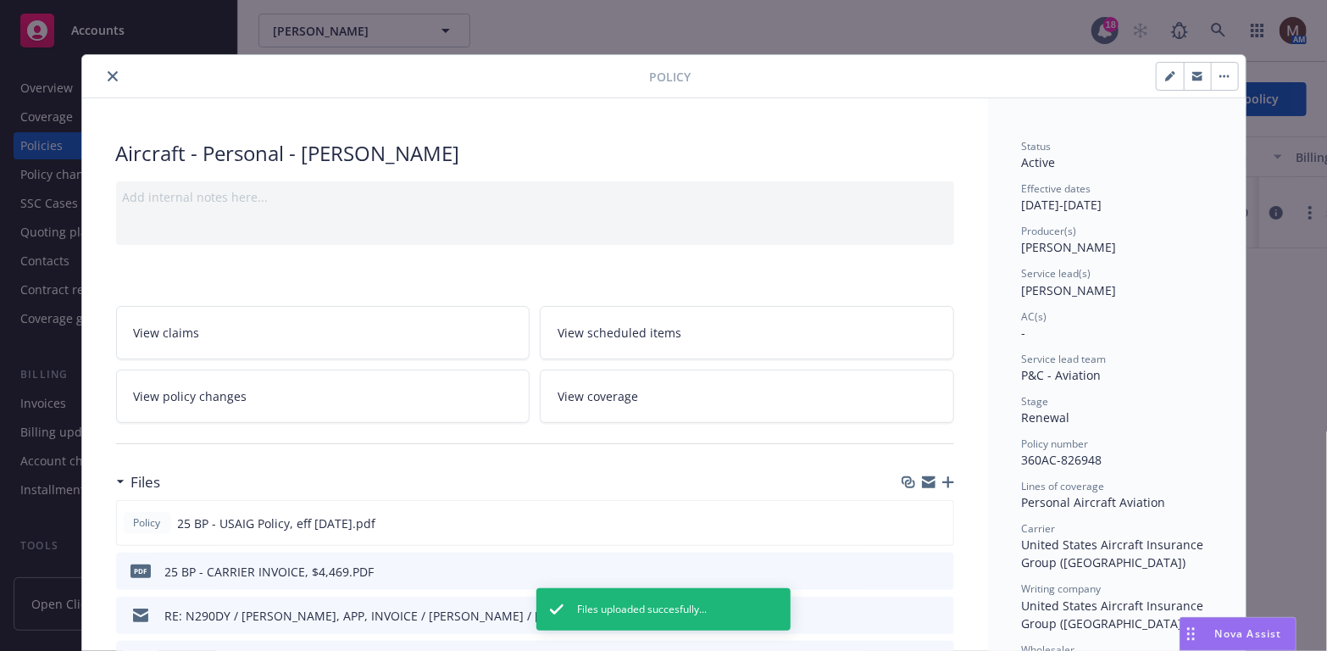
click at [108, 69] on button "close" at bounding box center [113, 76] width 20 height 20
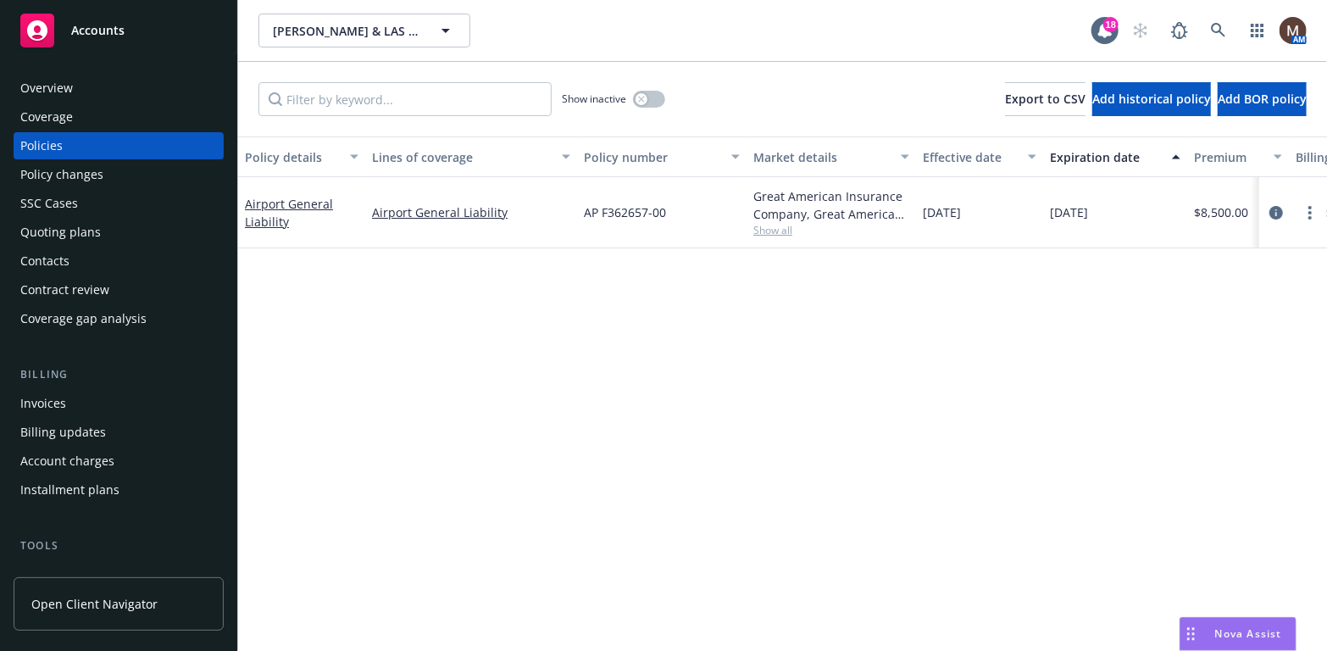
click at [62, 89] on div "Overview" at bounding box center [46, 88] width 53 height 27
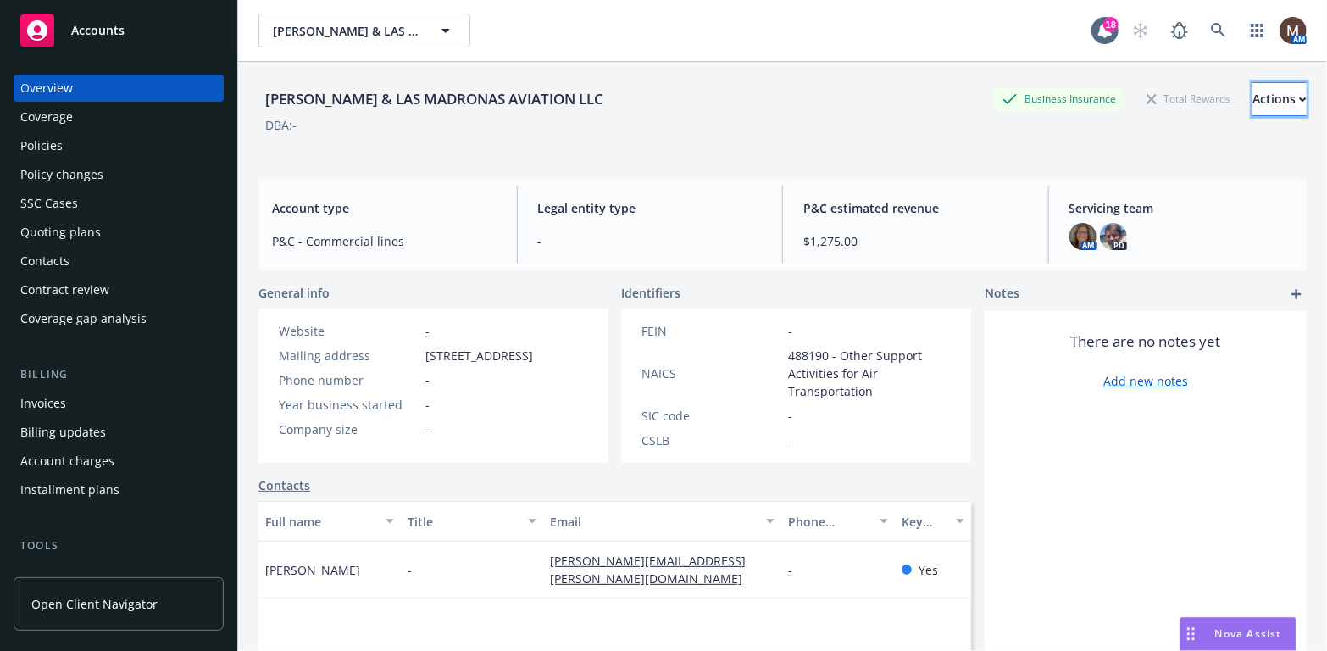
click at [1265, 90] on div "Actions" at bounding box center [1280, 99] width 54 height 32
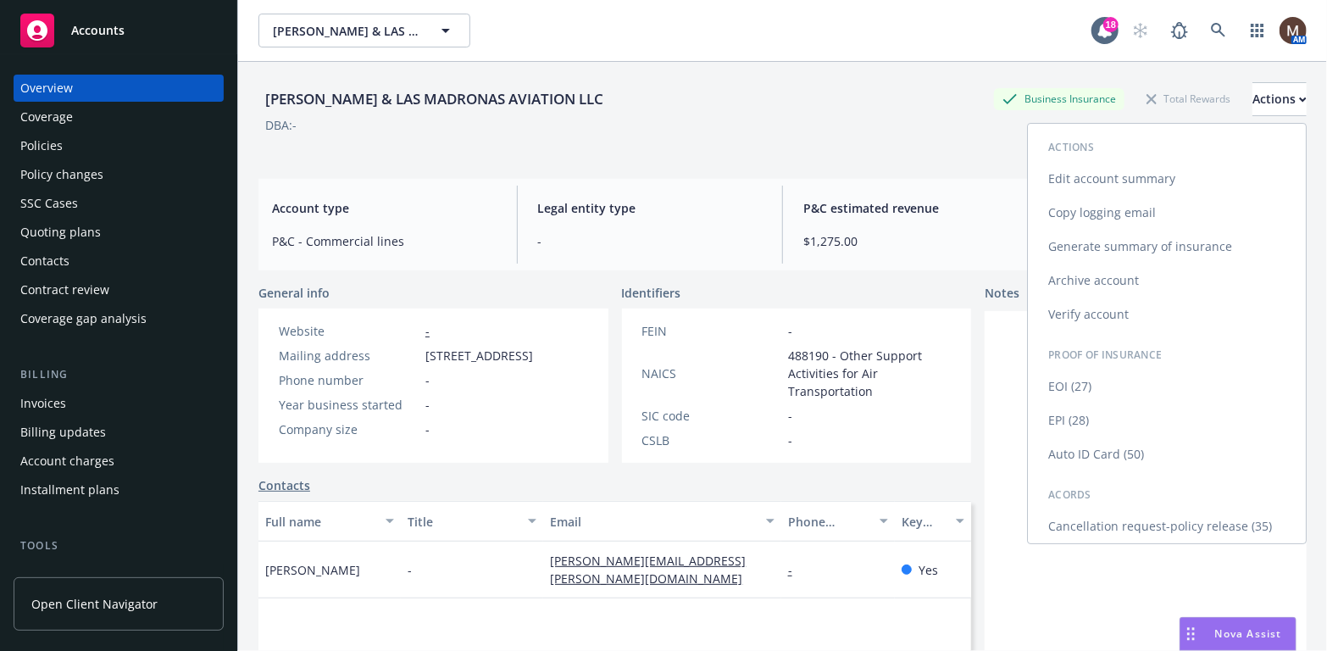
click at [1137, 171] on link "Edit account summary" at bounding box center [1167, 179] width 278 height 34
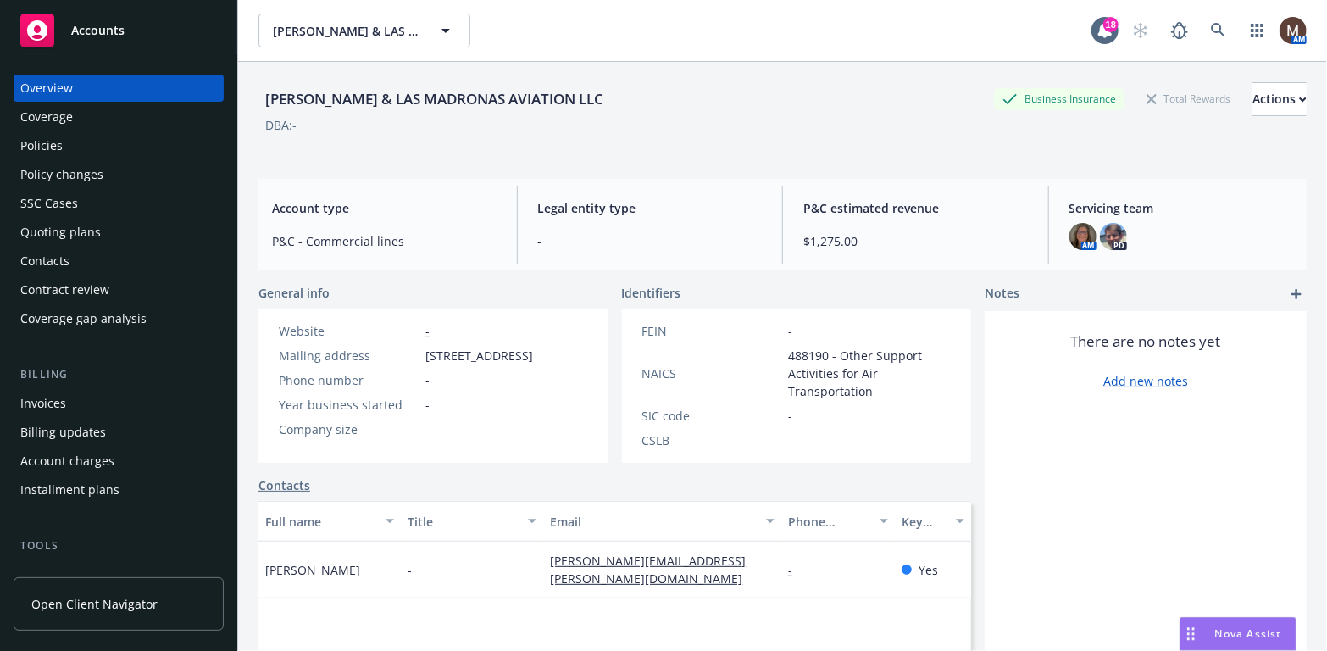
select select "US"
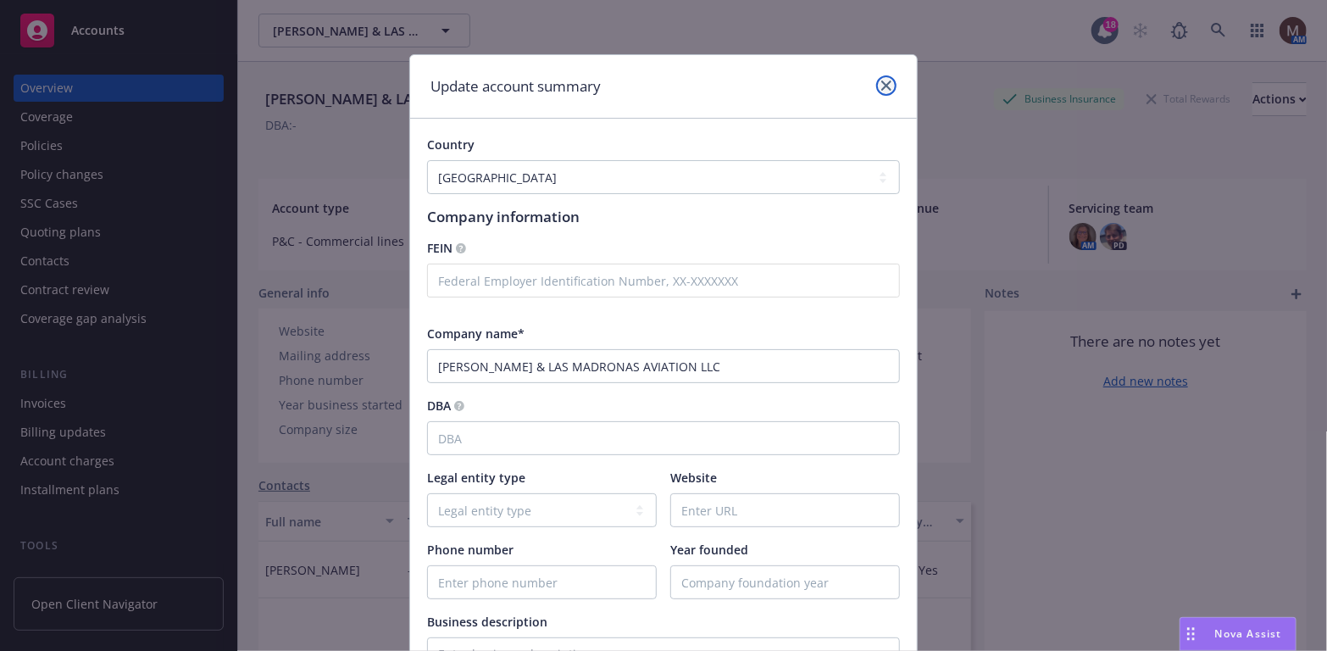
click at [881, 84] on icon "close" at bounding box center [886, 86] width 10 height 10
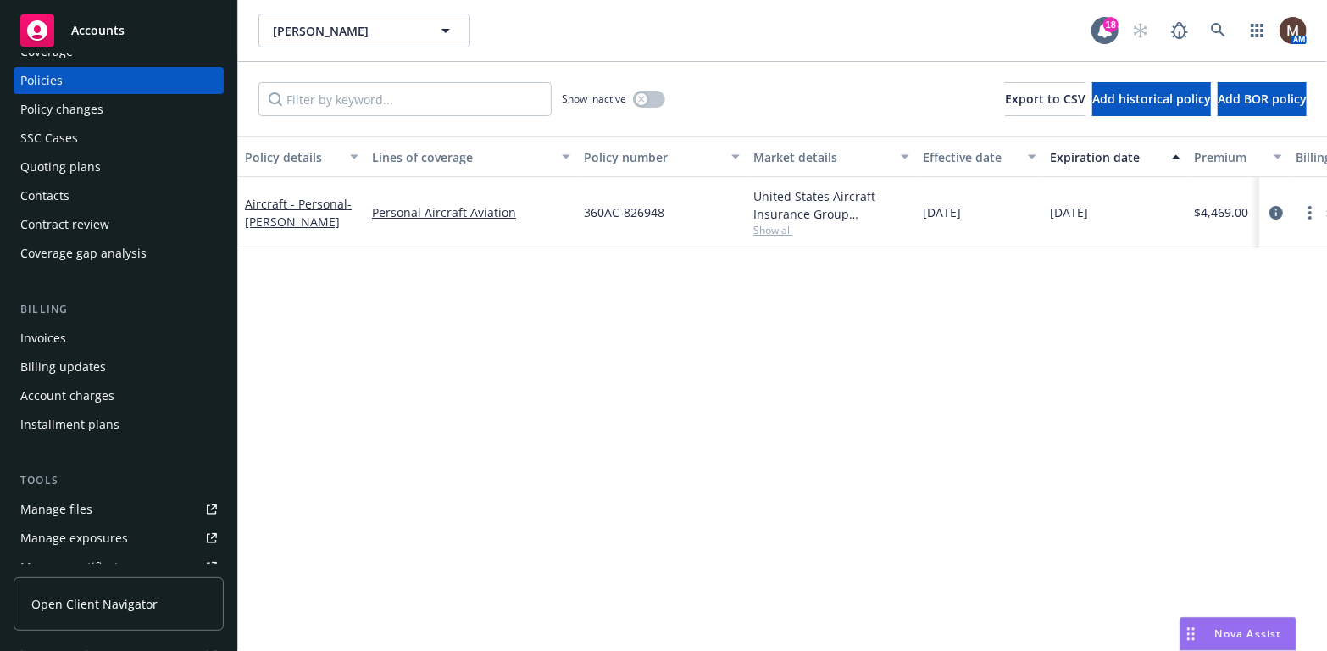
scroll to position [85, 0]
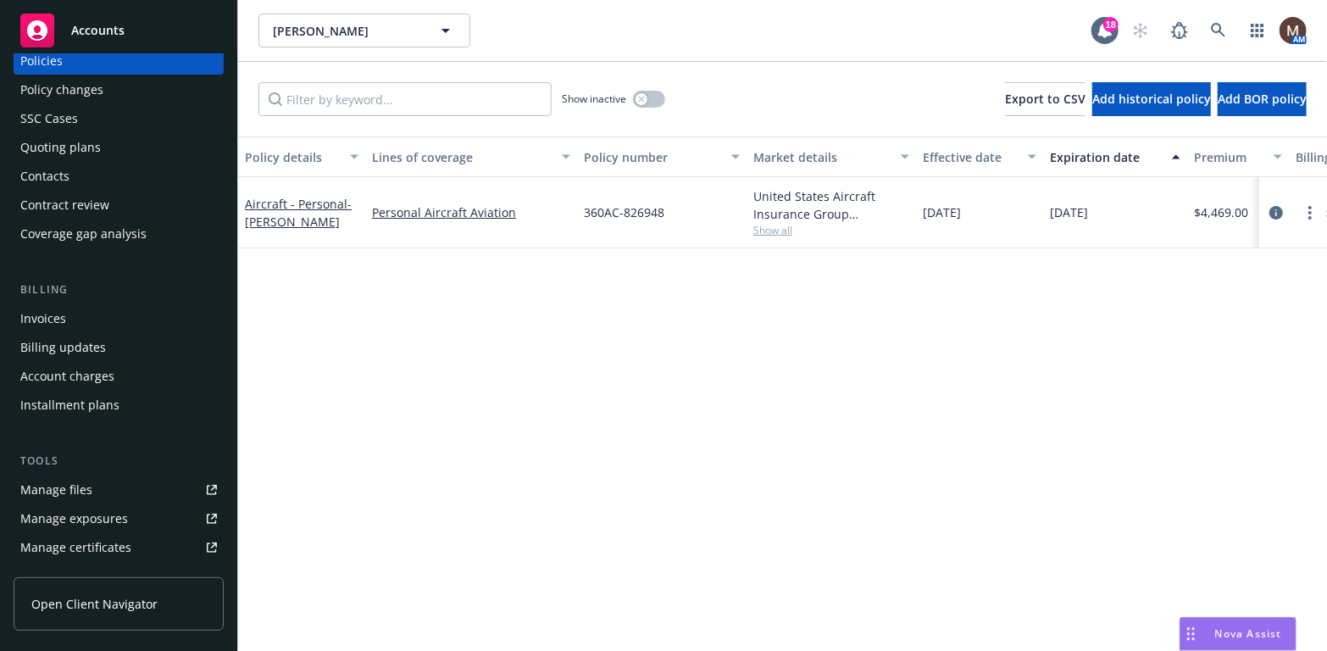
click at [92, 486] on link "Manage files" at bounding box center [119, 489] width 210 height 27
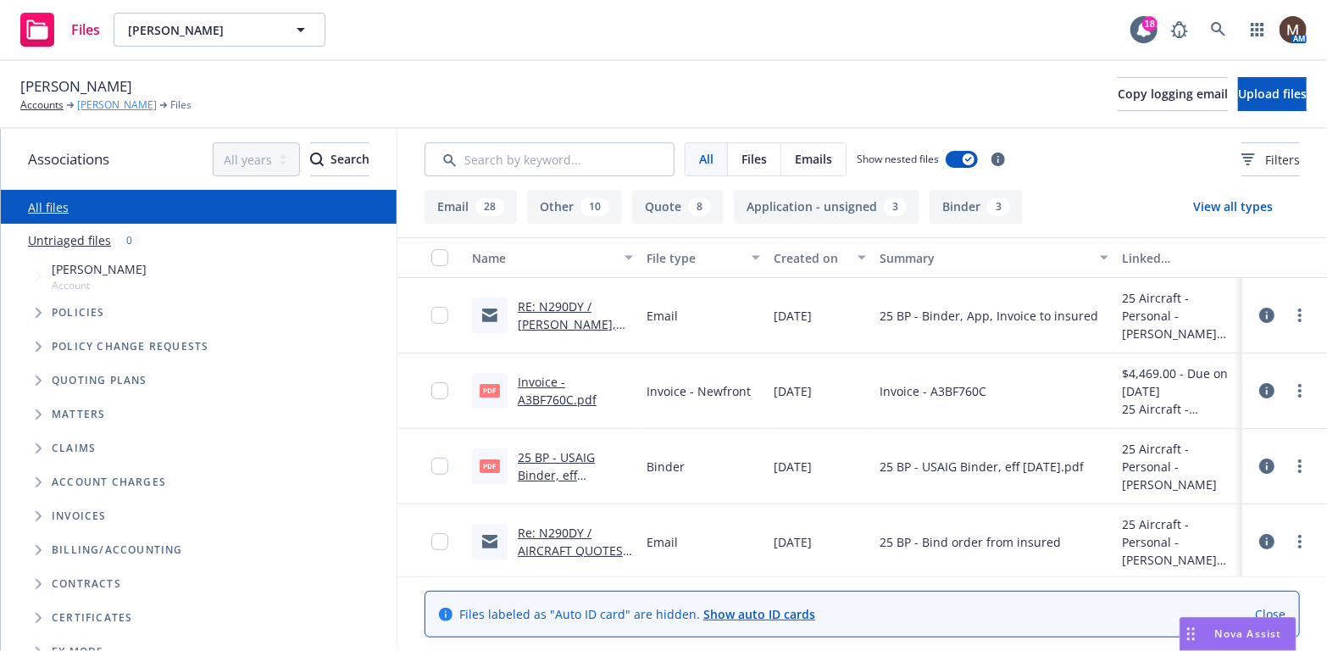
click at [103, 104] on link "[PERSON_NAME]" at bounding box center [117, 104] width 80 height 15
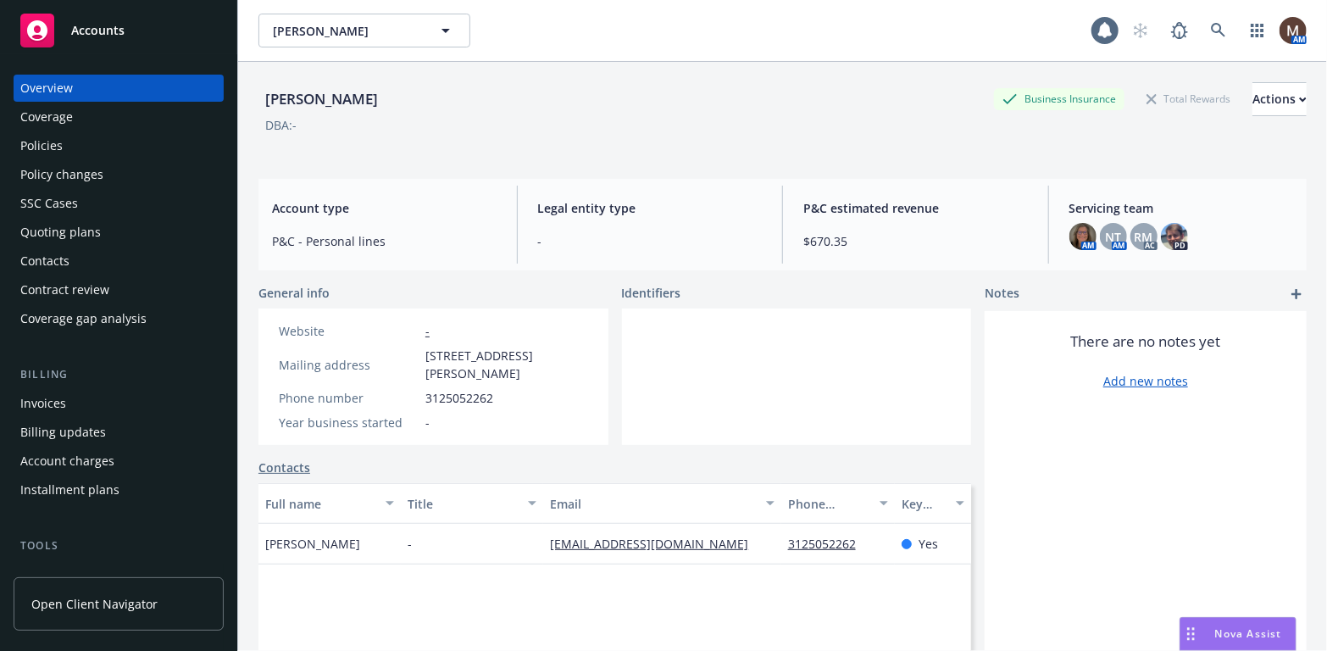
click at [61, 395] on div "Invoices" at bounding box center [43, 403] width 46 height 27
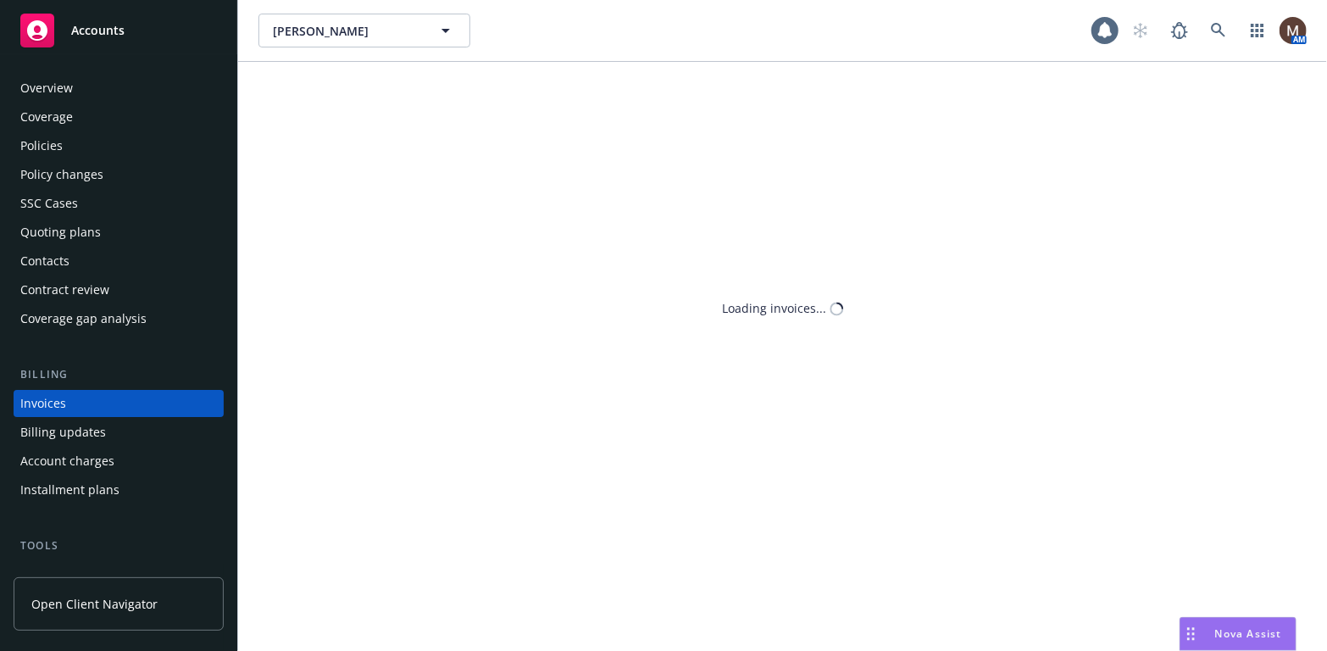
scroll to position [50, 0]
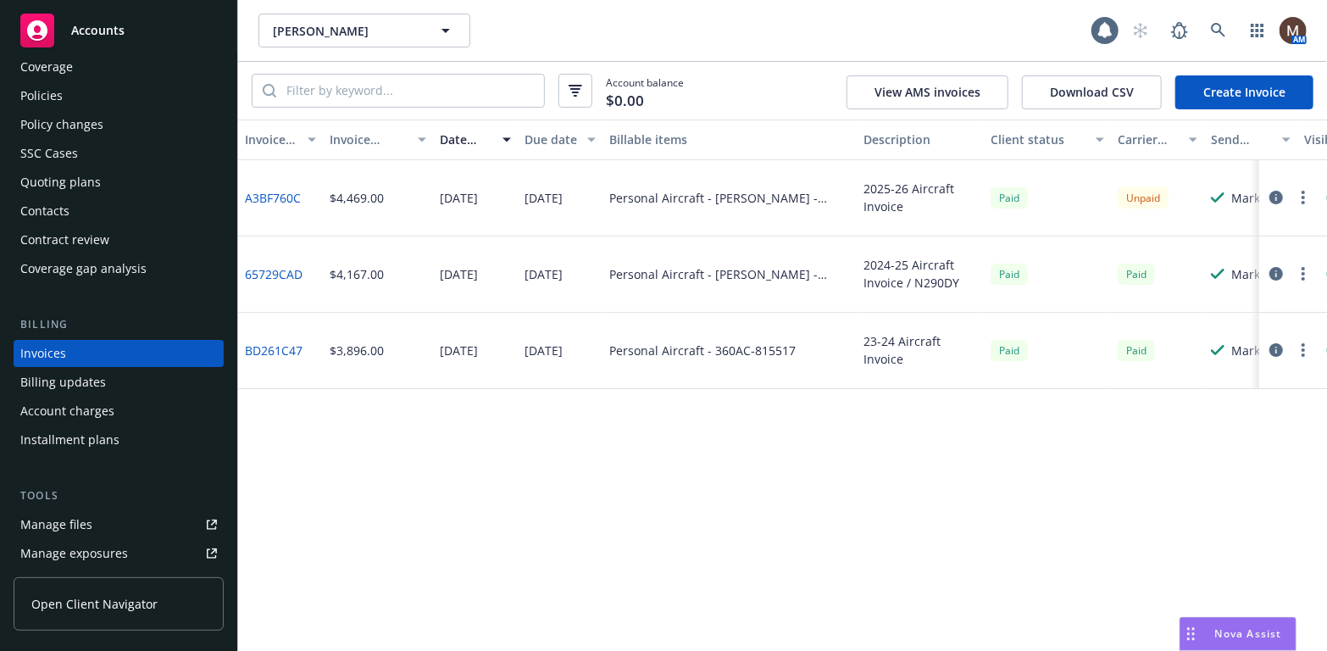
click at [76, 96] on div "Policies" at bounding box center [118, 95] width 197 height 27
